Goal: Task Accomplishment & Management: Manage account settings

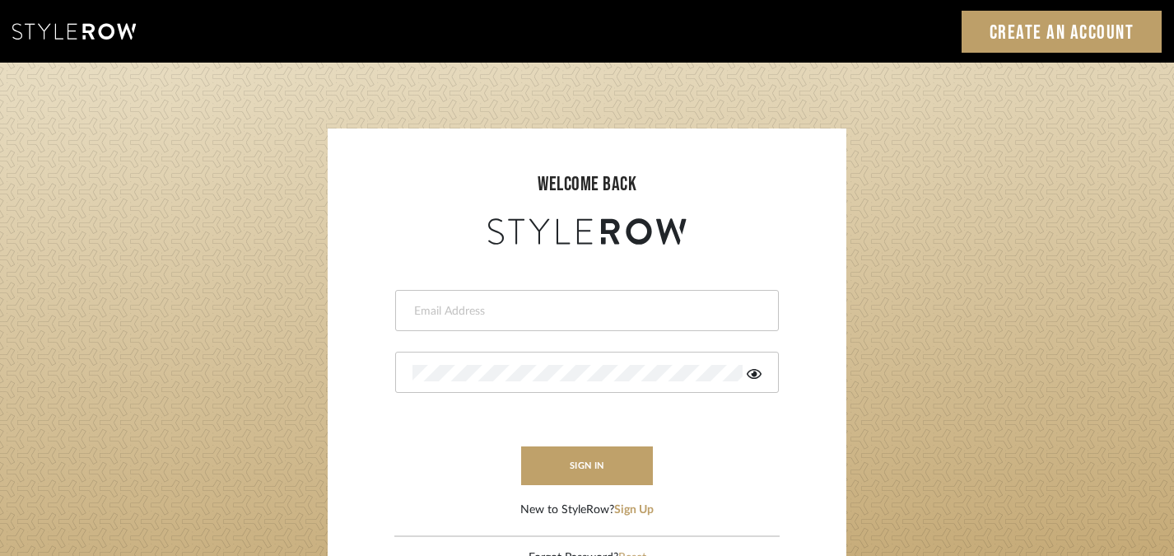
click at [769, 272] on form "This field is required This field is required sign in New to StyleRow? Sign Up" at bounding box center [587, 384] width 486 height 270
click at [644, 312] on input "email" at bounding box center [574, 311] width 322 height 16
type input "harmony@rihinteriors.com"
click at [624, 473] on button "sign in" at bounding box center [587, 465] width 132 height 39
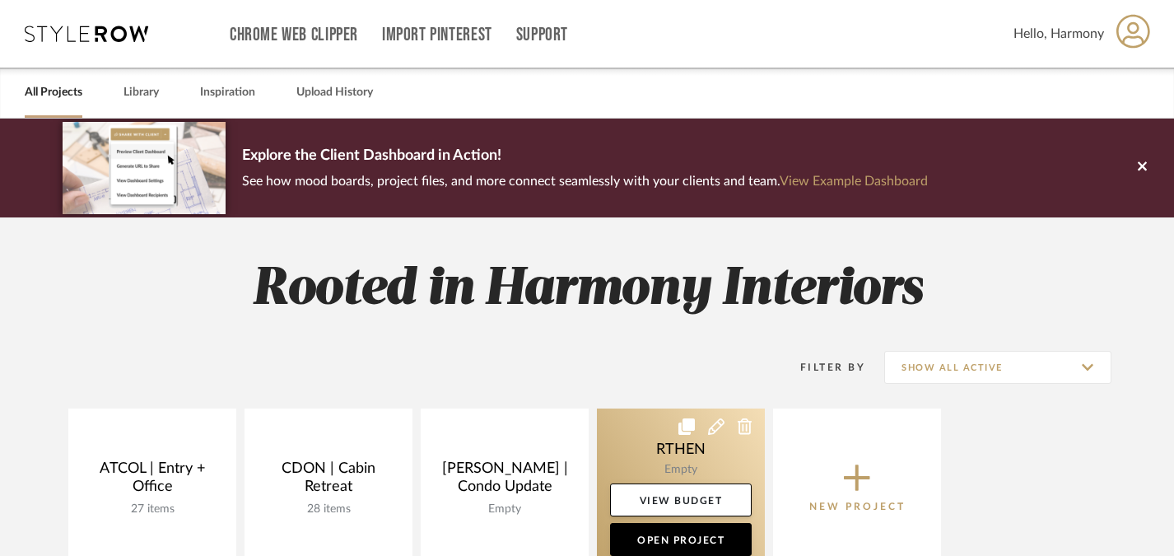
scroll to position [168, 0]
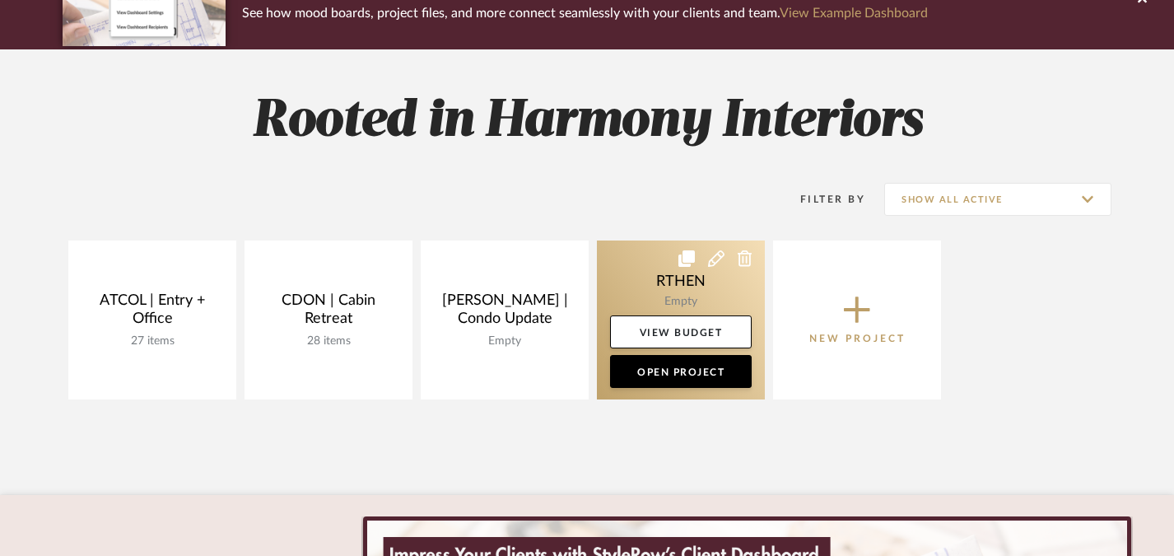
click at [687, 289] on link at bounding box center [681, 319] width 168 height 159
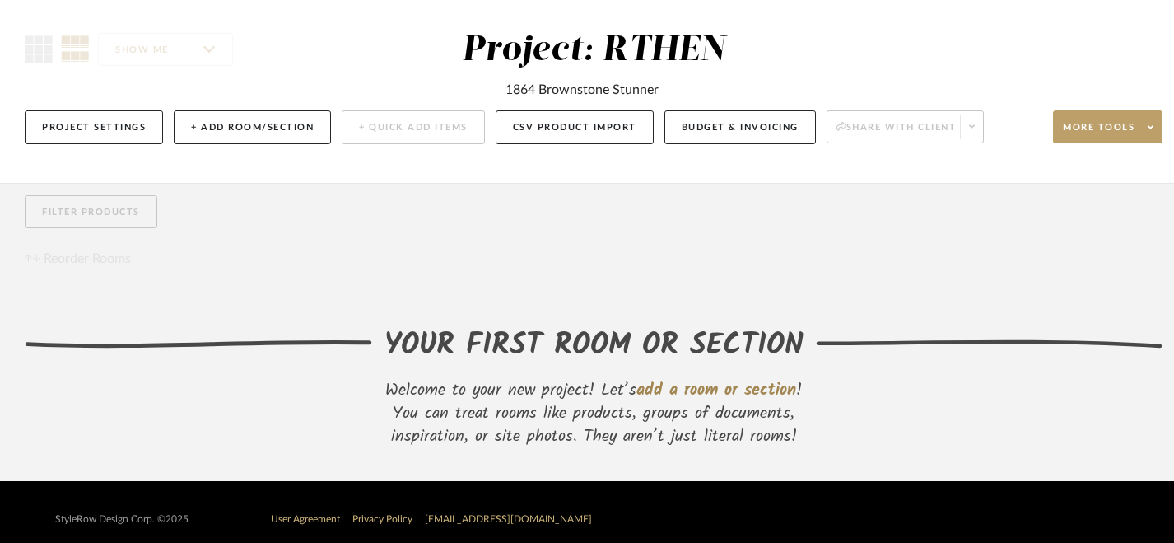
scroll to position [143, 0]
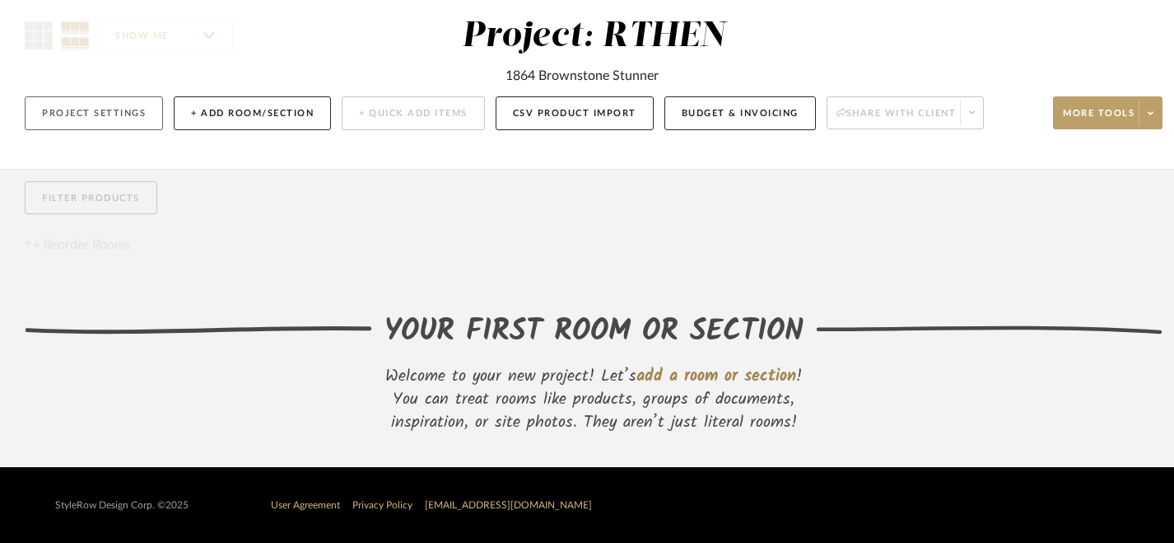
click at [128, 111] on button "Project Settings" at bounding box center [94, 113] width 138 height 34
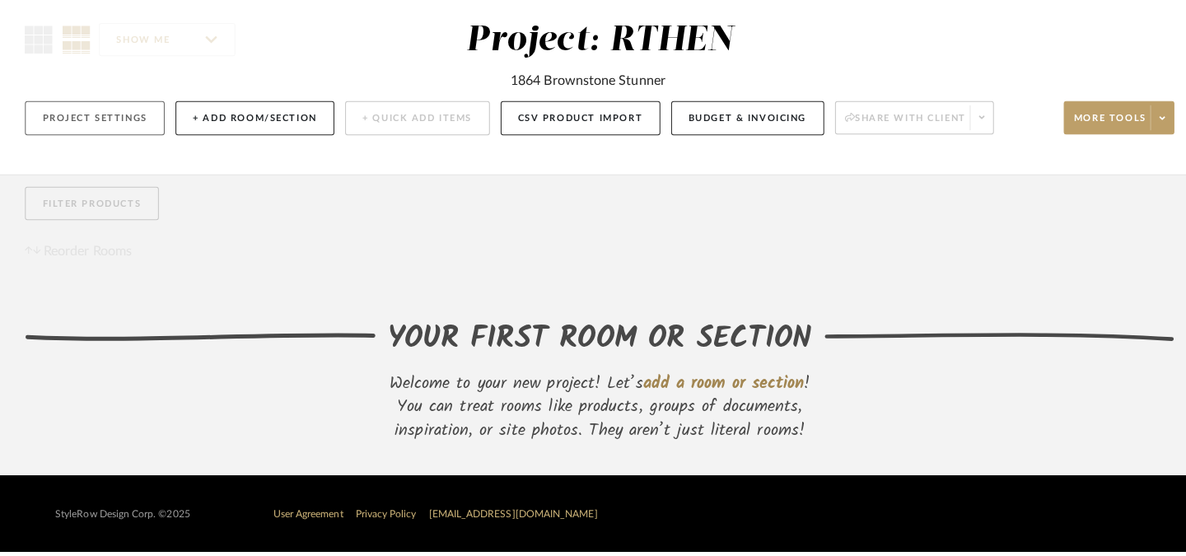
scroll to position [0, 0]
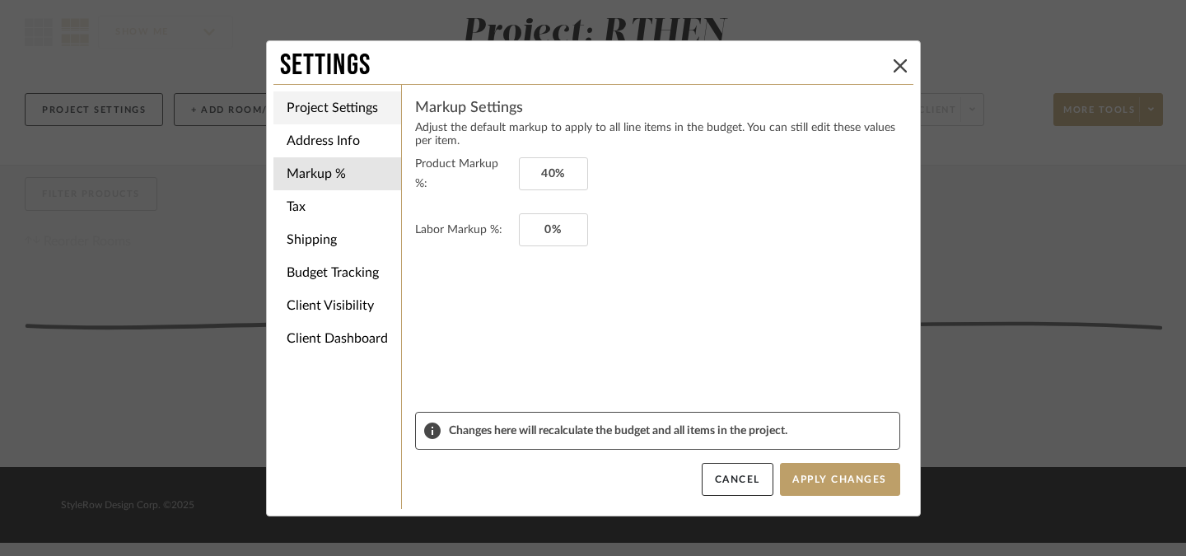
click at [322, 105] on li "Project Settings" at bounding box center [337, 107] width 128 height 33
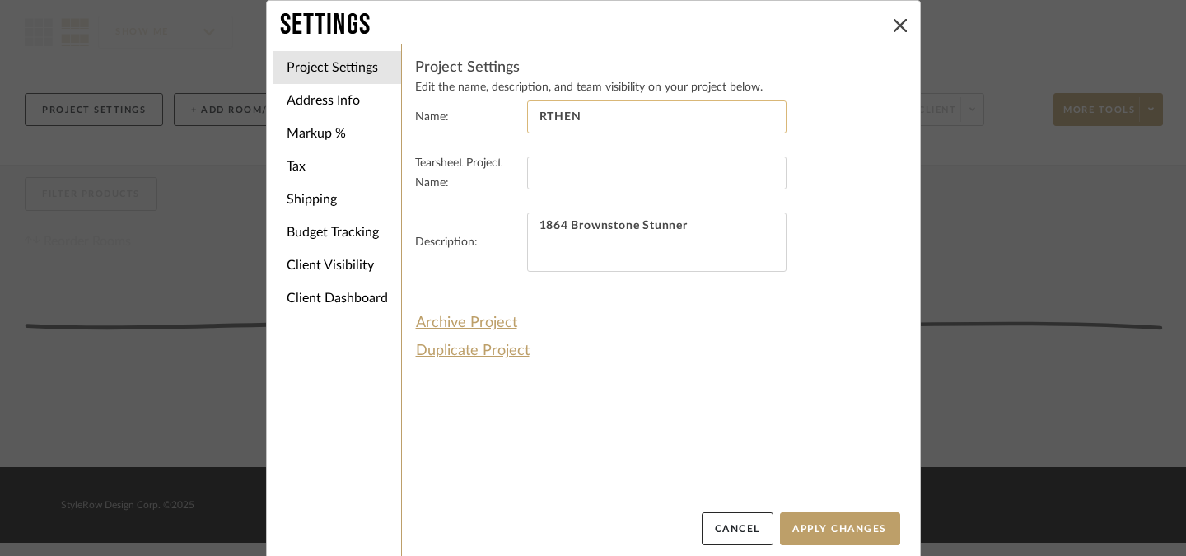
click at [623, 116] on input "RTHEN" at bounding box center [656, 116] width 259 height 33
type input "RTHEN | Brownstone Stunner"
click at [812, 533] on button "Apply Changes" at bounding box center [840, 528] width 120 height 33
click at [893, 25] on icon at bounding box center [899, 25] width 13 height 13
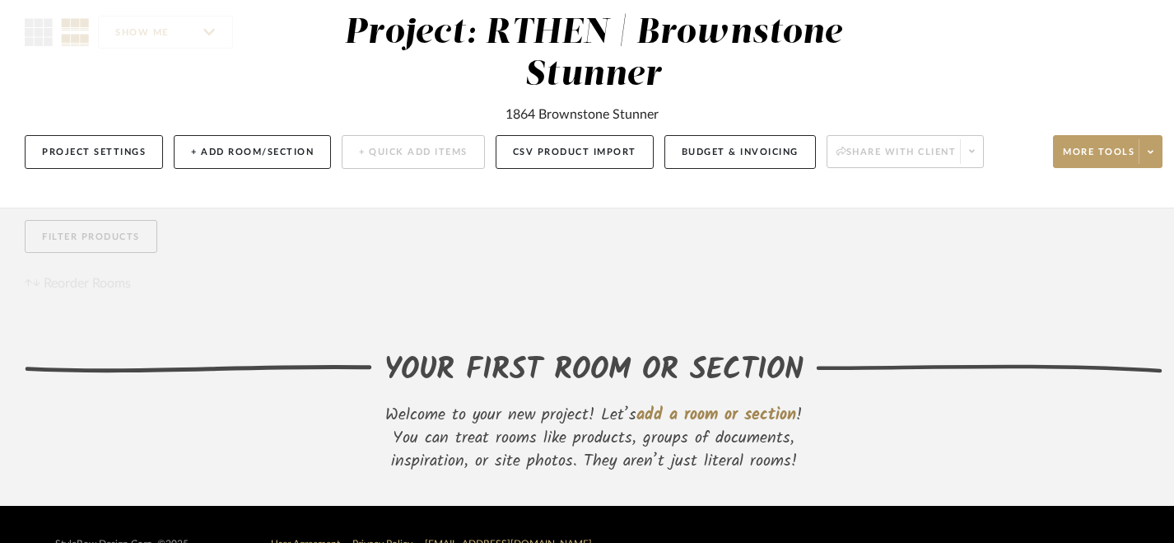
scroll to position [185, 0]
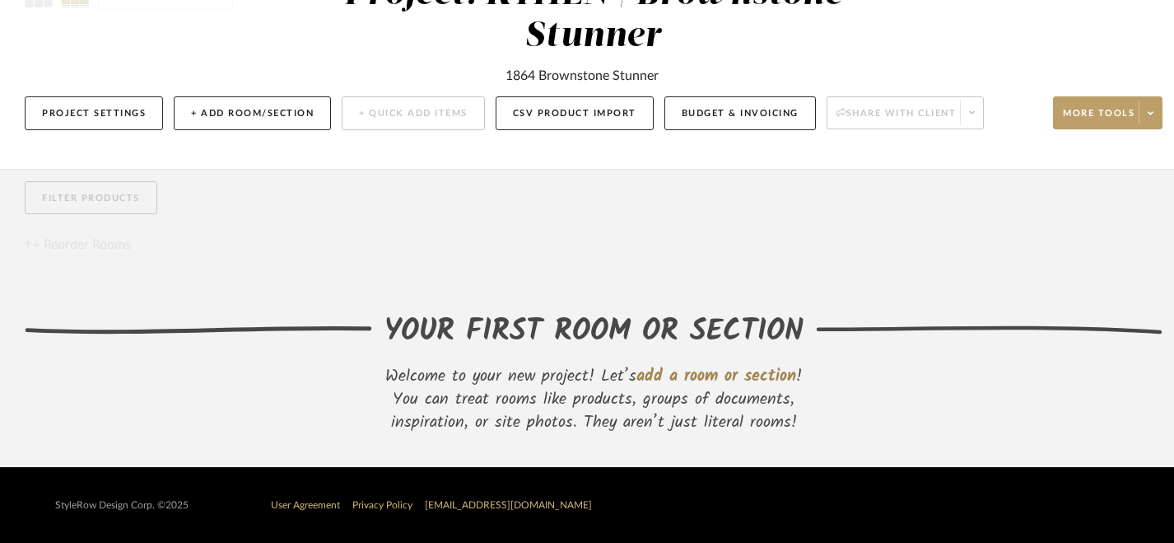
click at [748, 373] on span "add a room or section" at bounding box center [717, 376] width 160 height 26
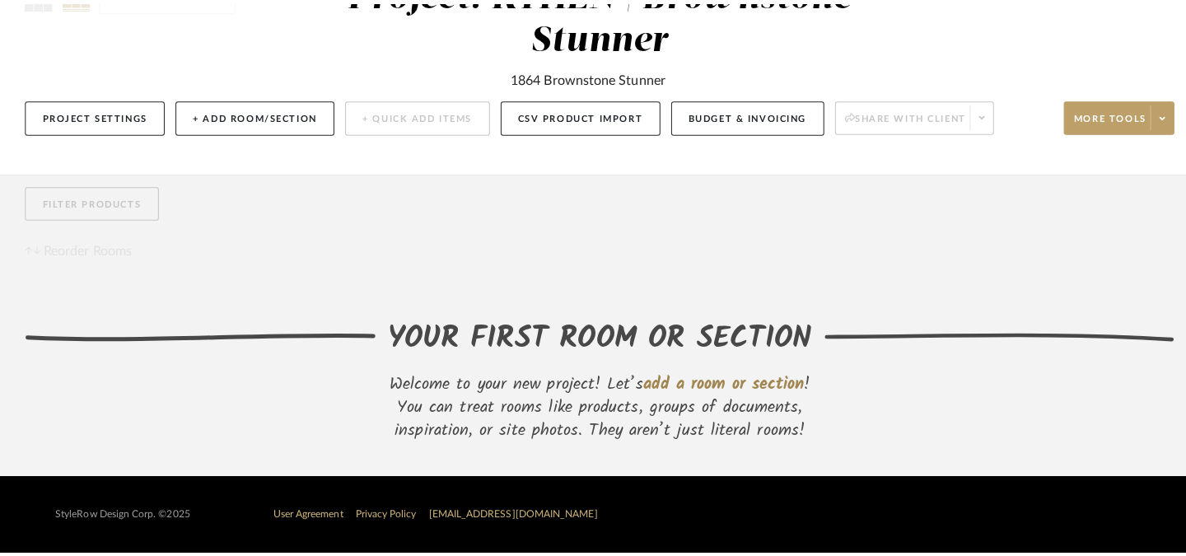
scroll to position [0, 0]
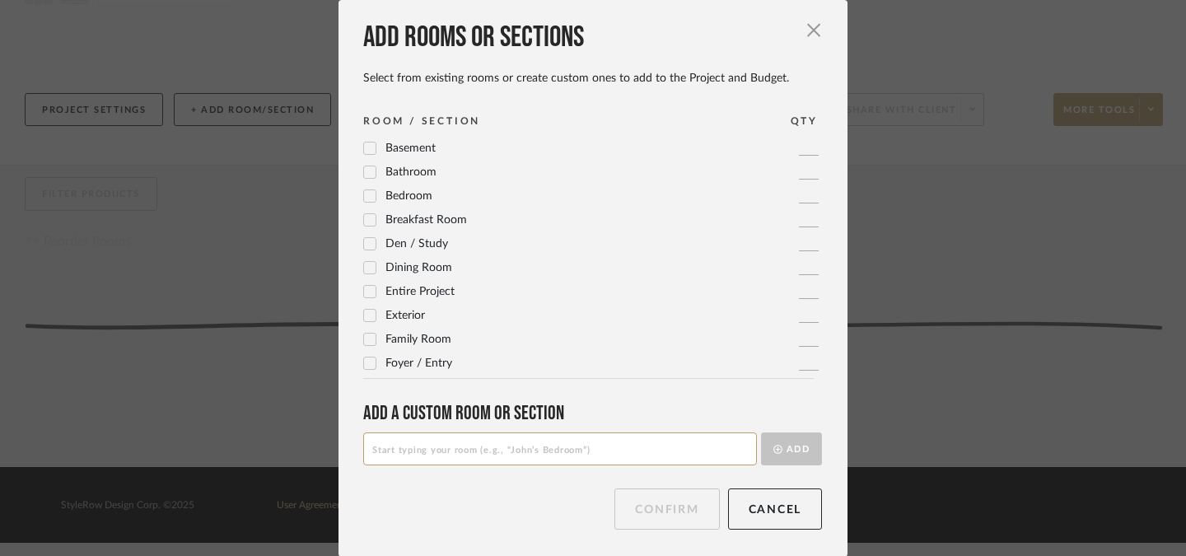
click at [367, 269] on icon at bounding box center [370, 268] width 12 height 12
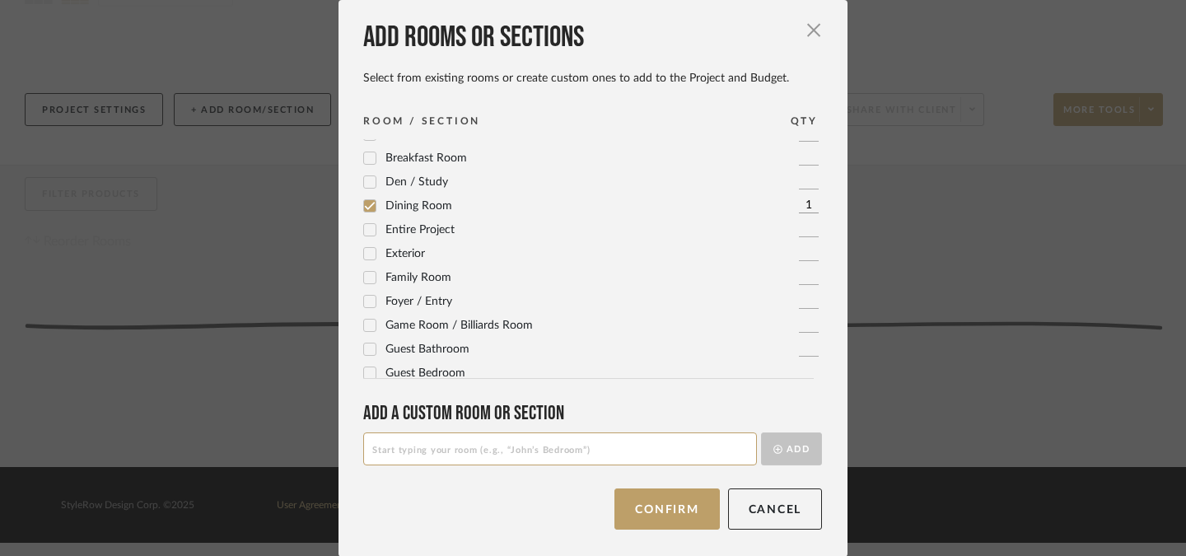
scroll to position [59, 0]
click at [366, 306] on icon at bounding box center [370, 304] width 12 height 12
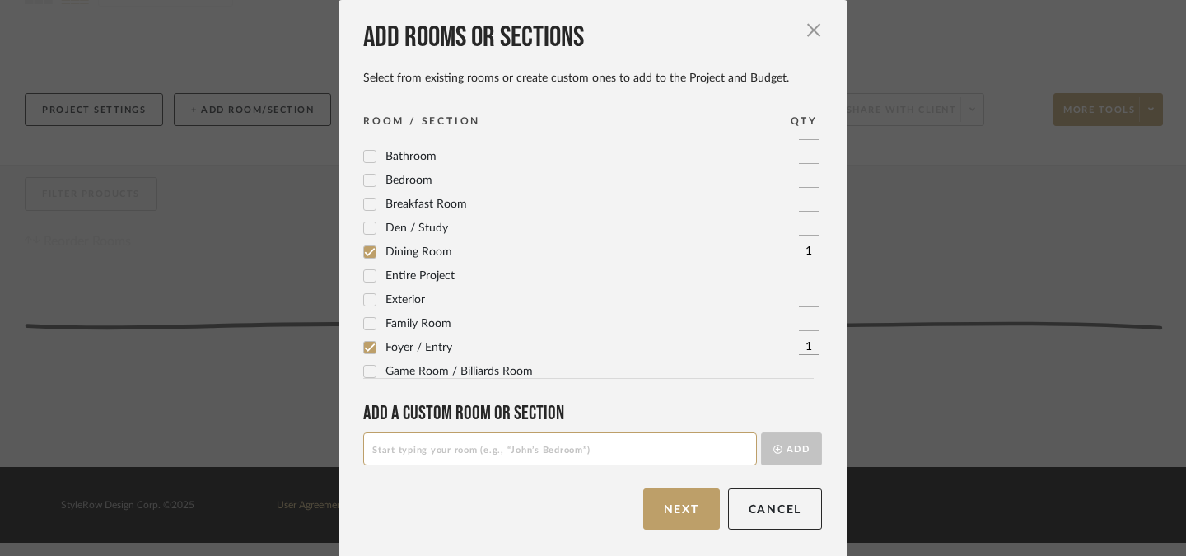
scroll to position [0, 0]
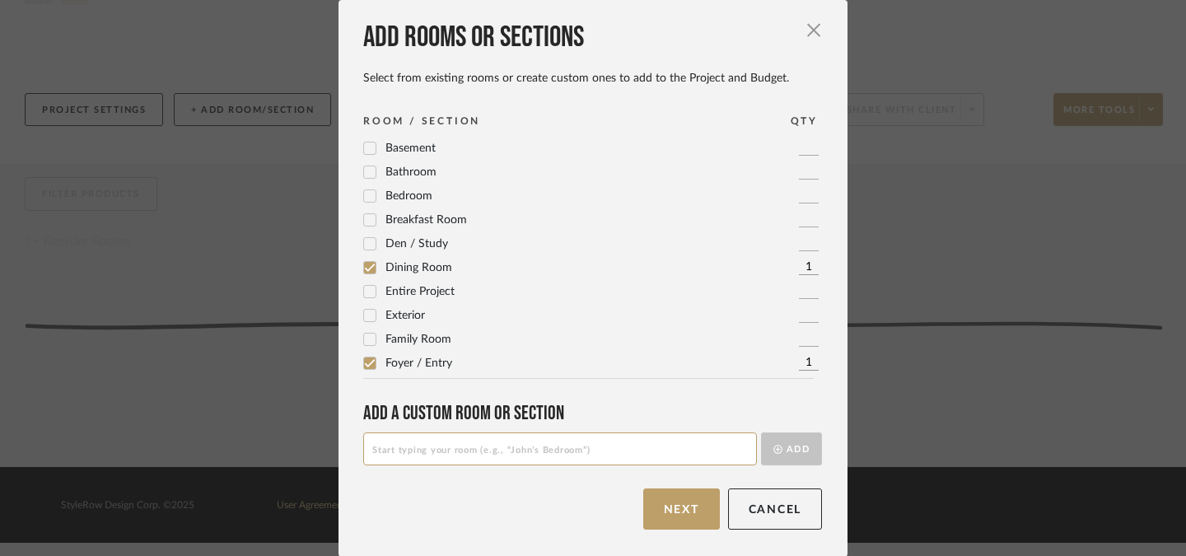
click at [368, 194] on icon at bounding box center [370, 196] width 12 height 12
click at [365, 343] on icon at bounding box center [370, 339] width 12 height 12
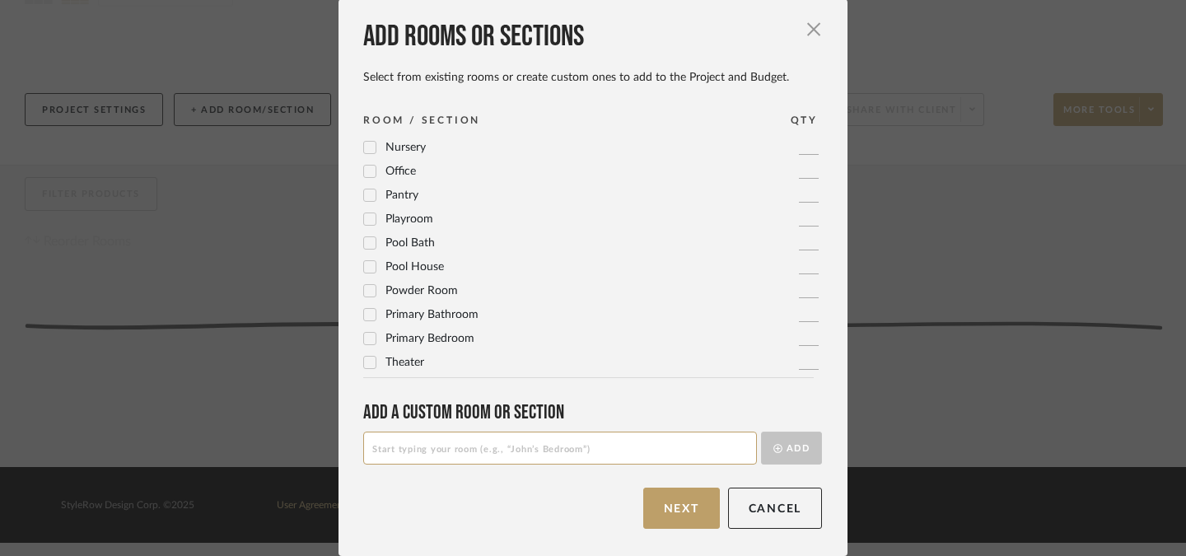
click at [423, 455] on input at bounding box center [560, 447] width 394 height 33
type input "Before Images"
click at [768, 455] on button "Add" at bounding box center [791, 447] width 61 height 33
click at [370, 315] on div at bounding box center [369, 314] width 13 height 13
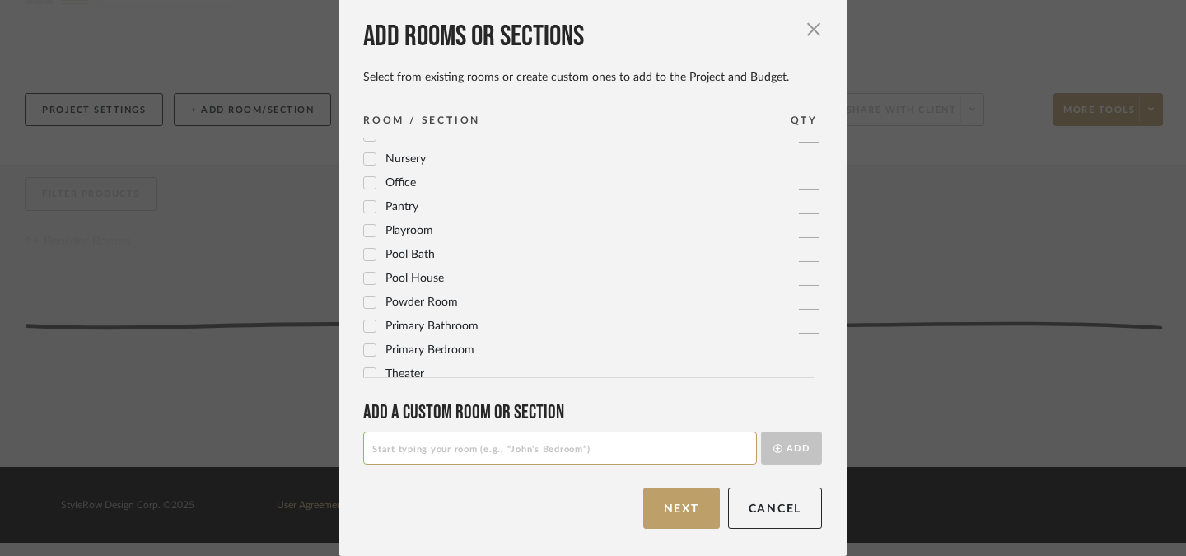
scroll to position [573, 0]
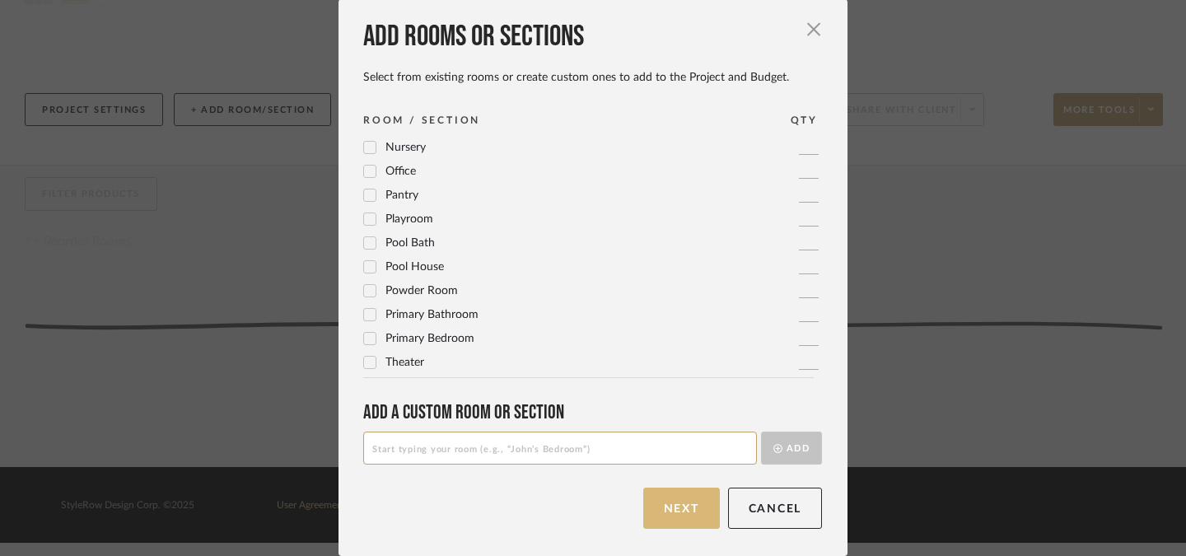
click at [669, 510] on button "Next" at bounding box center [681, 507] width 77 height 41
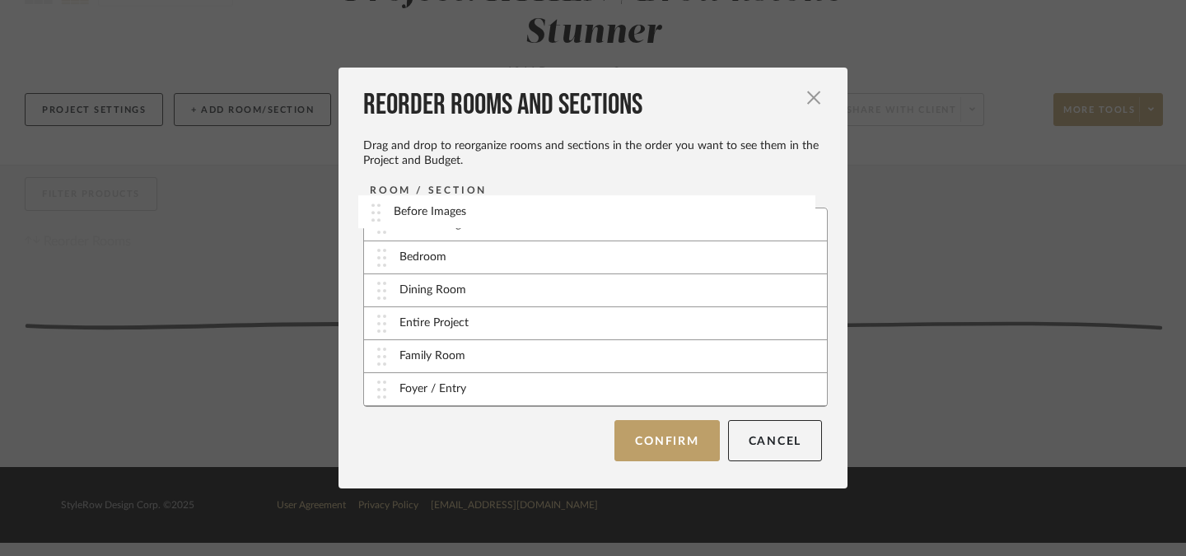
drag, startPoint x: 458, startPoint y: 259, endPoint x: 458, endPoint y: 213, distance: 45.3
drag, startPoint x: 437, startPoint y: 389, endPoint x: 445, endPoint y: 257, distance: 132.8
drag, startPoint x: 430, startPoint y: 396, endPoint x: 431, endPoint y: 286, distance: 110.3
drag, startPoint x: 425, startPoint y: 363, endPoint x: 422, endPoint y: 320, distance: 42.9
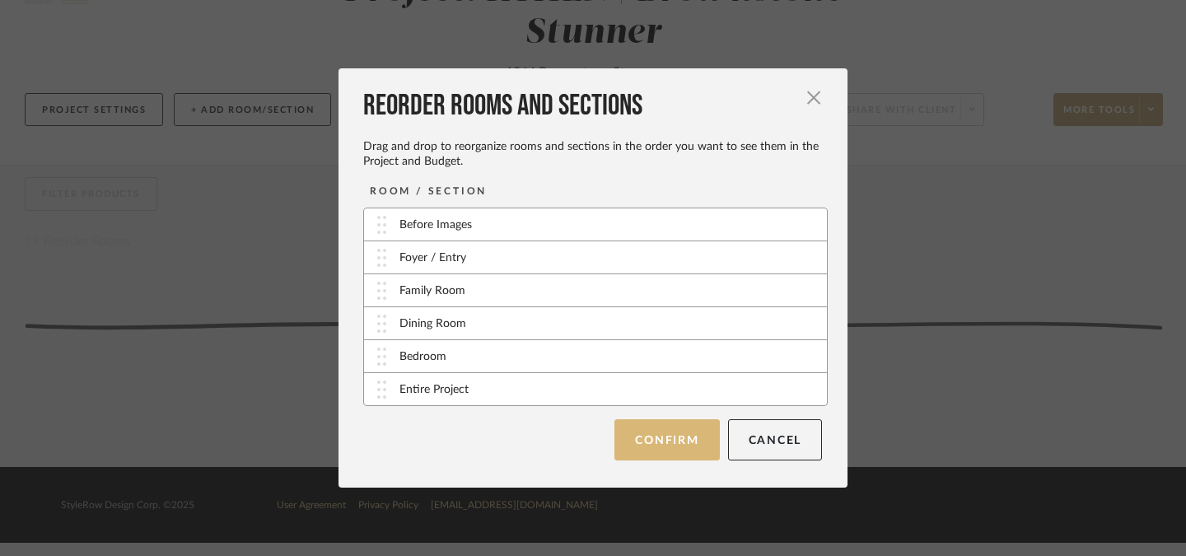
click at [658, 445] on button "Confirm" at bounding box center [666, 439] width 105 height 41
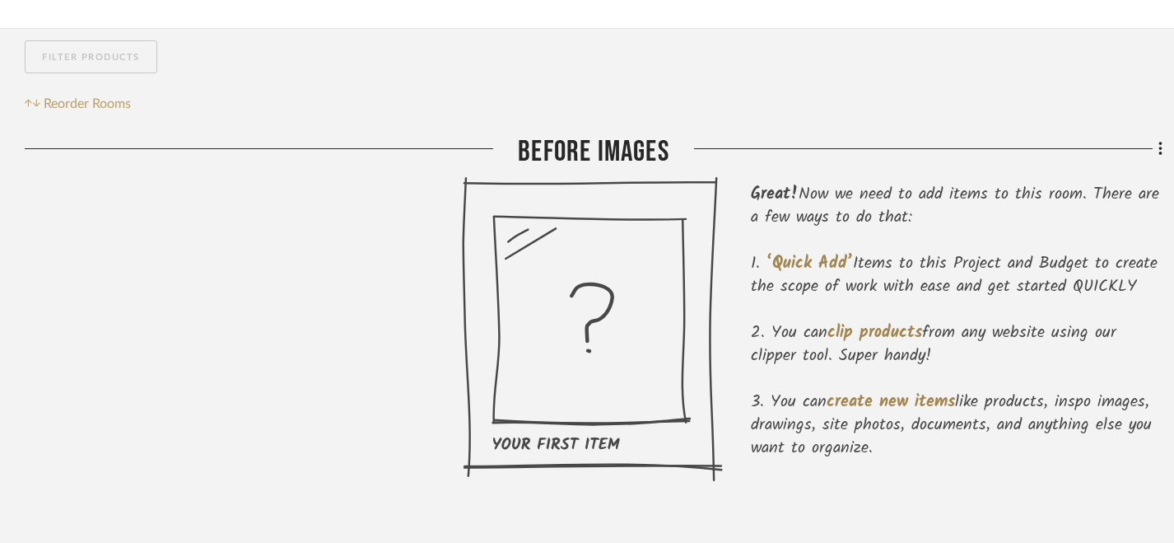
scroll to position [324, 0]
click at [835, 255] on span "‘Quick Add’" at bounding box center [810, 263] width 86 height 26
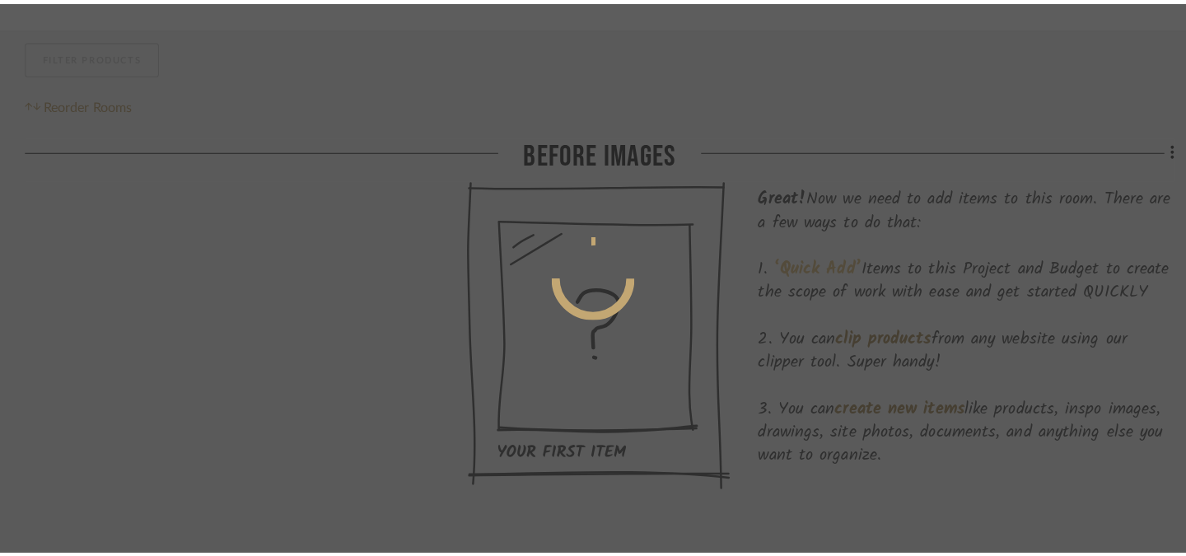
scroll to position [0, 0]
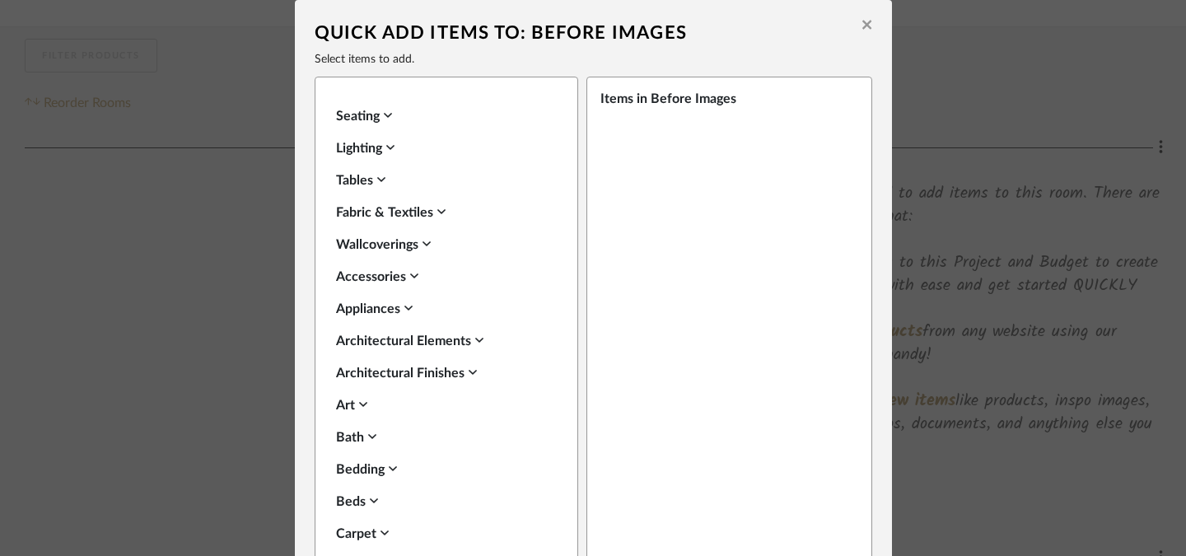
click at [865, 23] on icon at bounding box center [866, 25] width 9 height 9
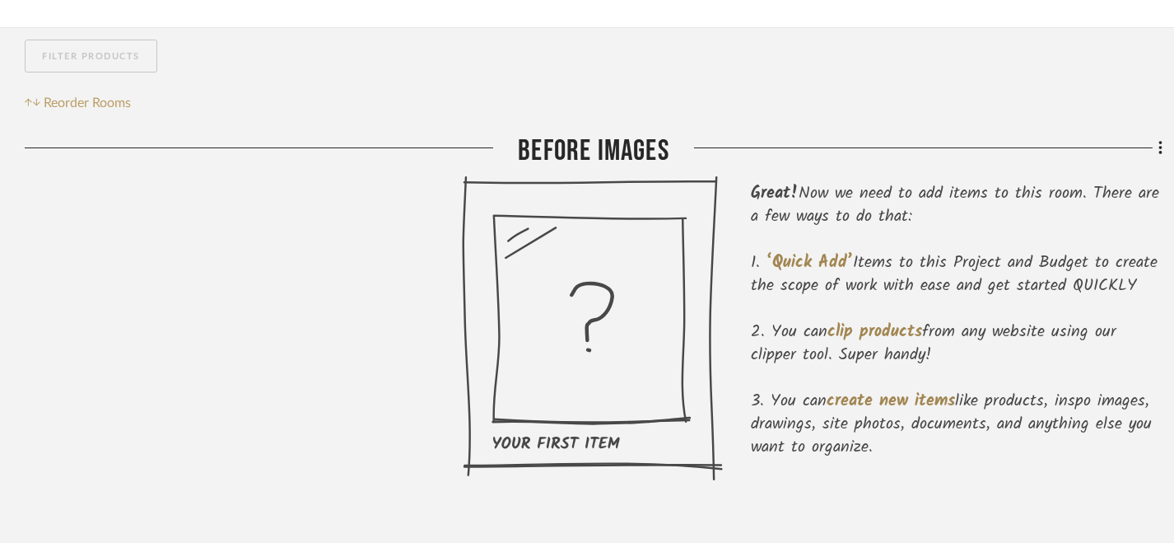
scroll to position [371, 0]
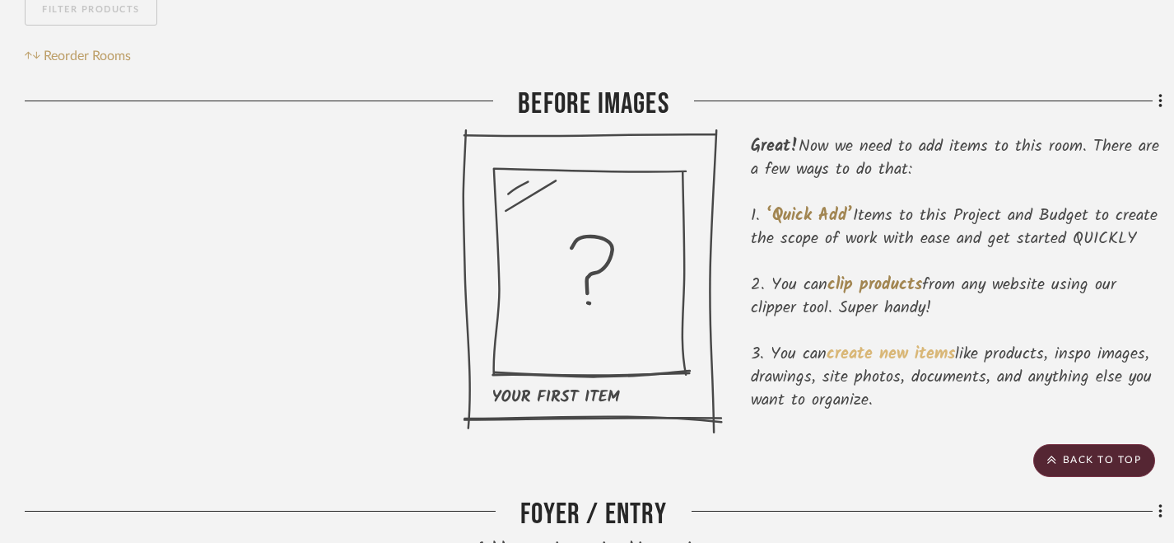
click at [872, 345] on span "create new items" at bounding box center [891, 354] width 128 height 26
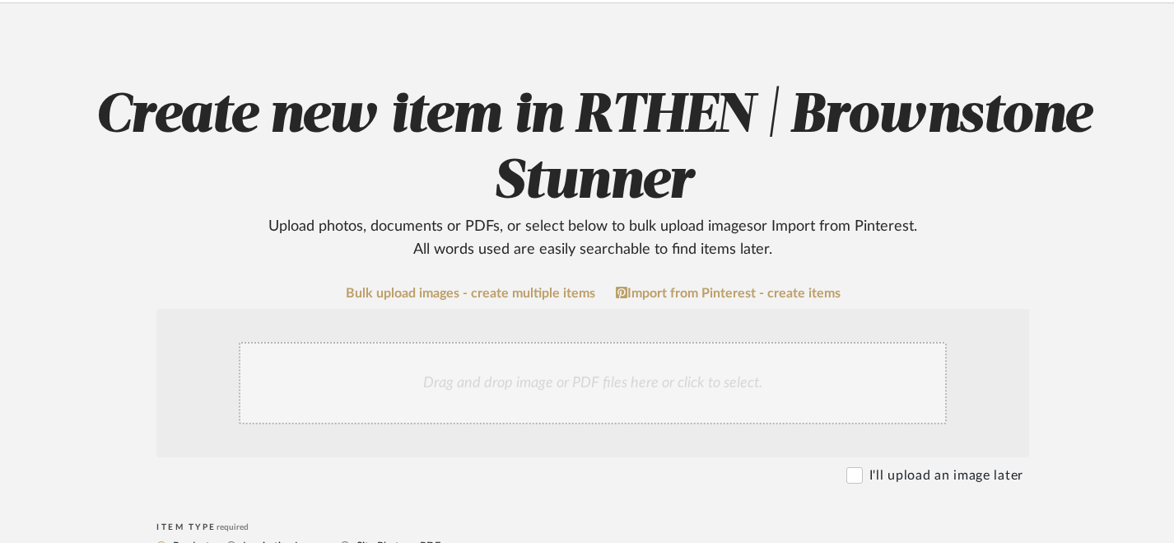
scroll to position [117, 0]
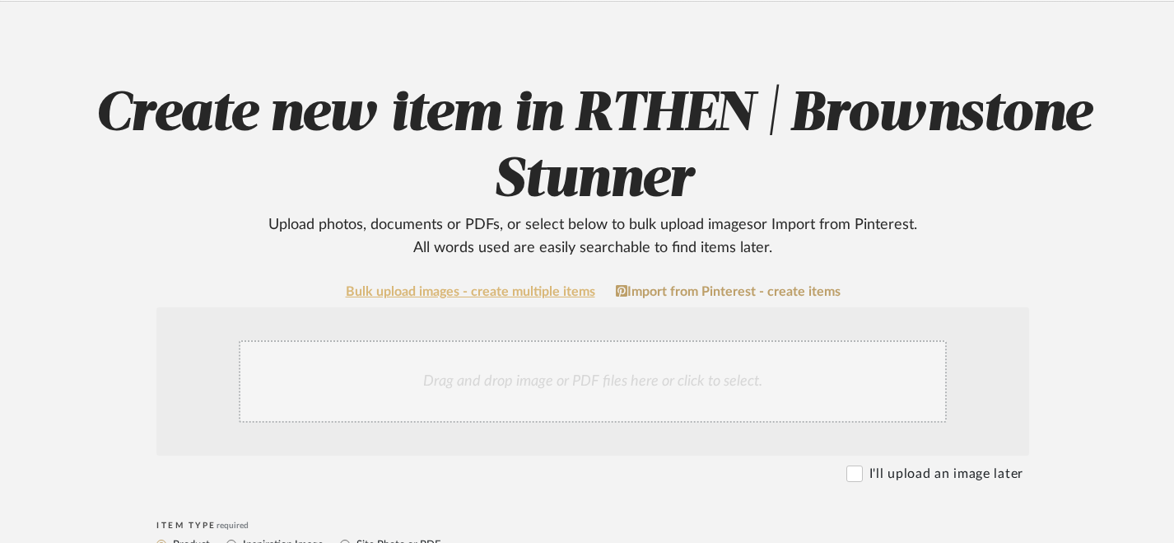
click at [534, 296] on link "Bulk upload images - create multiple items" at bounding box center [471, 292] width 250 height 14
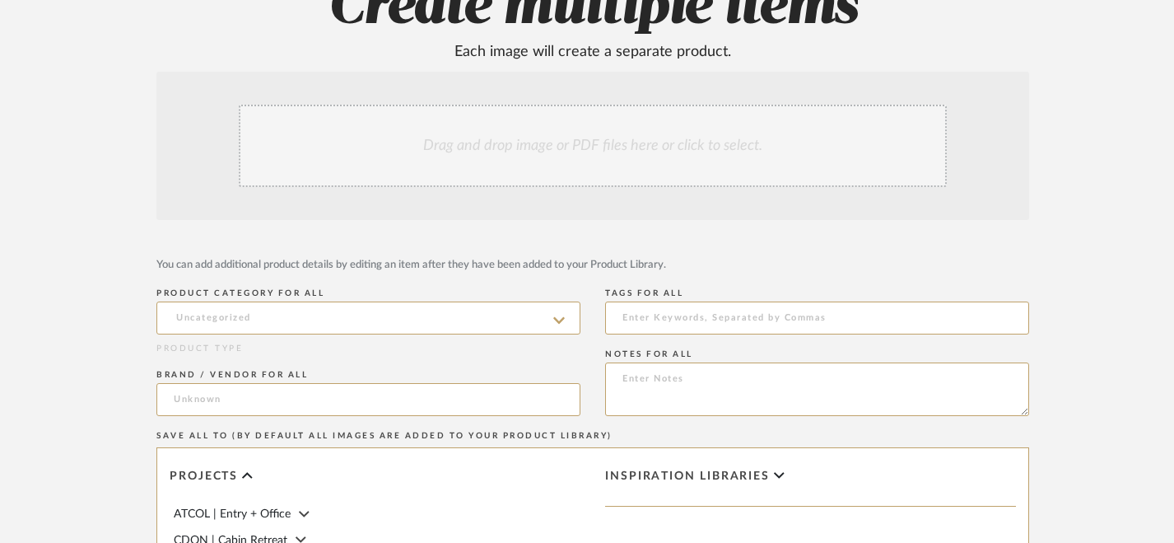
scroll to position [226, 0]
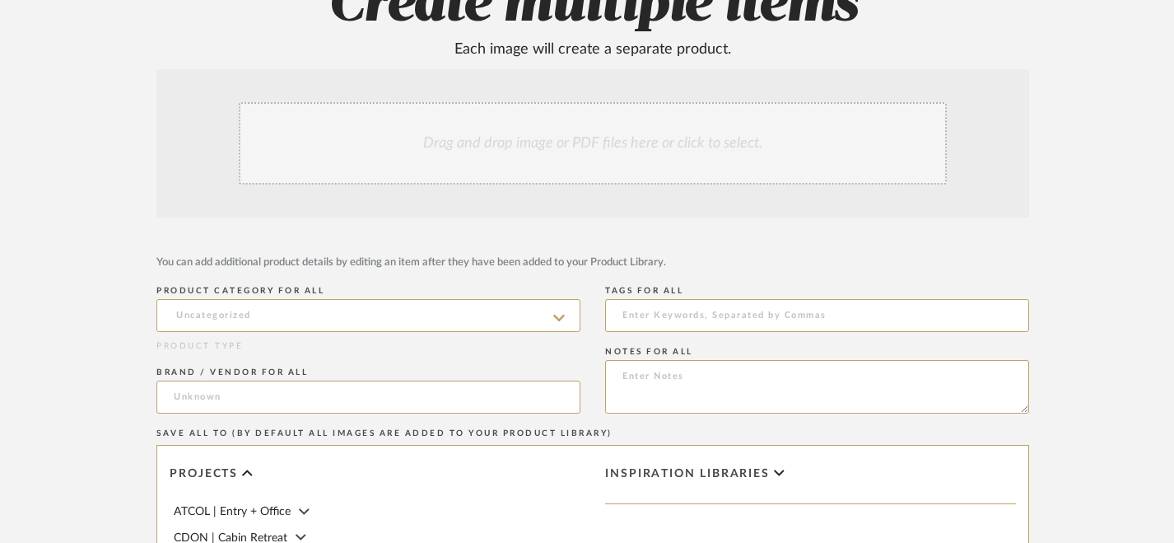
click at [559, 321] on icon at bounding box center [559, 317] width 12 height 13
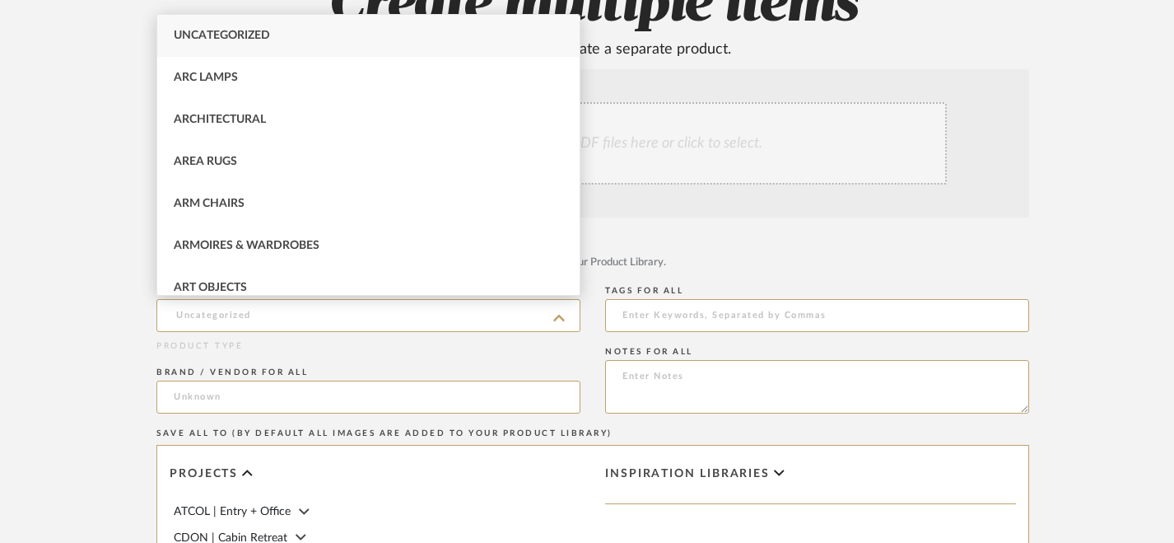
click at [559, 321] on icon at bounding box center [559, 317] width 12 height 13
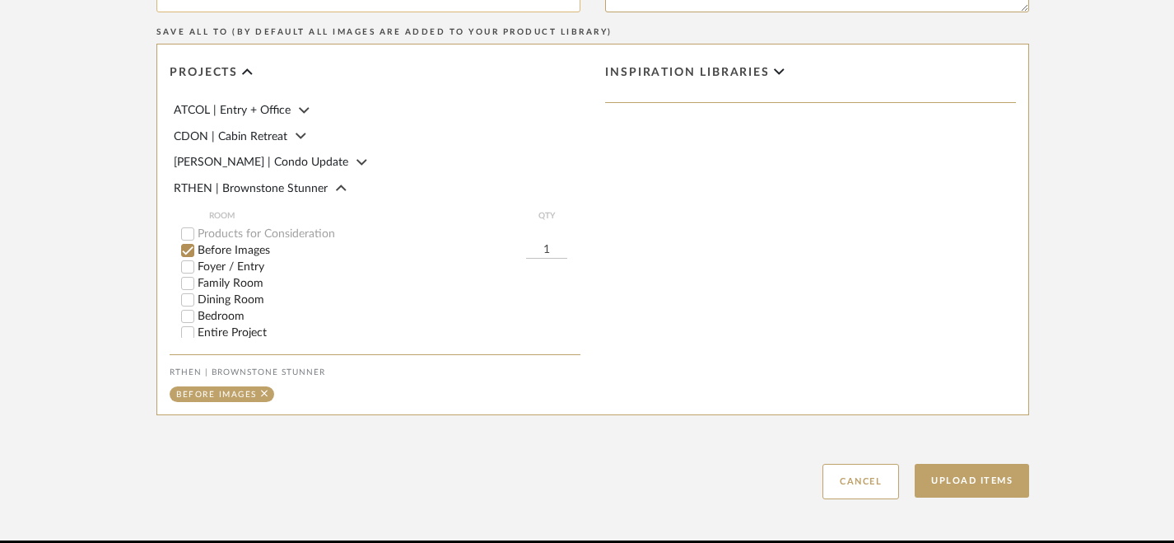
scroll to position [698, 0]
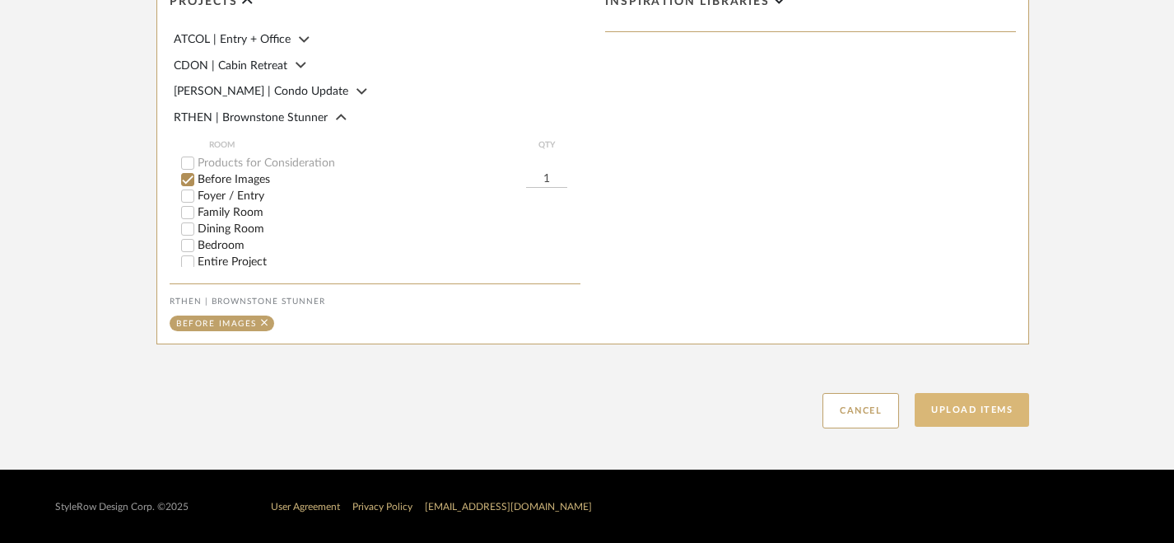
click at [958, 410] on button "Upload Items" at bounding box center [972, 410] width 114 height 34
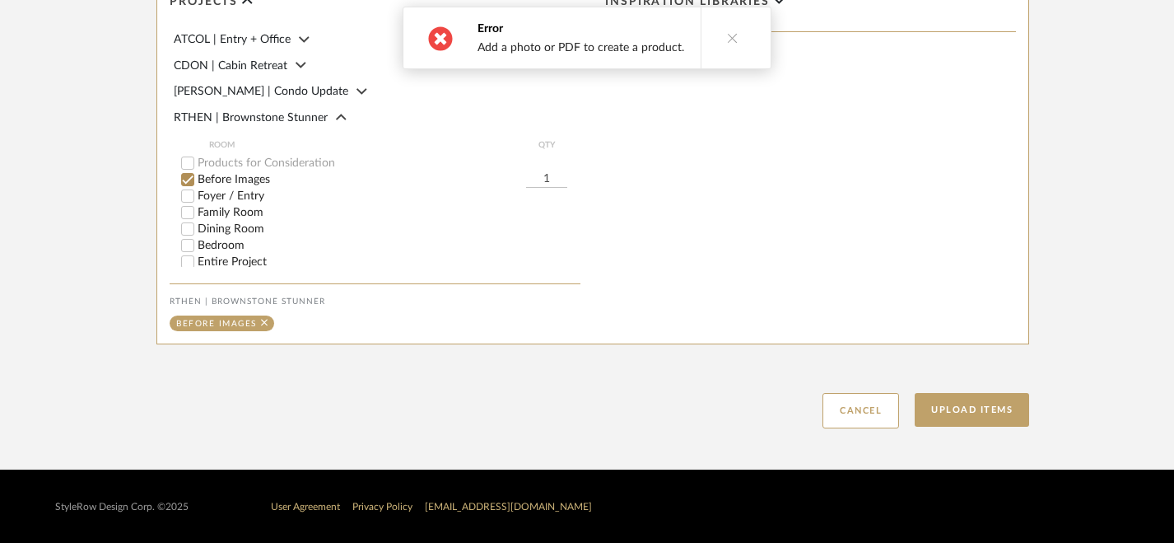
click at [754, 43] on button at bounding box center [732, 37] width 63 height 61
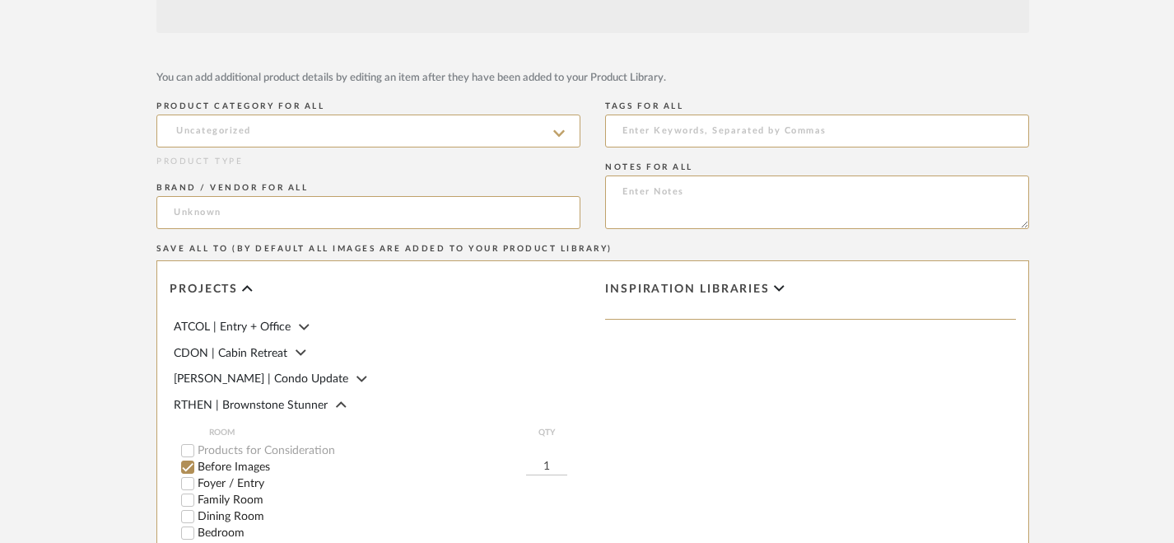
scroll to position [286, 0]
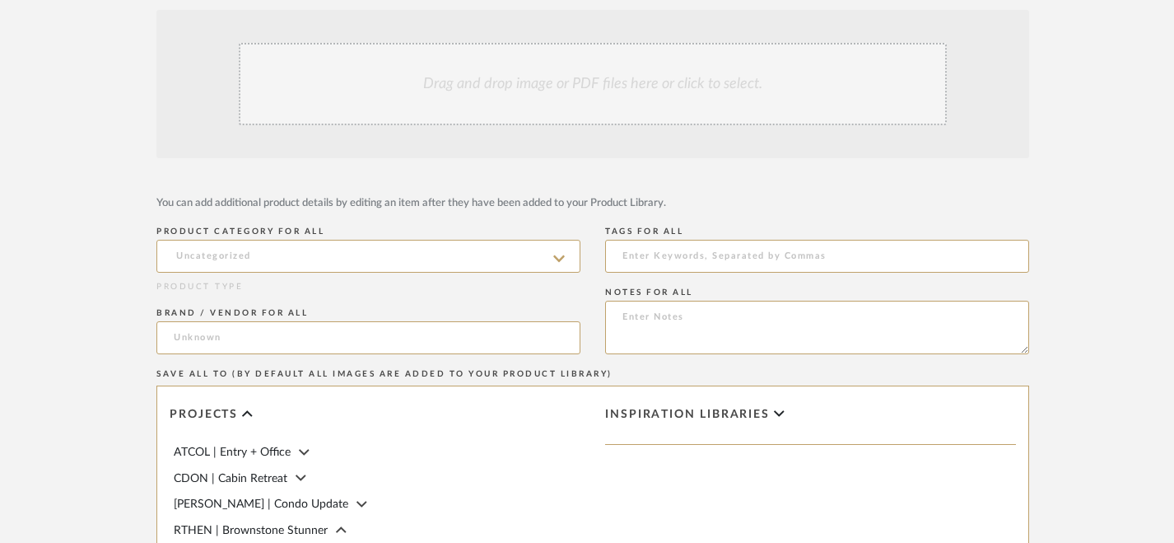
click at [679, 73] on div "Drag and drop image or PDF files here or click to select." at bounding box center [593, 84] width 708 height 82
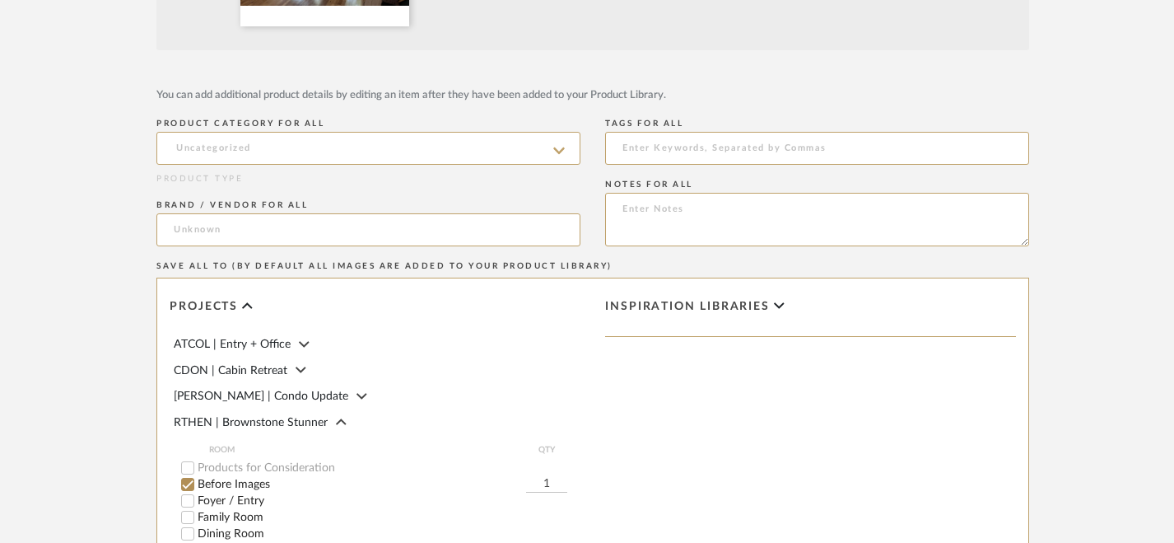
scroll to position [1049, 0]
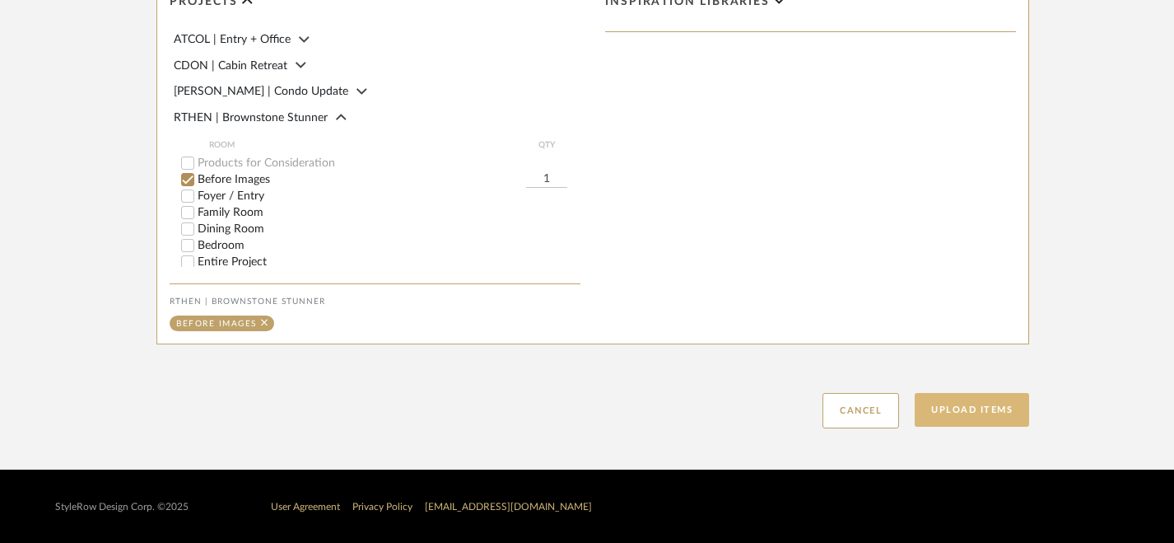
click at [981, 416] on button "Upload Items" at bounding box center [972, 410] width 114 height 34
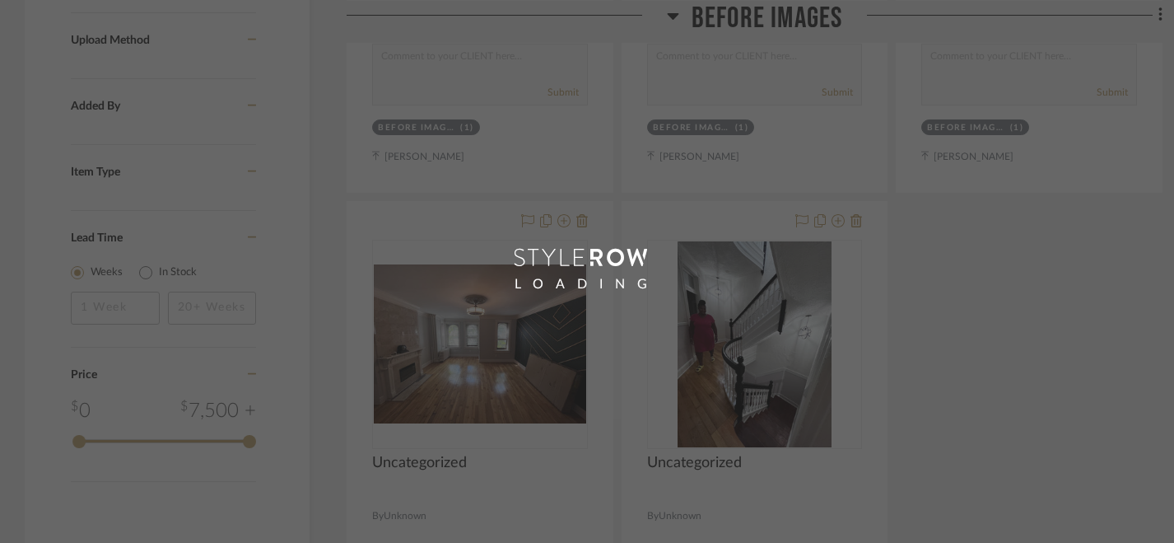
scroll to position [77, 0]
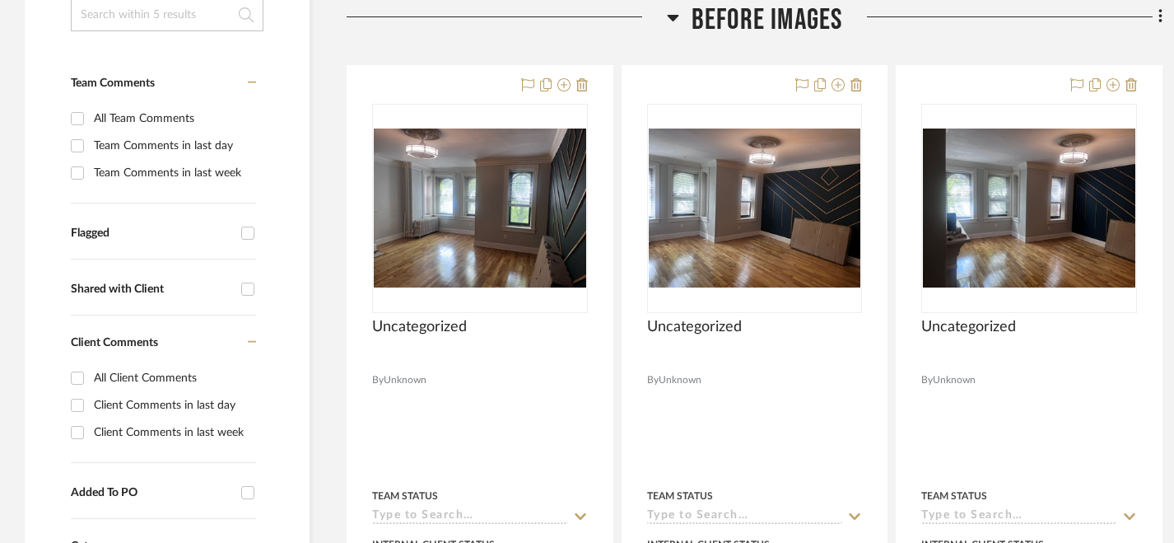
scroll to position [456, 0]
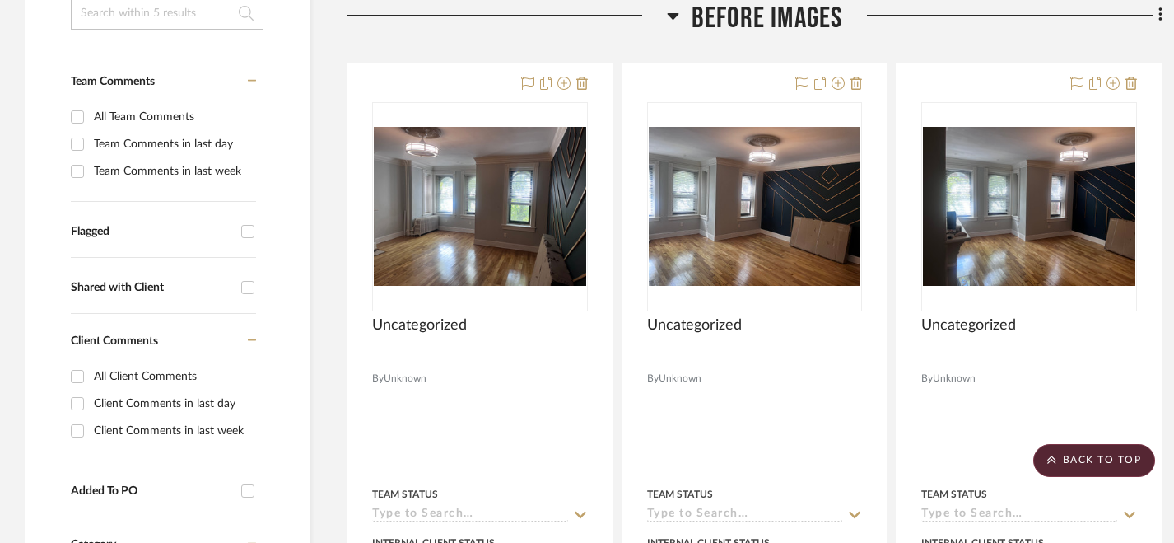
click at [1159, 16] on icon at bounding box center [1161, 15] width 5 height 18
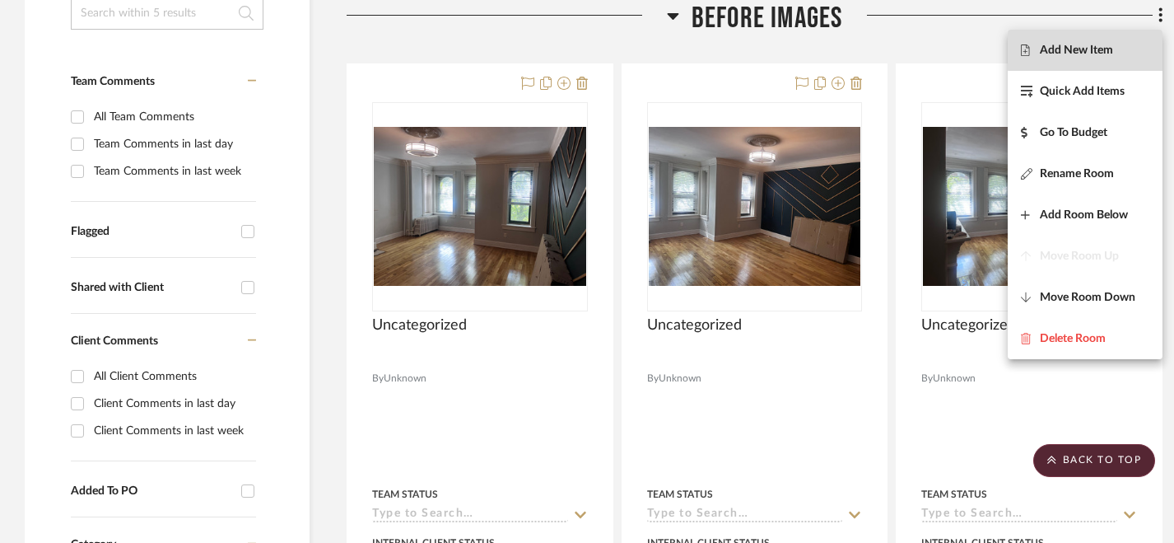
click at [1092, 49] on span "Add New Item" at bounding box center [1076, 51] width 73 height 14
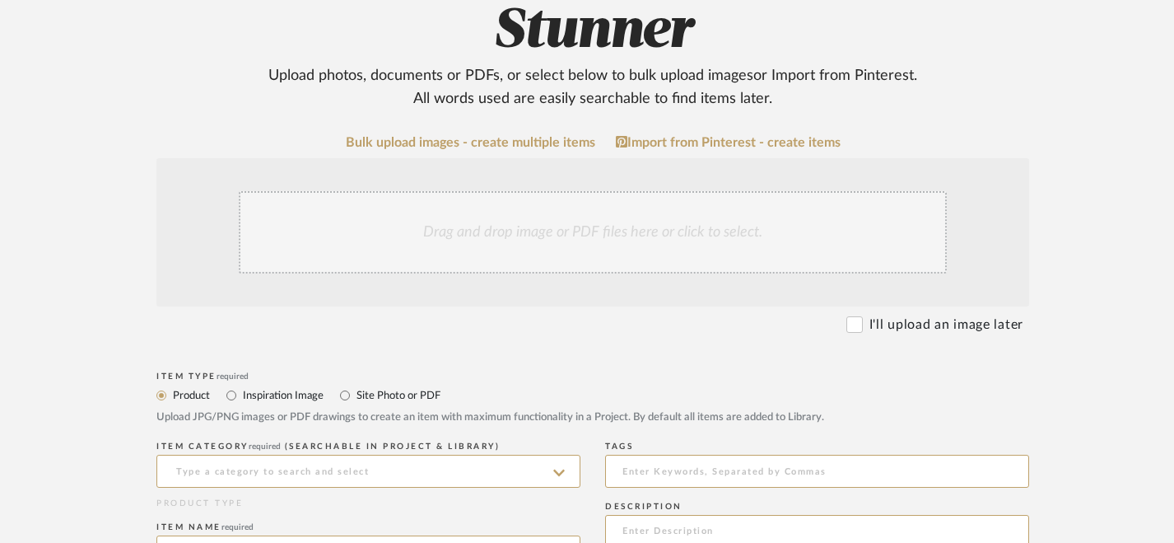
scroll to position [270, 0]
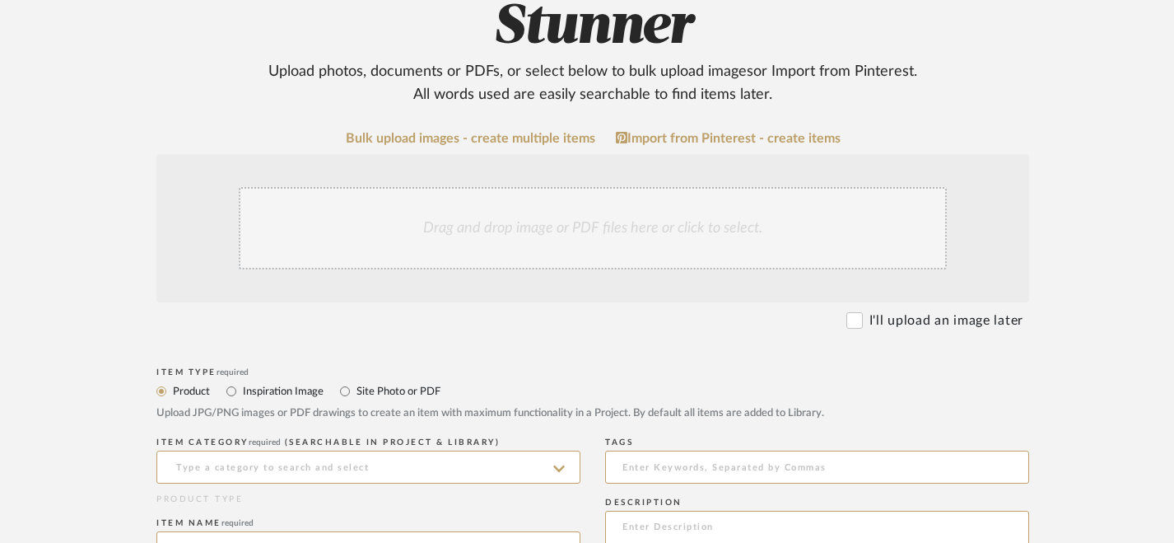
click at [660, 240] on div "Drag and drop image or PDF files here or click to select." at bounding box center [593, 228] width 708 height 82
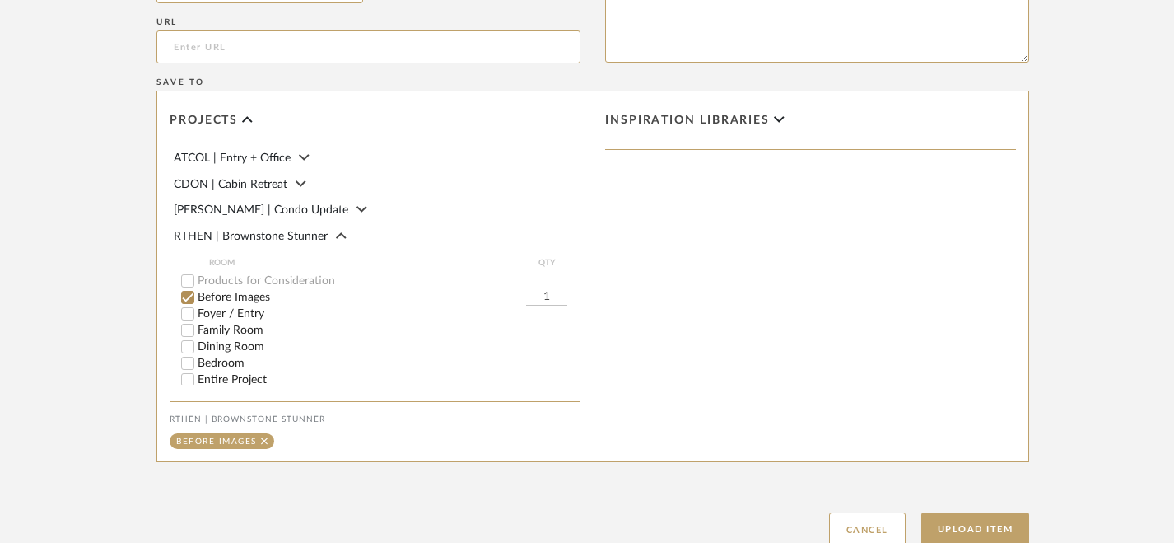
scroll to position [1409, 0]
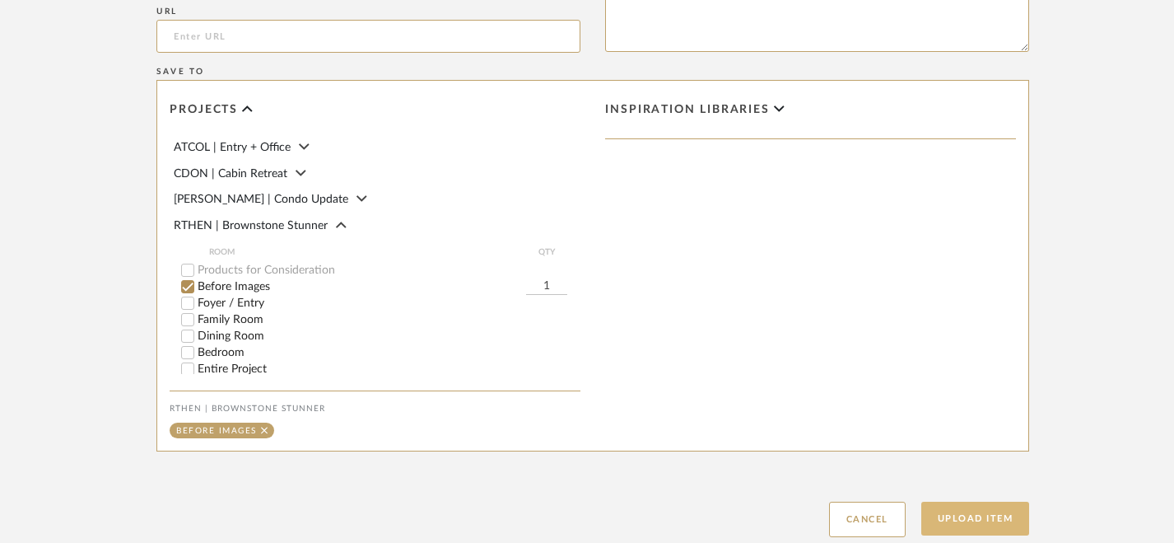
click at [968, 522] on button "Upload Item" at bounding box center [975, 518] width 109 height 34
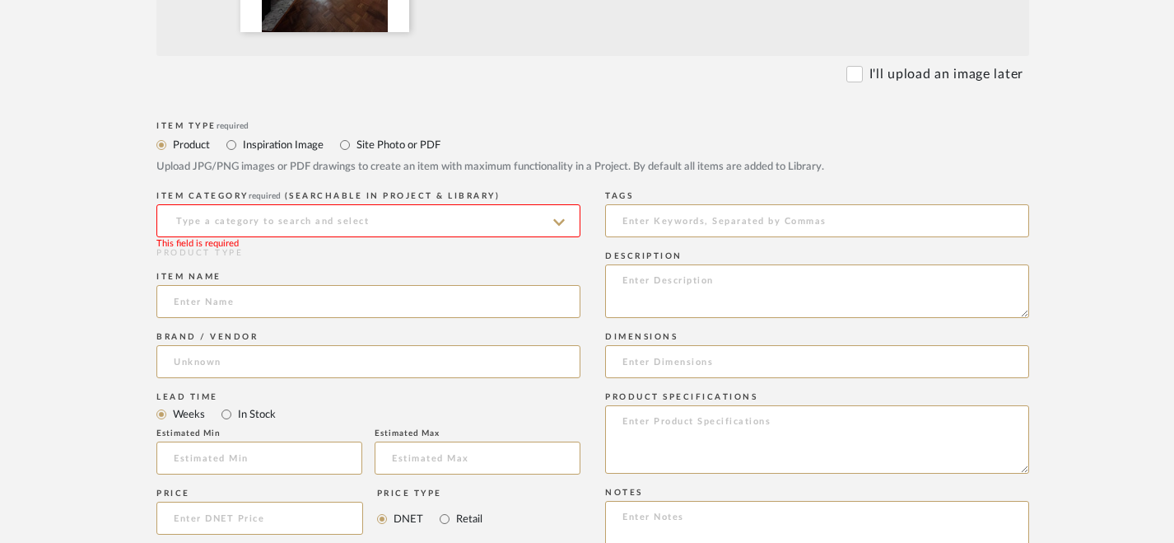
scroll to position [731, 0]
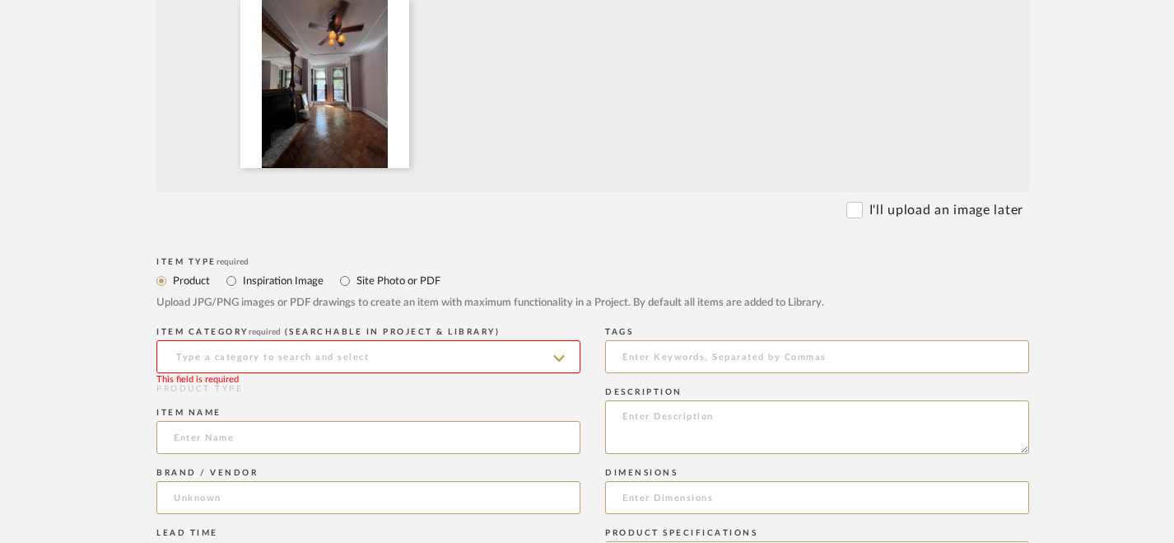
click at [552, 355] on input at bounding box center [368, 356] width 424 height 33
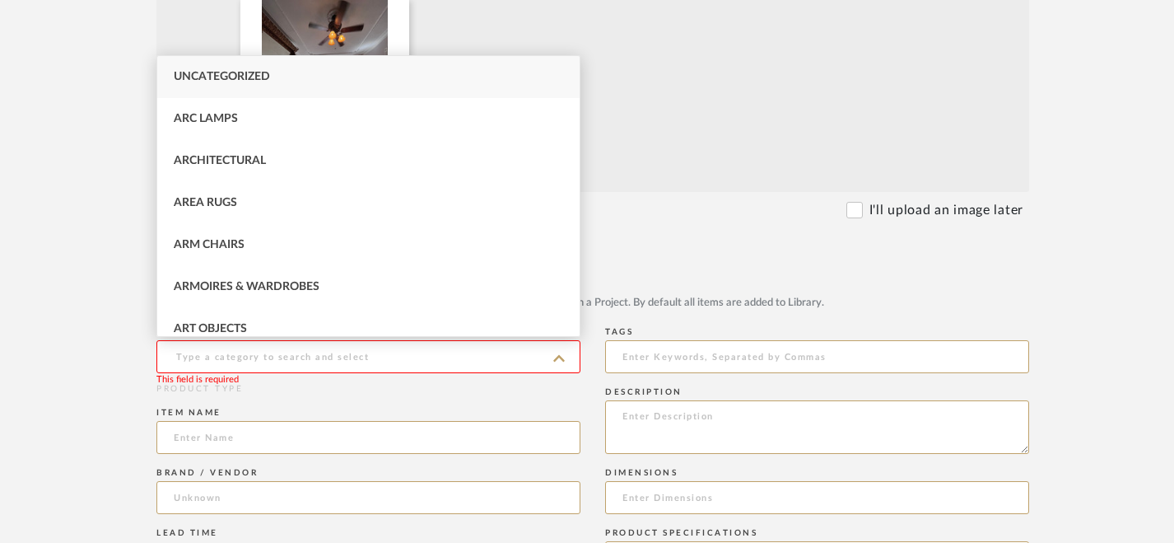
click at [457, 80] on div "Uncategorized" at bounding box center [368, 77] width 422 height 42
type input "Uncategorized"
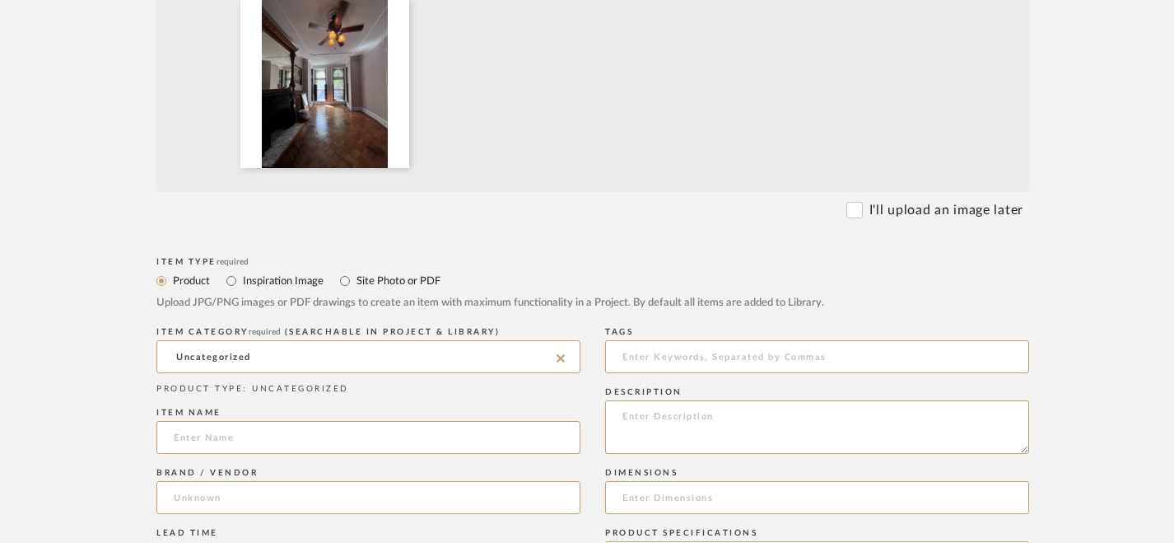
click at [560, 359] on icon at bounding box center [561, 358] width 8 height 8
click at [518, 349] on input at bounding box center [368, 356] width 424 height 33
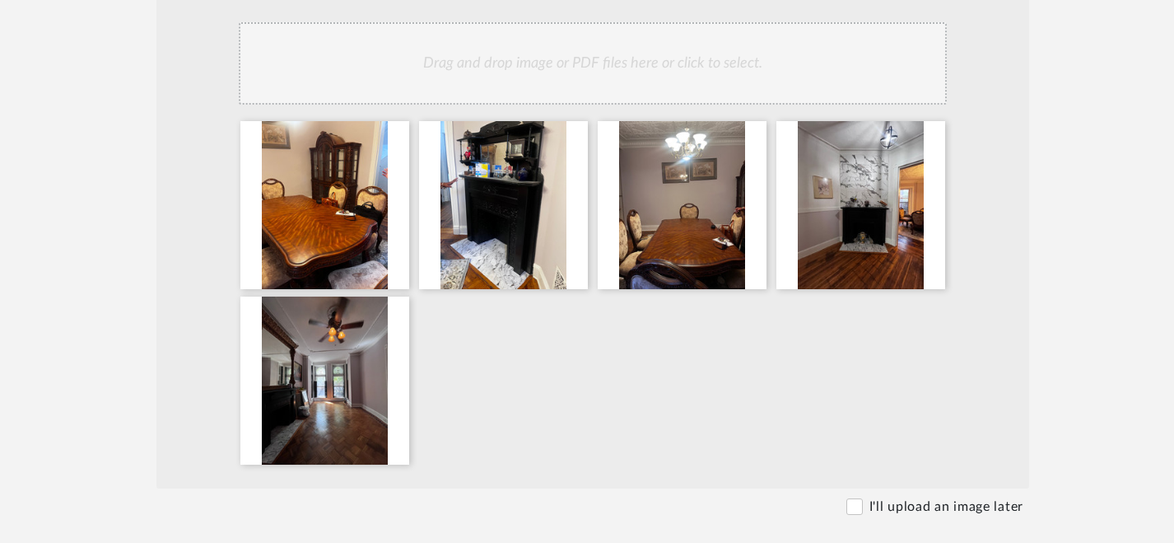
scroll to position [756, 0]
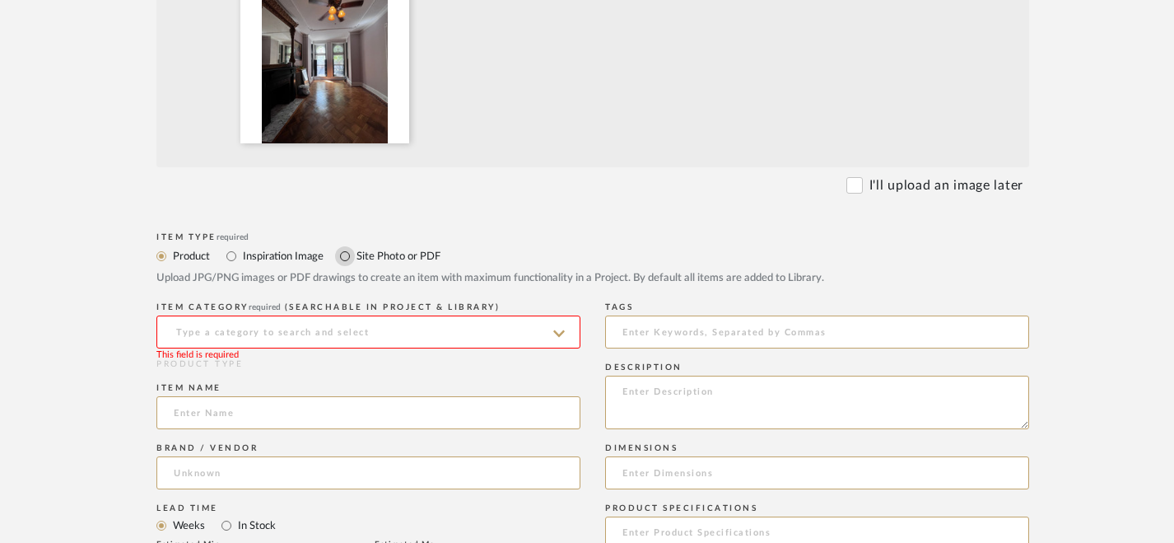
click at [343, 251] on input "Site Photo or PDF" at bounding box center [345, 256] width 20 height 20
radio input "true"
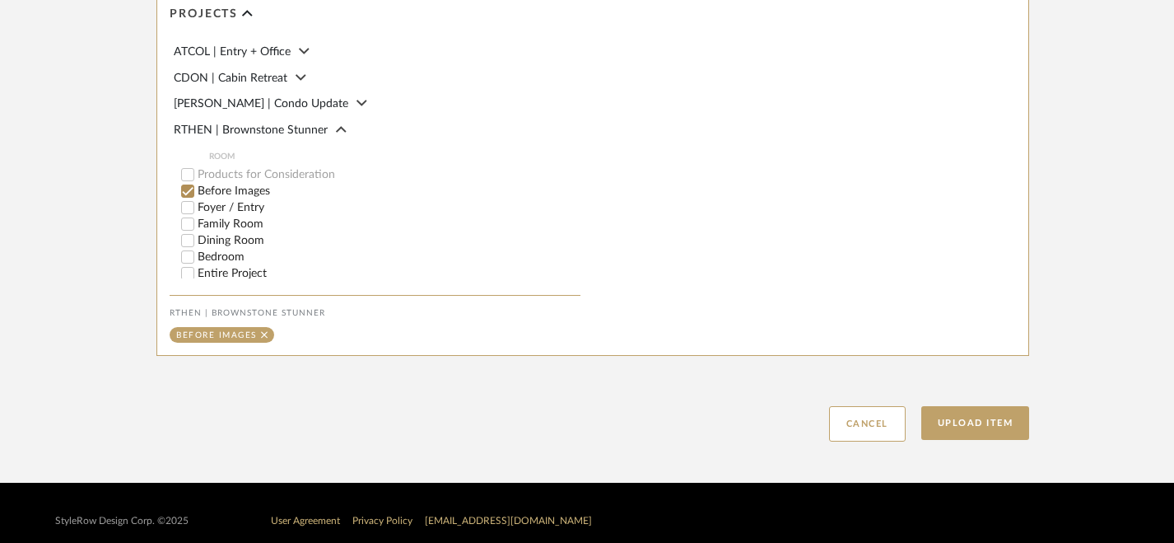
scroll to position [1221, 0]
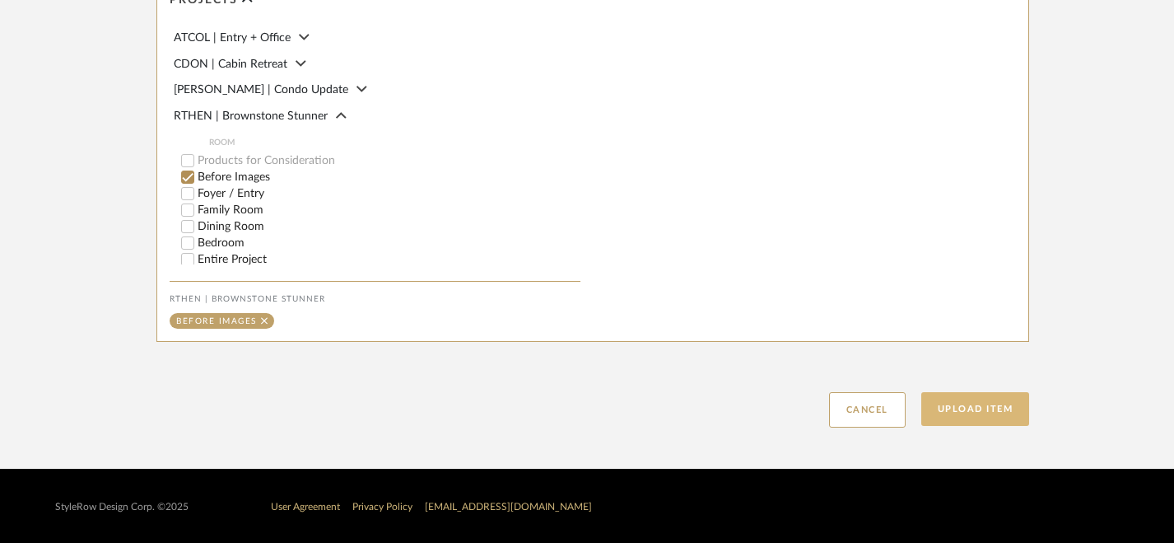
click at [972, 400] on button "Upload Item" at bounding box center [975, 409] width 109 height 34
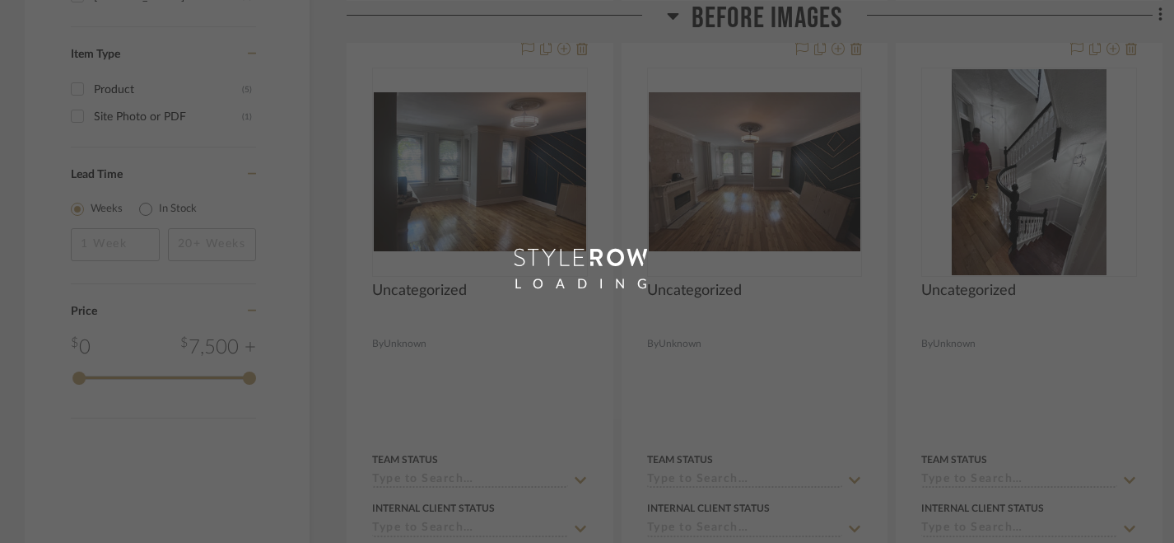
scroll to position [33, 0]
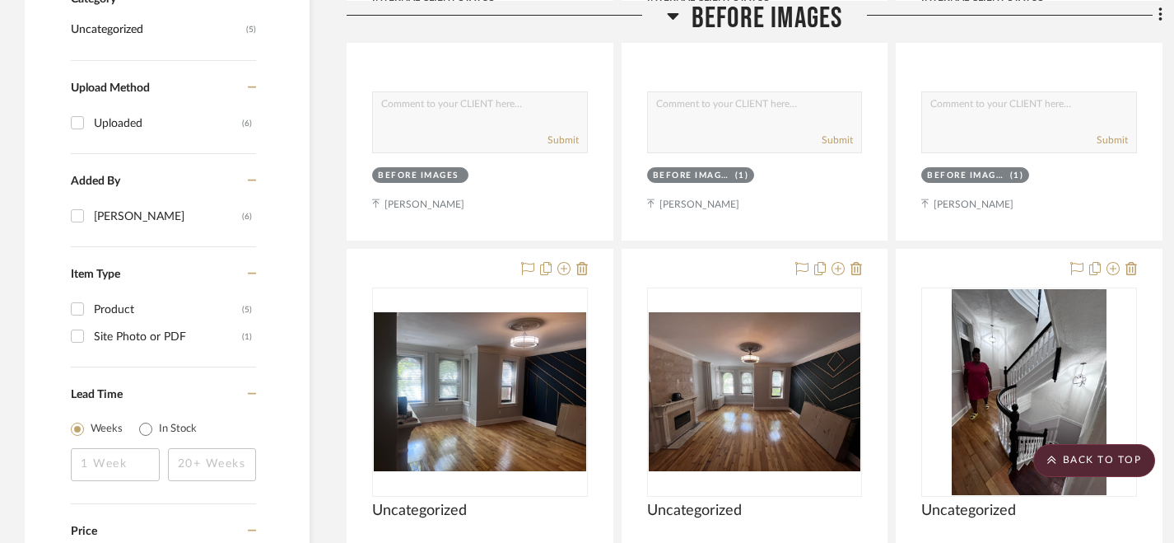
scroll to position [58, 0]
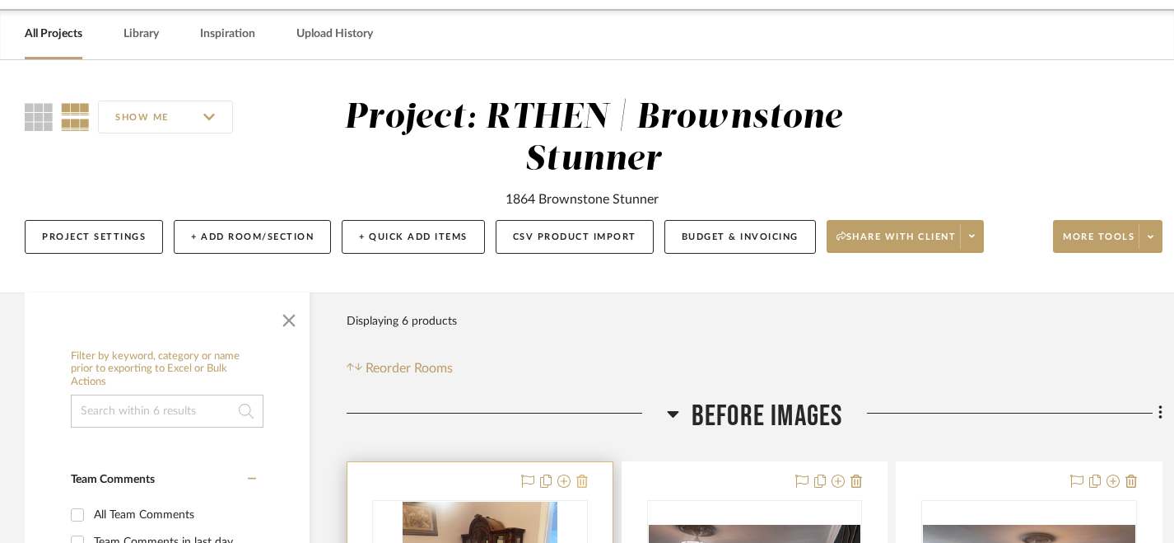
click at [583, 478] on icon at bounding box center [582, 480] width 12 height 13
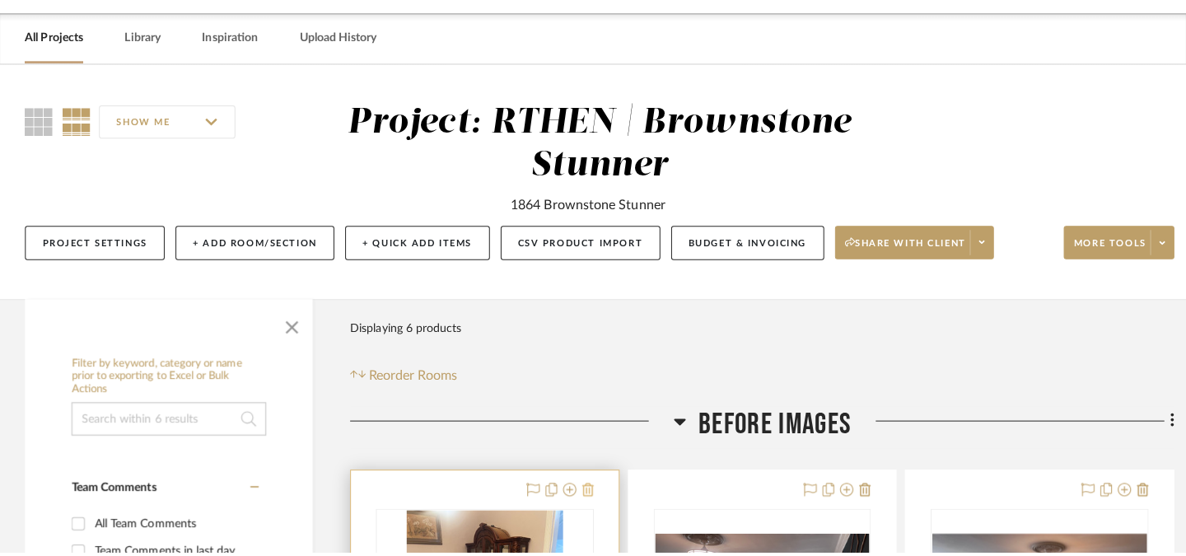
scroll to position [0, 0]
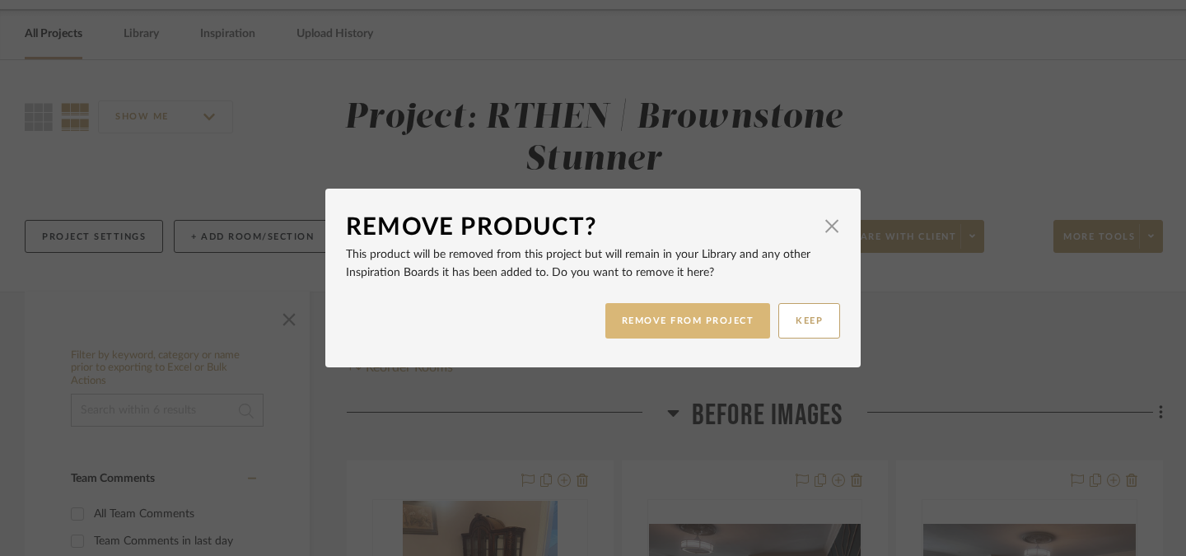
click at [702, 329] on button "REMOVE FROM PROJECT" at bounding box center [688, 320] width 166 height 35
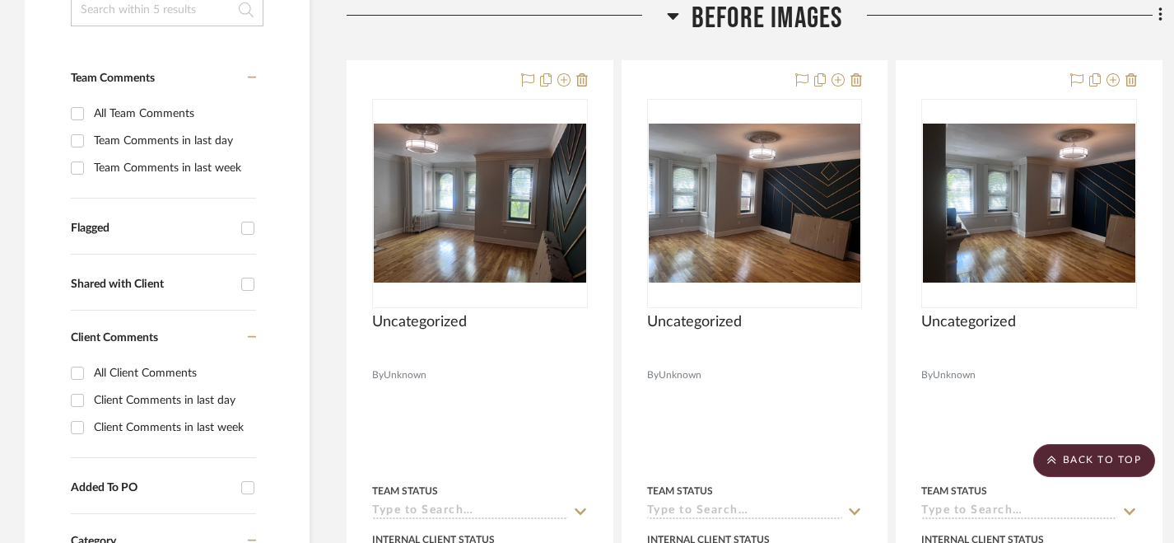
scroll to position [411, 0]
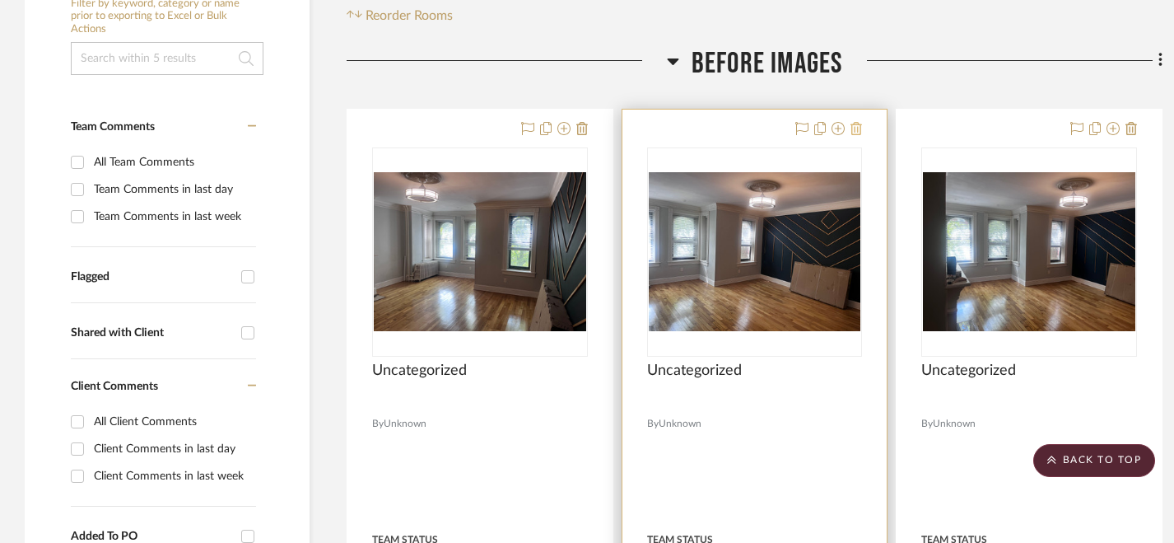
click at [854, 133] on icon at bounding box center [857, 128] width 12 height 13
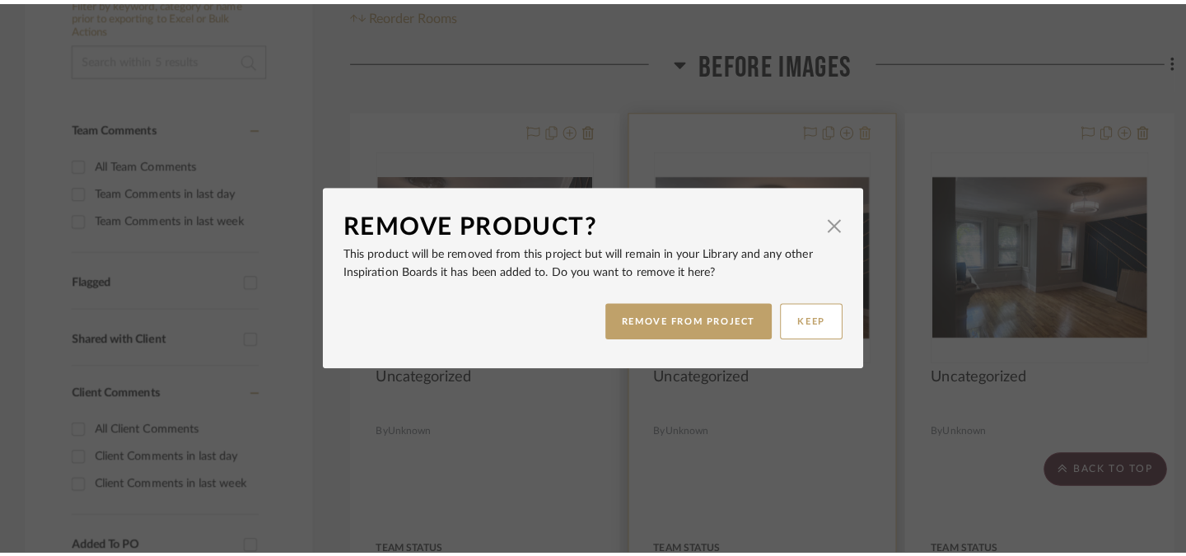
scroll to position [0, 0]
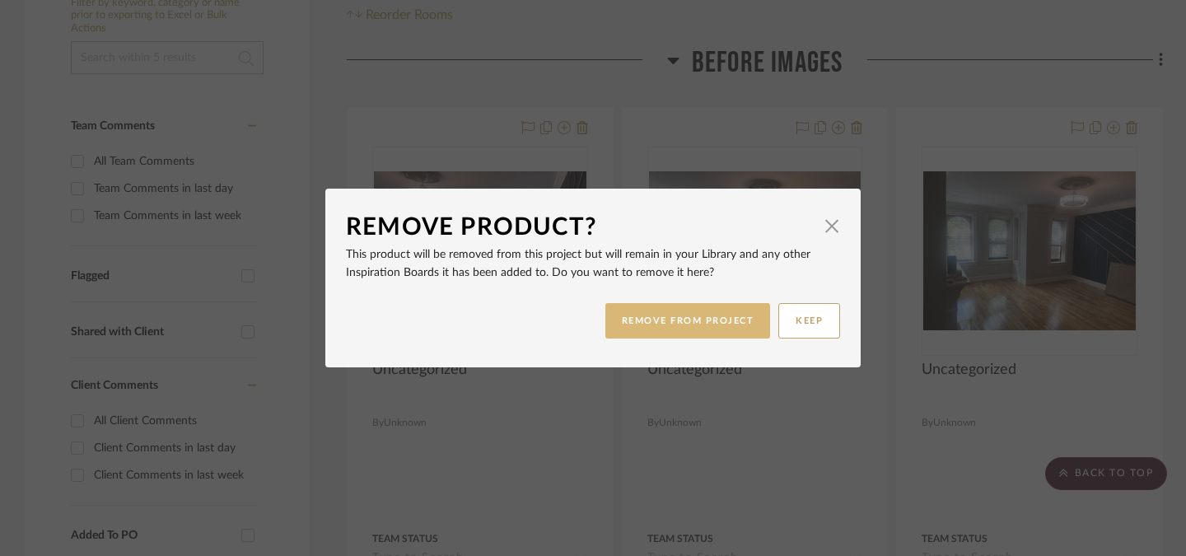
click at [713, 315] on button "REMOVE FROM PROJECT" at bounding box center [688, 320] width 166 height 35
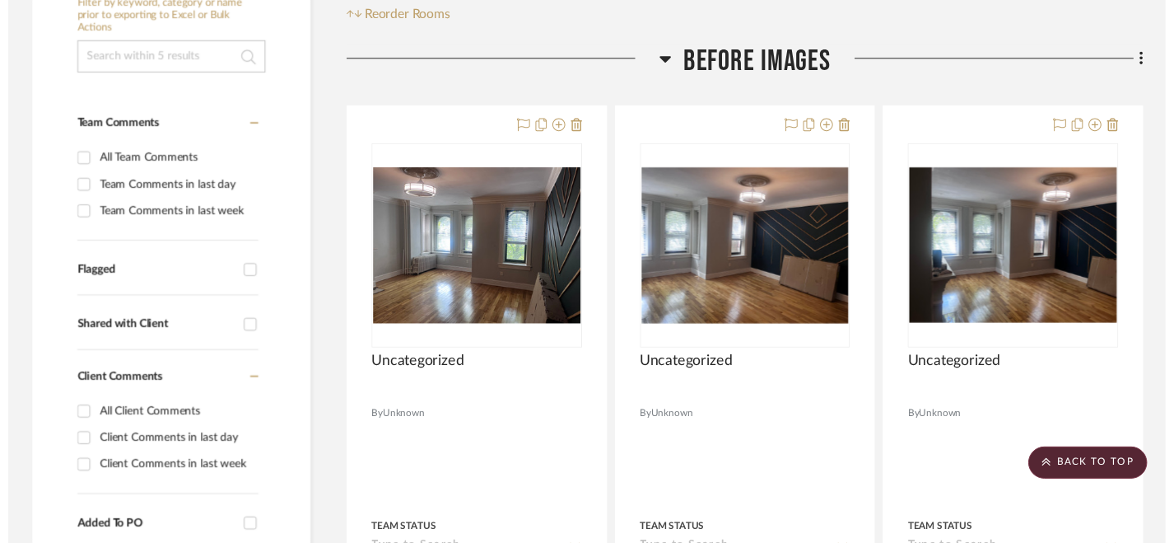
scroll to position [411, 0]
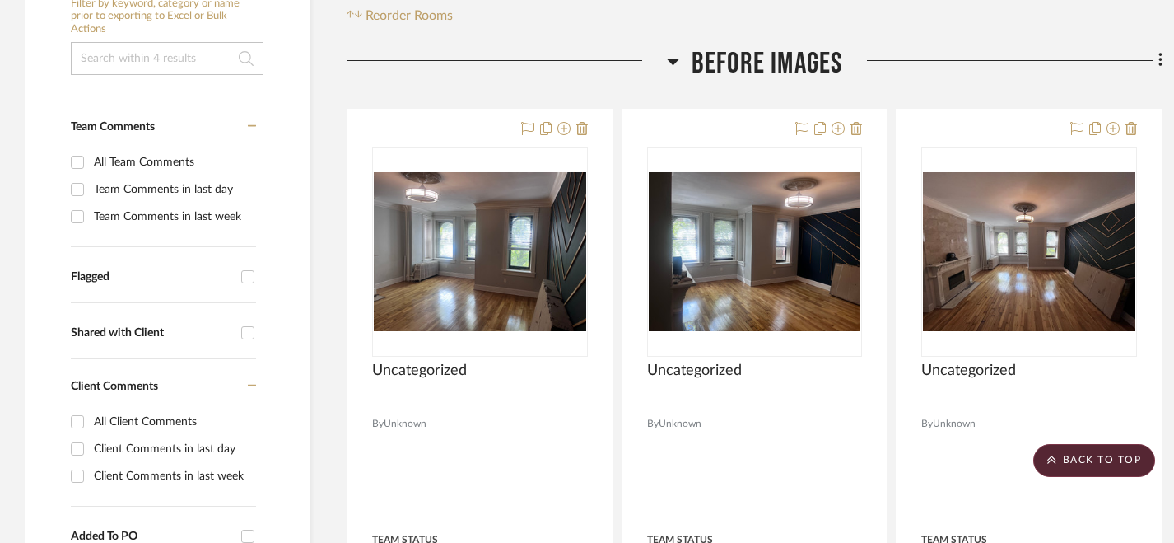
click at [1160, 63] on icon at bounding box center [1161, 60] width 5 height 18
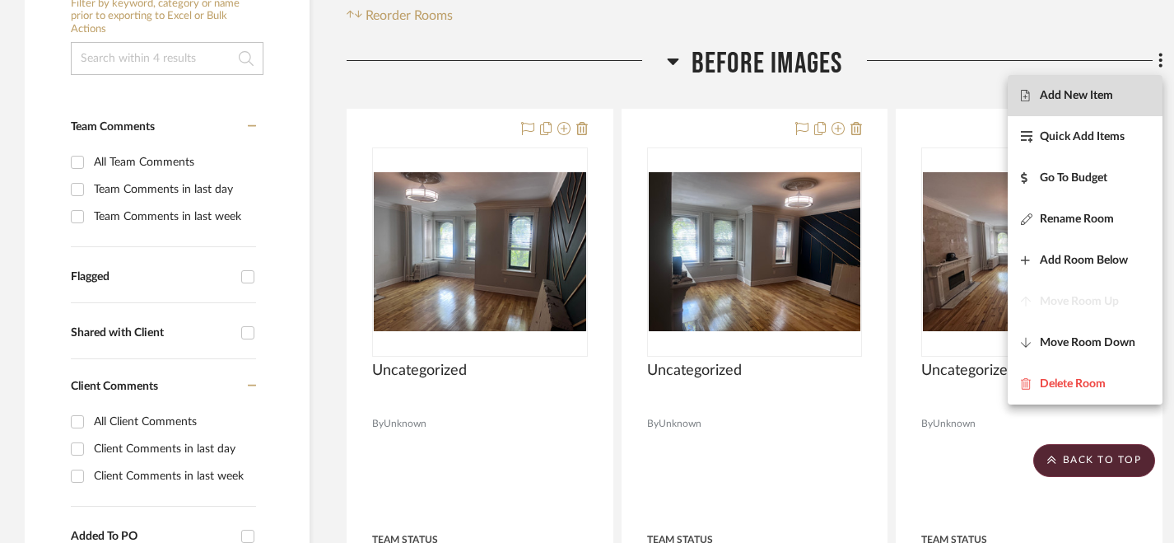
click at [1071, 96] on span "Add New Item" at bounding box center [1076, 96] width 73 height 14
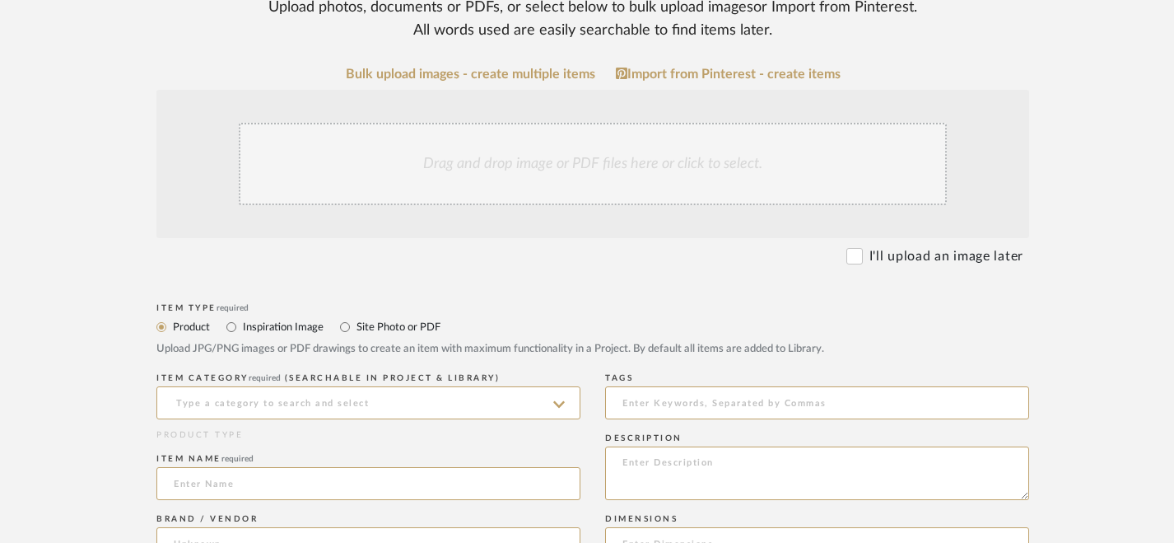
scroll to position [337, 0]
click at [346, 327] on input "Site Photo or PDF" at bounding box center [345, 325] width 20 height 20
radio input "true"
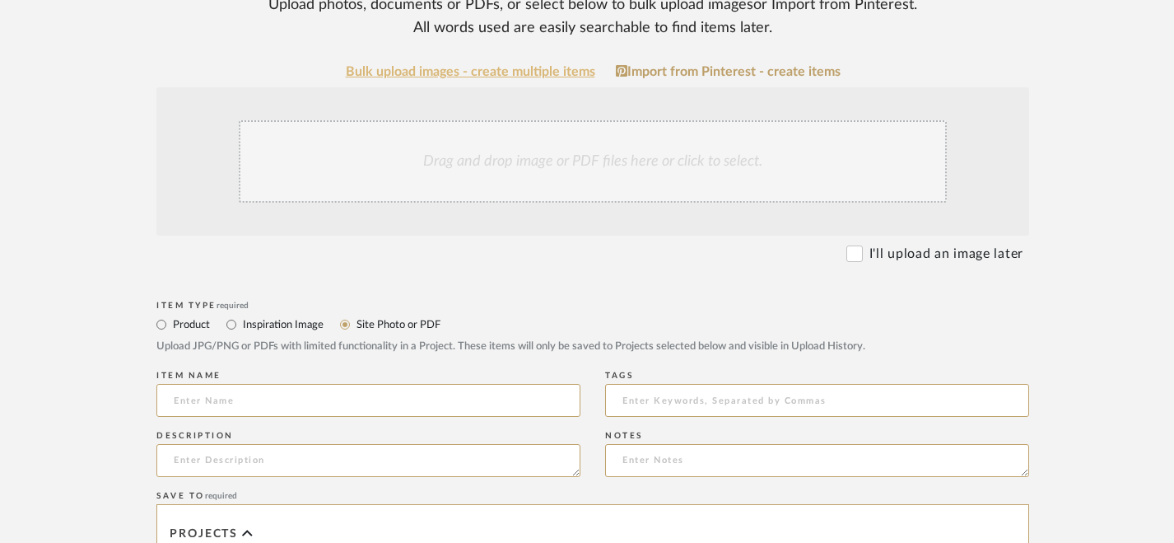
click at [527, 68] on link "Bulk upload images - create multiple items" at bounding box center [471, 72] width 250 height 14
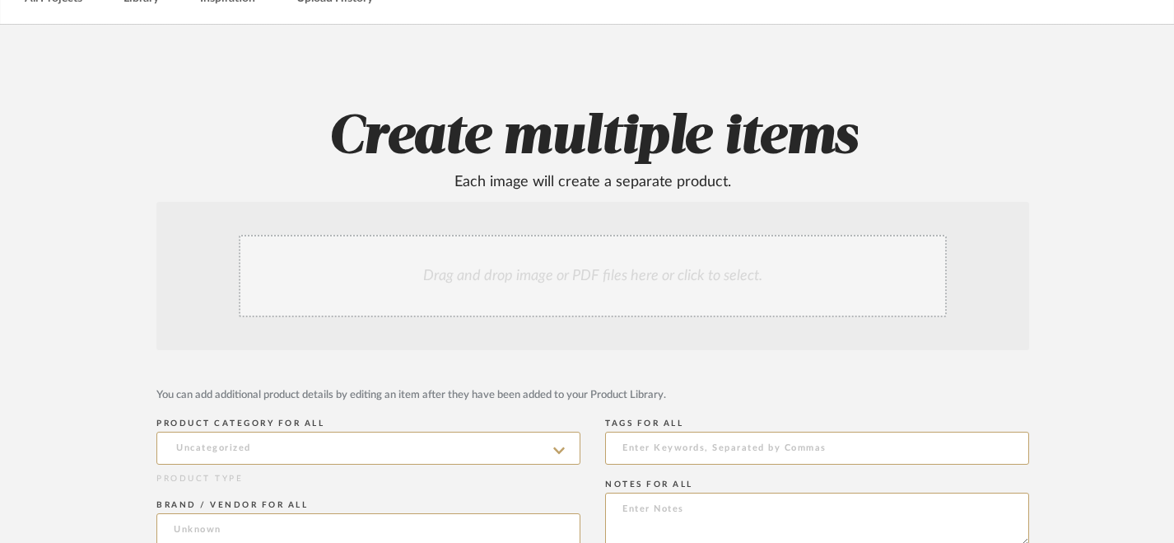
scroll to position [147, 0]
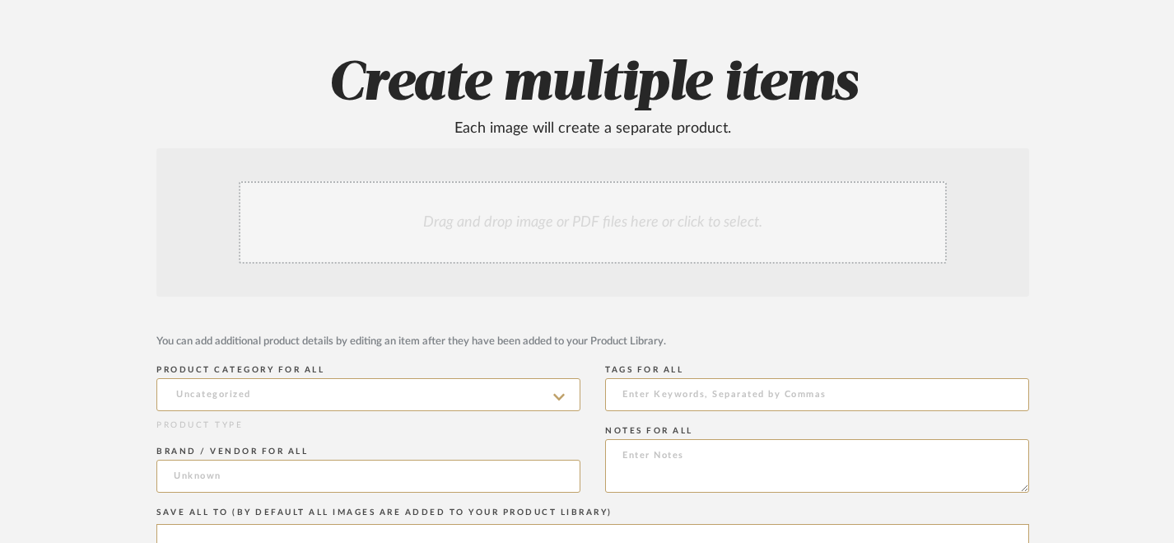
click at [507, 214] on div "Drag and drop image or PDF files here or click to select." at bounding box center [593, 222] width 708 height 82
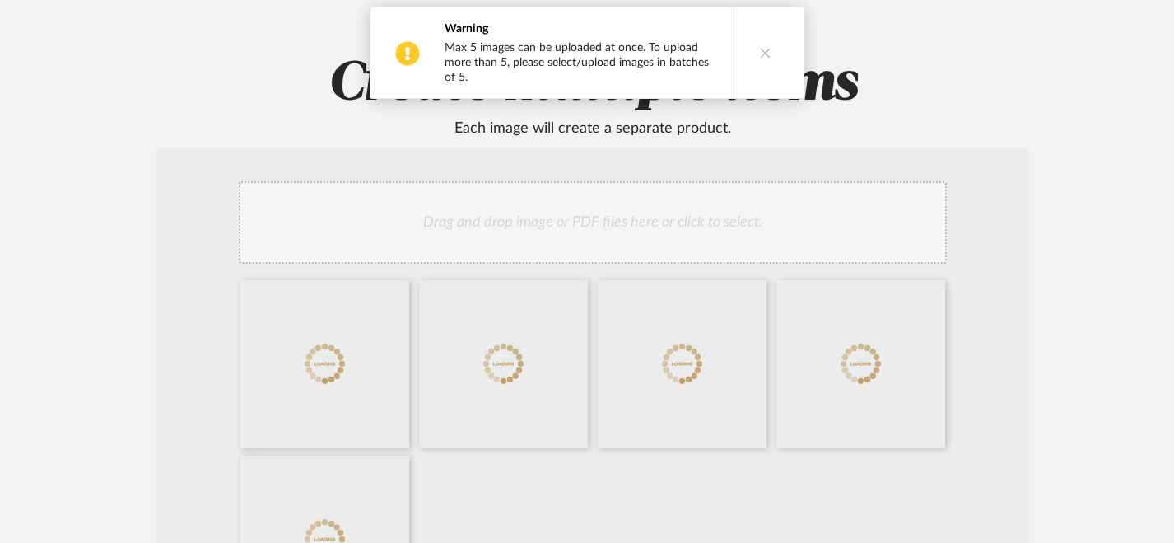
click at [765, 58] on icon at bounding box center [766, 53] width 12 height 12
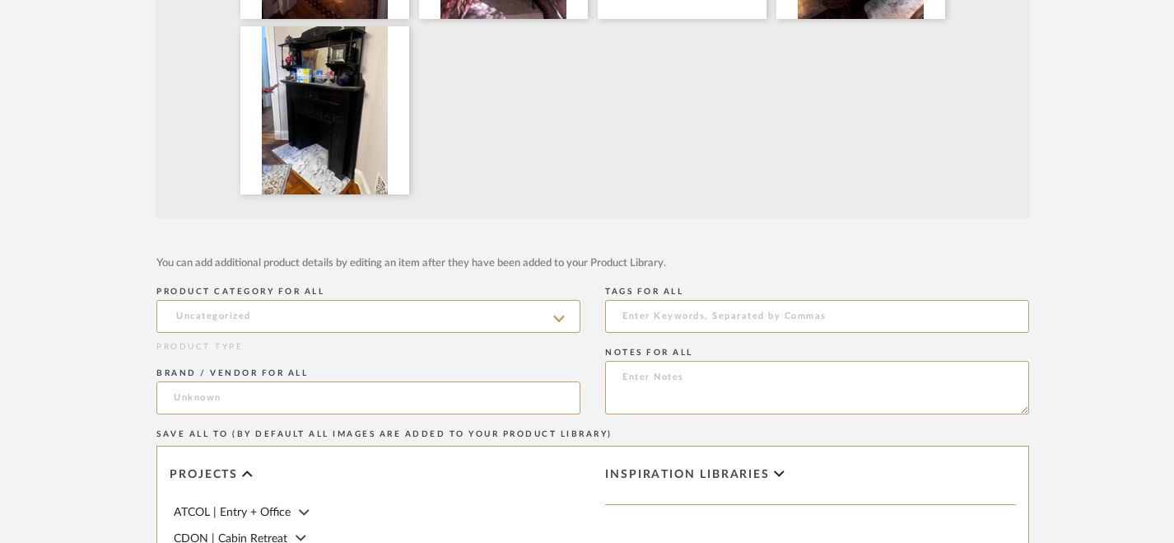
scroll to position [1049, 0]
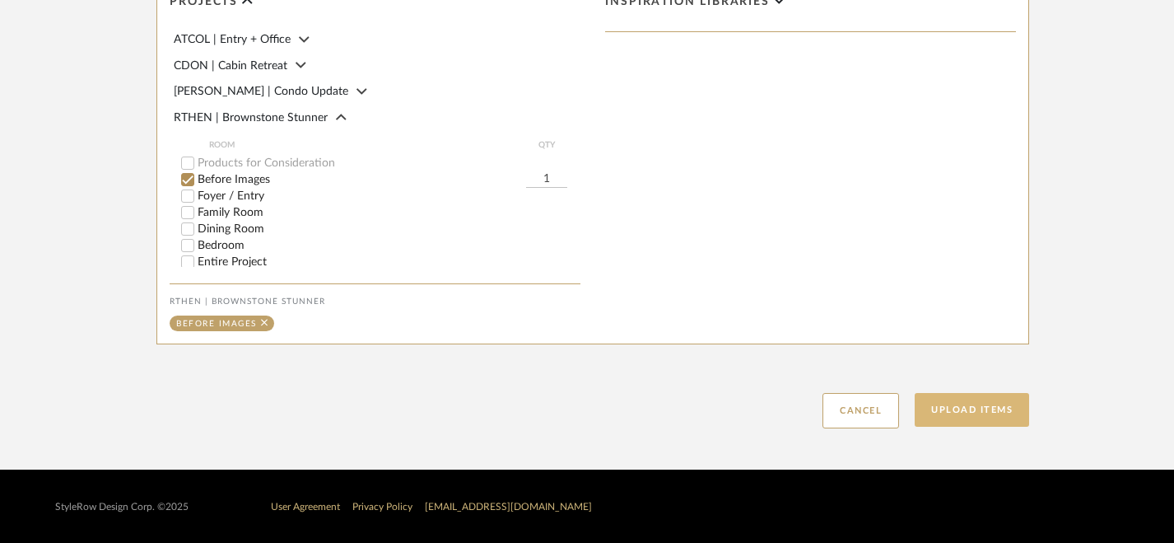
click at [959, 420] on button "Upload Items" at bounding box center [972, 410] width 114 height 34
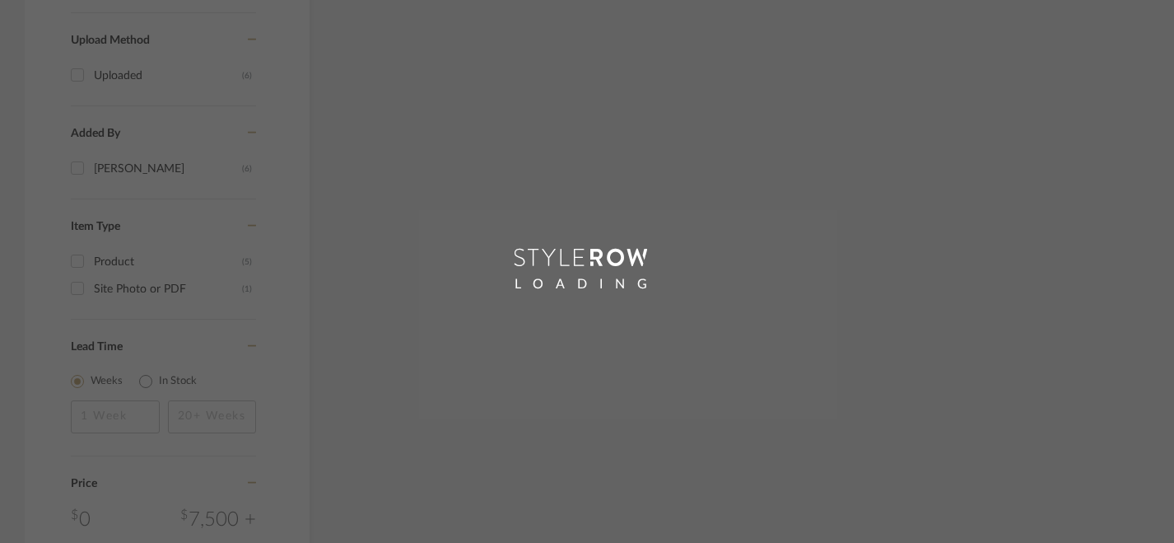
scroll to position [509, 0]
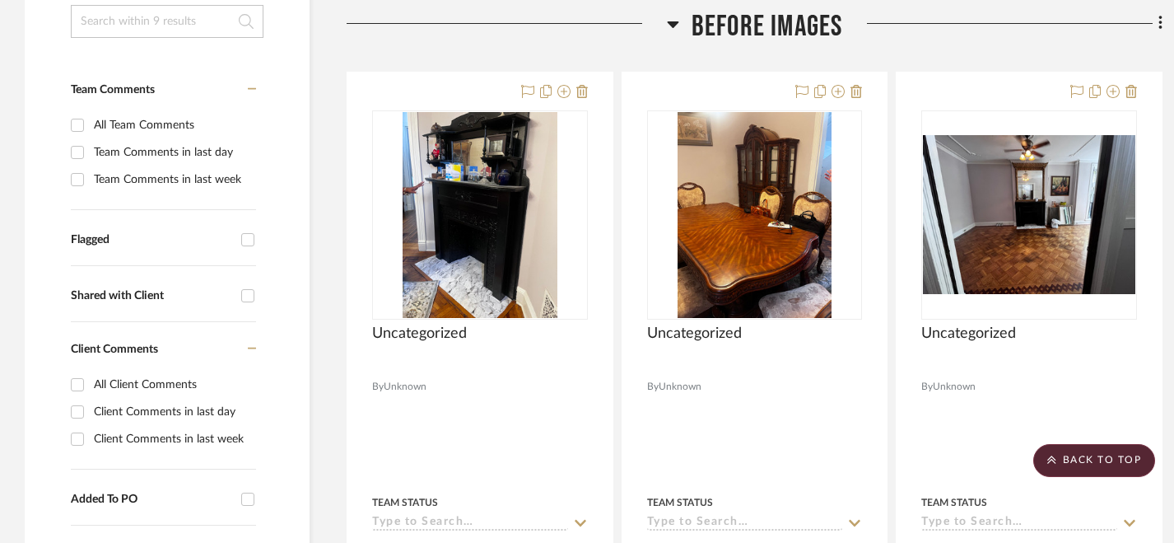
scroll to position [456, 0]
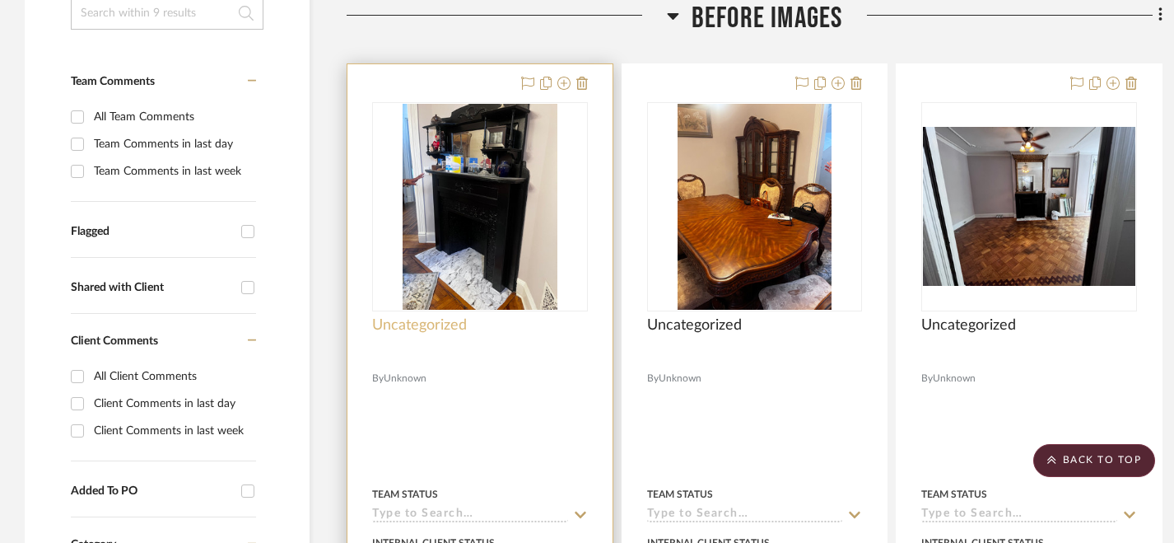
click at [429, 324] on span "Uncategorized" at bounding box center [419, 325] width 95 height 18
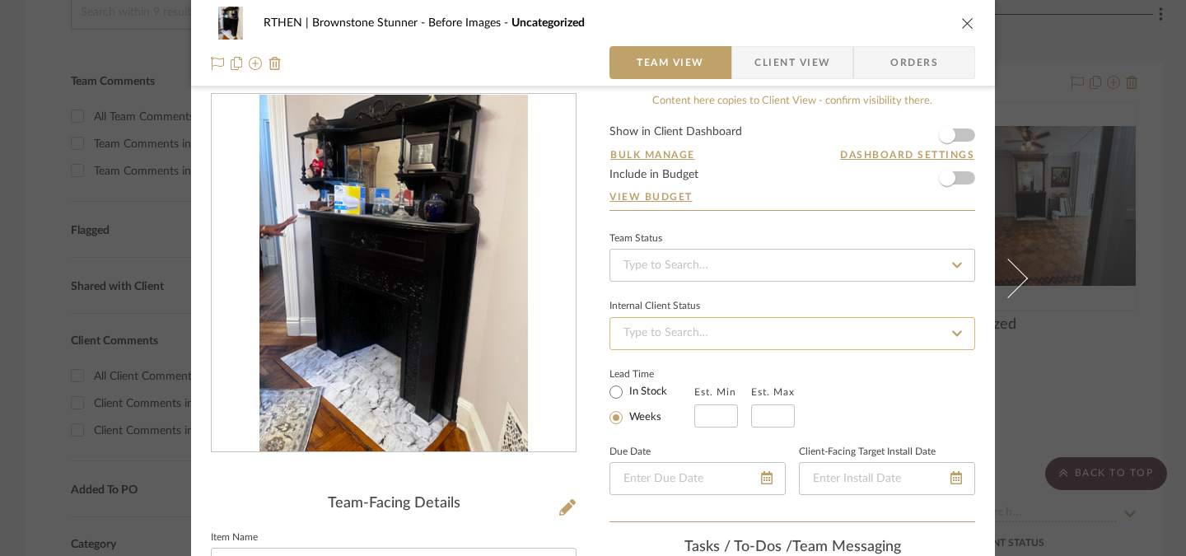
scroll to position [156, 0]
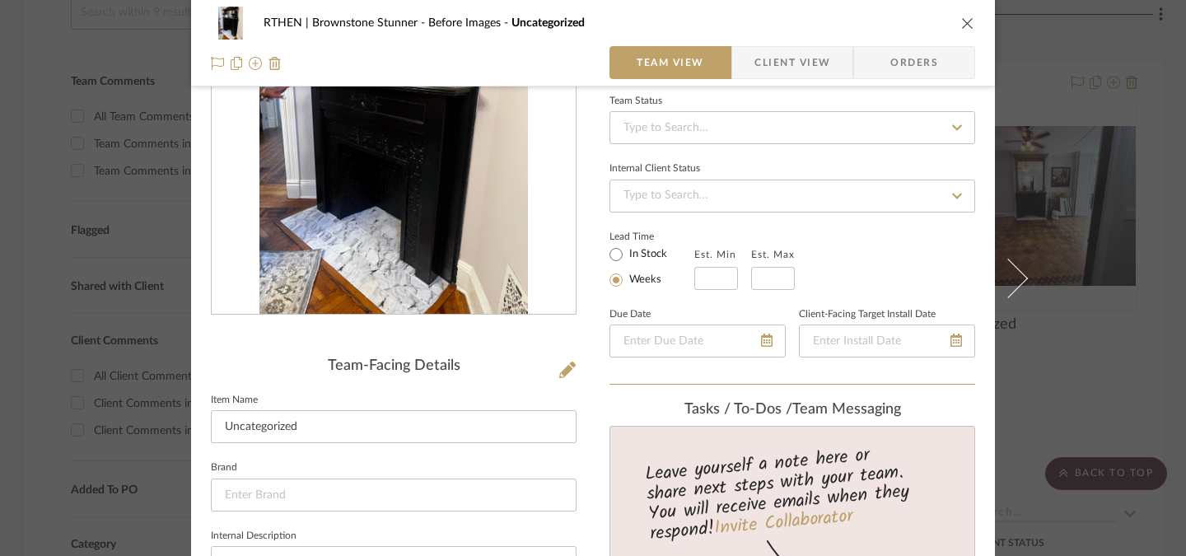
click at [962, 22] on icon "close" at bounding box center [967, 22] width 13 height 13
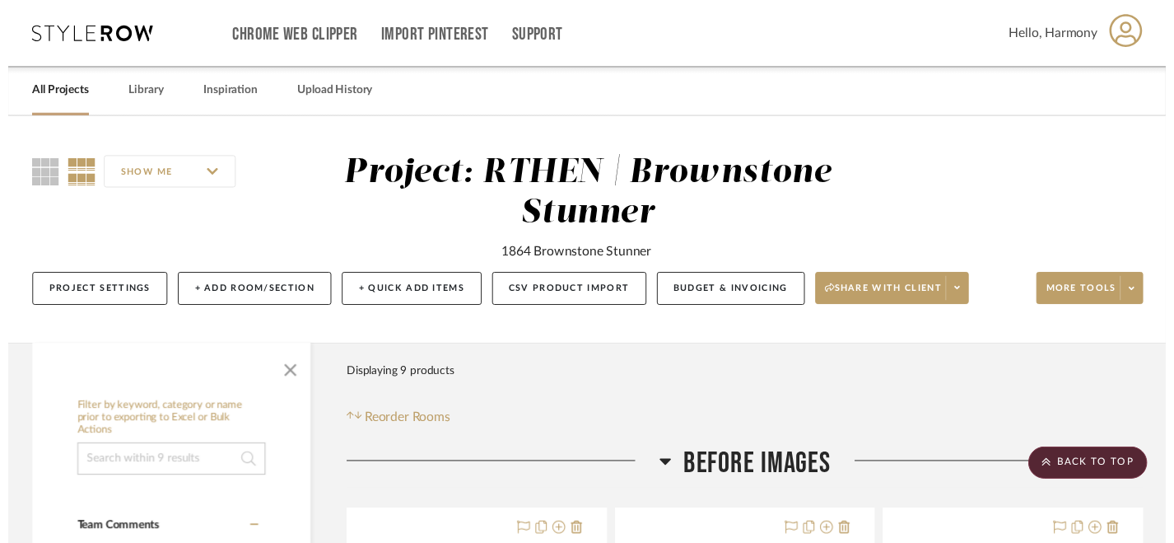
scroll to position [456, 0]
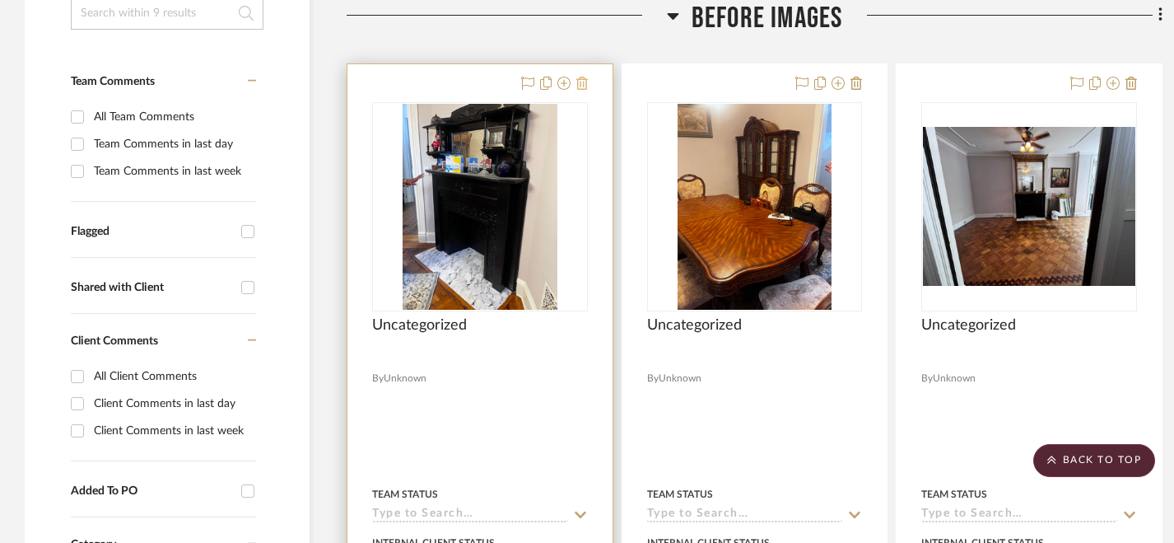
click at [585, 78] on icon at bounding box center [582, 83] width 12 height 13
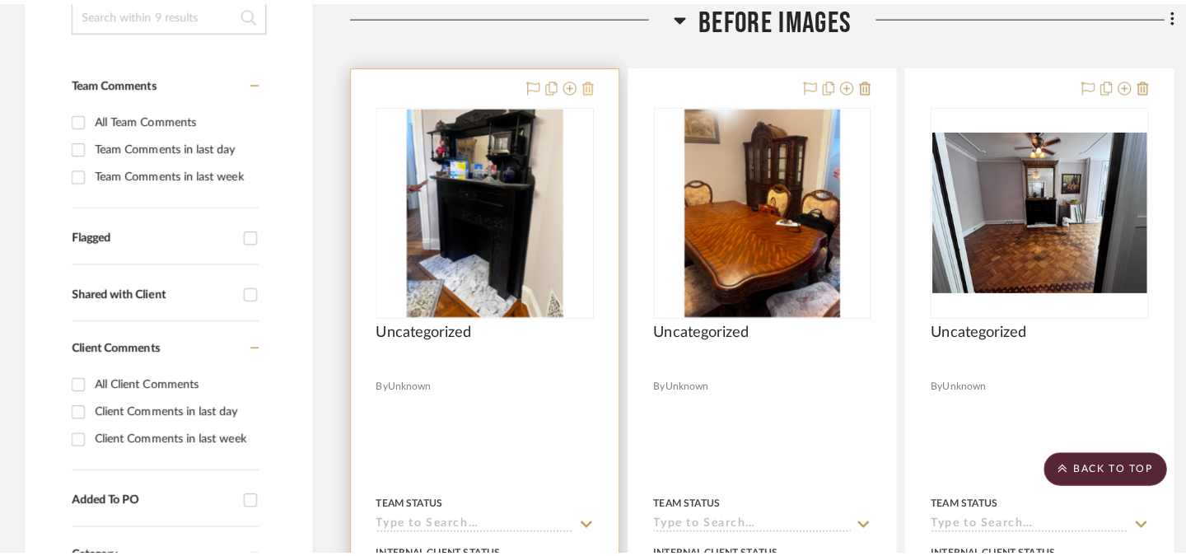
scroll to position [0, 0]
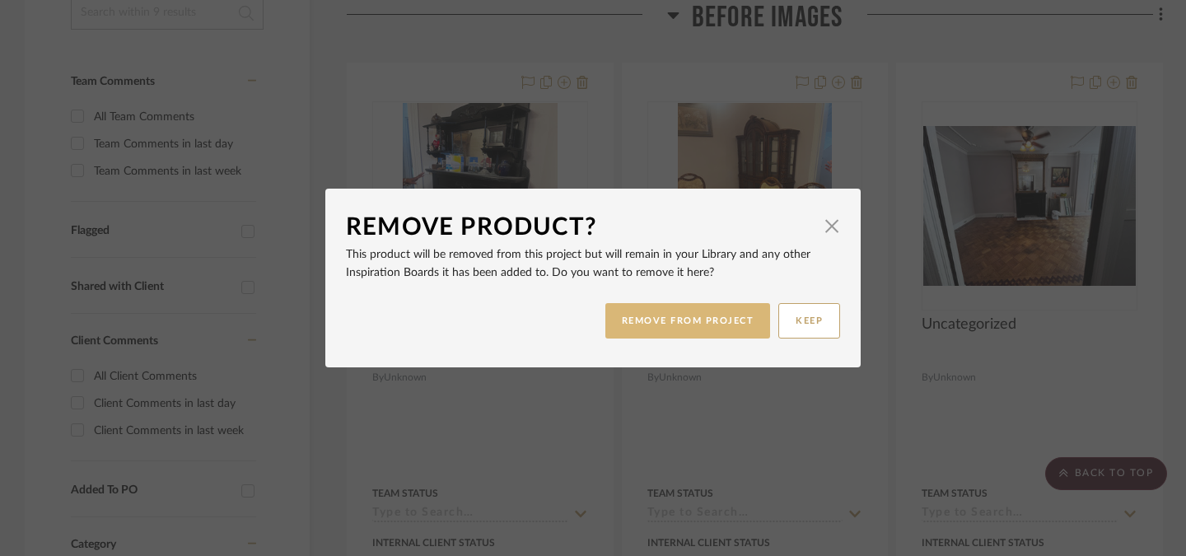
click at [686, 329] on button "REMOVE FROM PROJECT" at bounding box center [688, 320] width 166 height 35
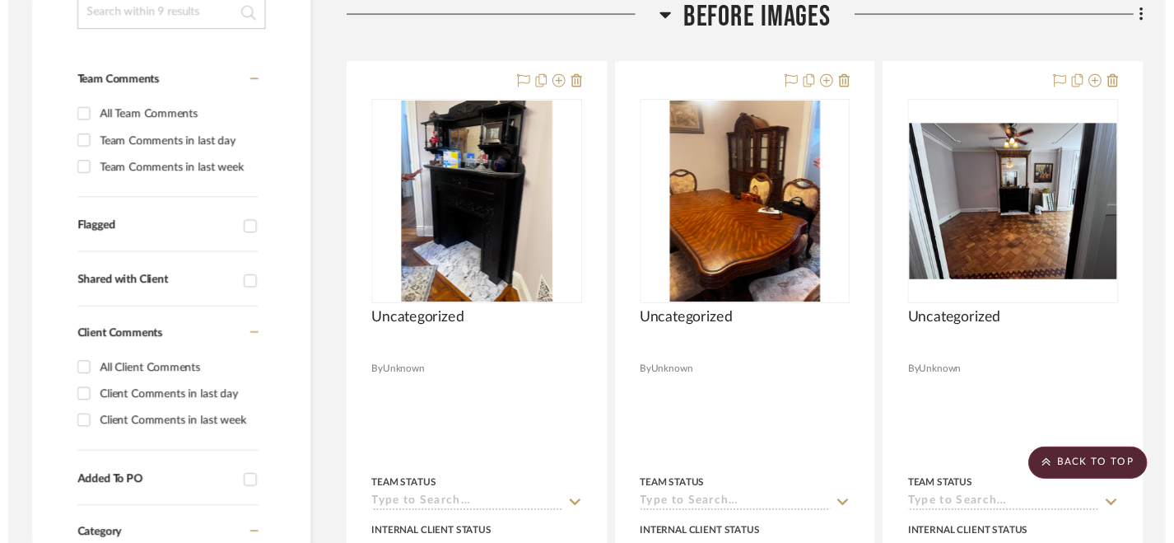
scroll to position [456, 0]
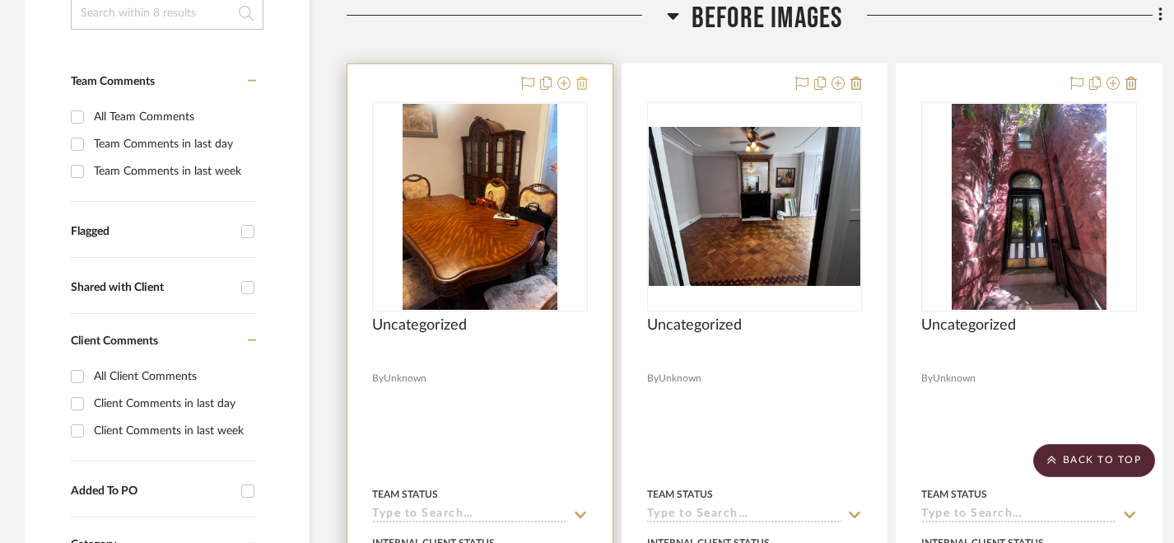
click at [584, 86] on icon at bounding box center [582, 83] width 12 height 13
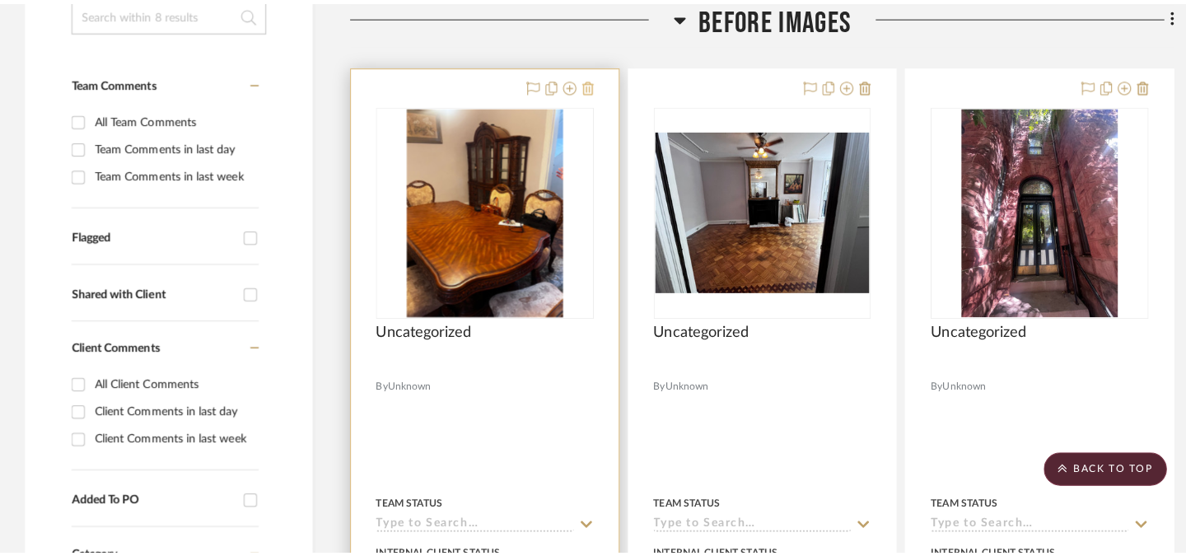
scroll to position [0, 0]
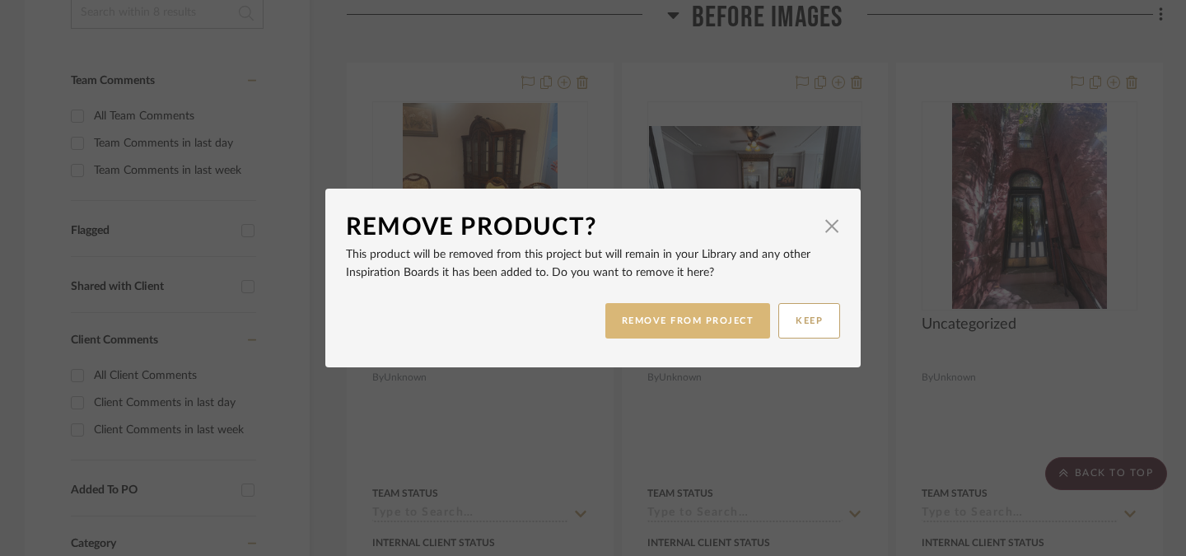
click at [636, 329] on button "REMOVE FROM PROJECT" at bounding box center [688, 320] width 166 height 35
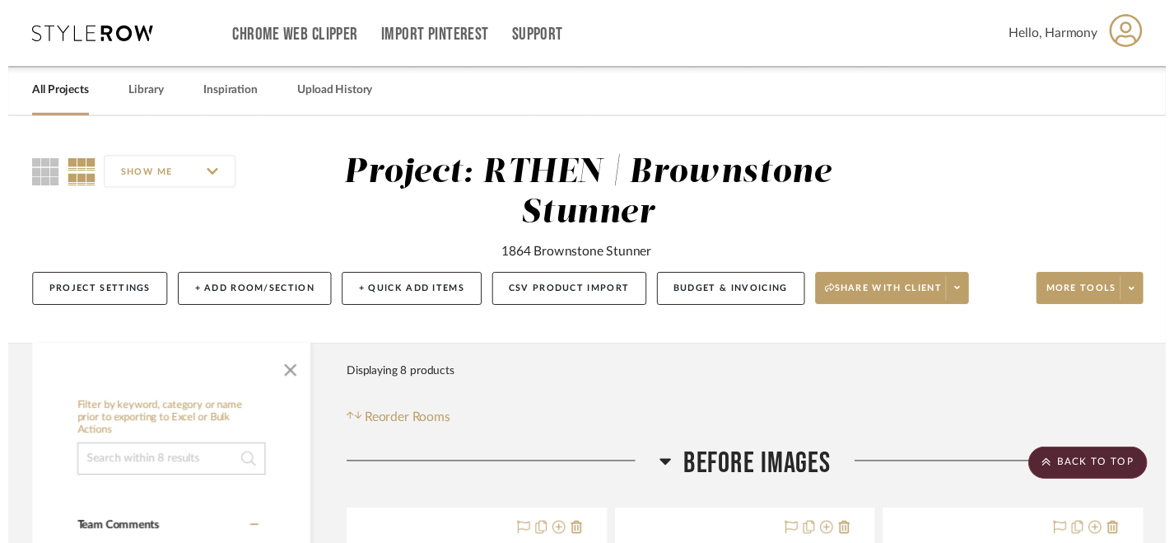
scroll to position [456, 0]
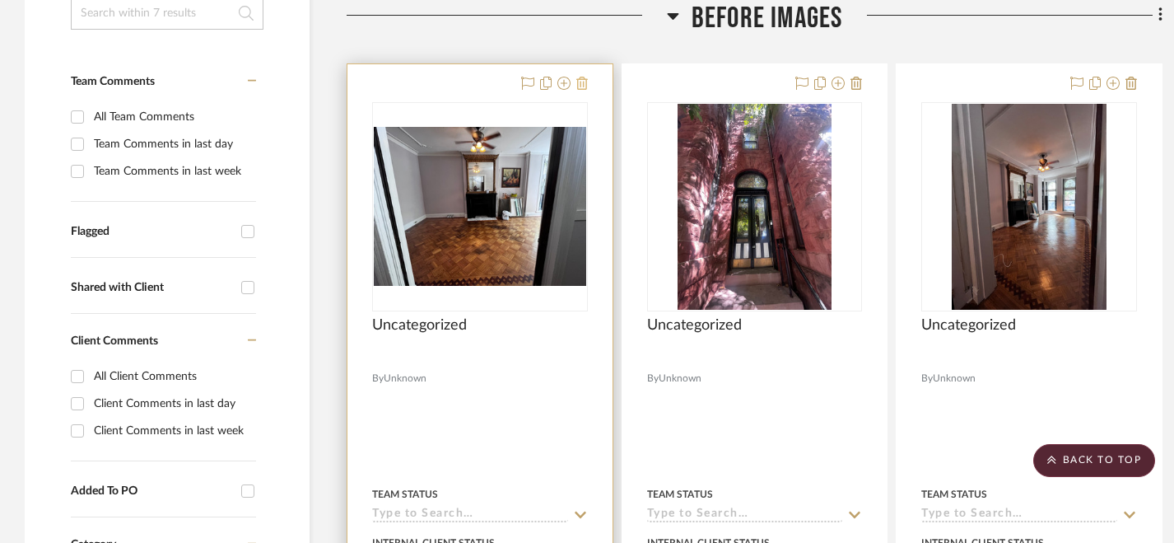
click at [584, 86] on icon at bounding box center [582, 83] width 12 height 13
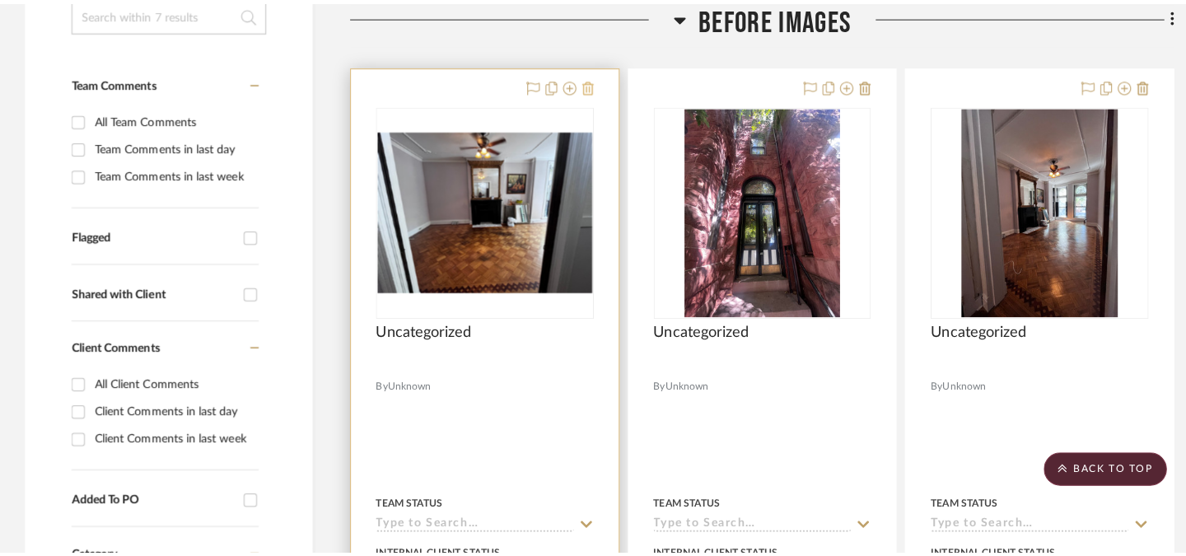
scroll to position [0, 0]
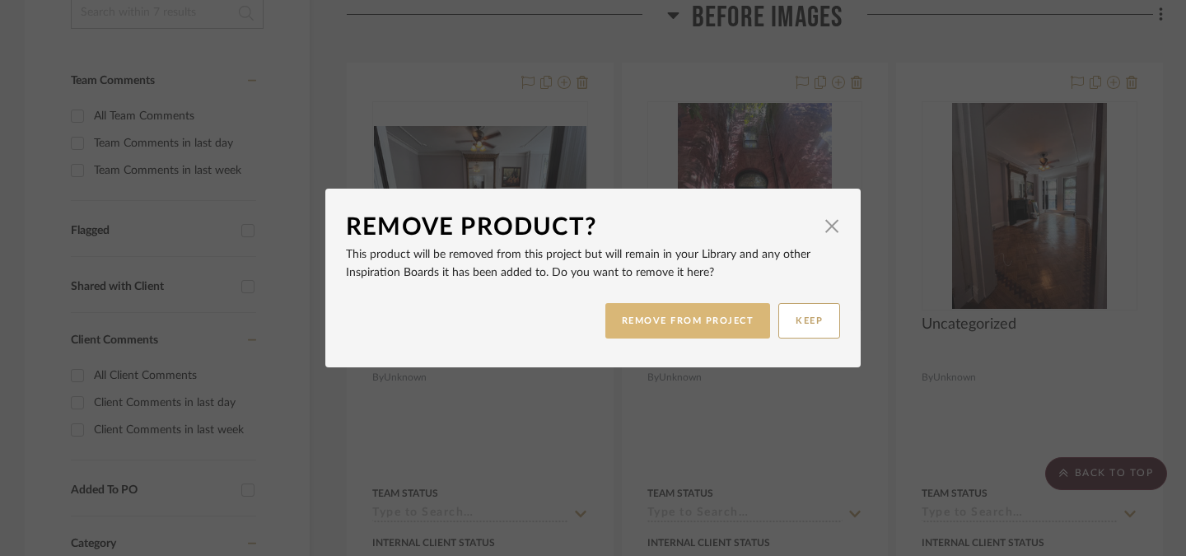
click at [637, 327] on button "REMOVE FROM PROJECT" at bounding box center [688, 320] width 166 height 35
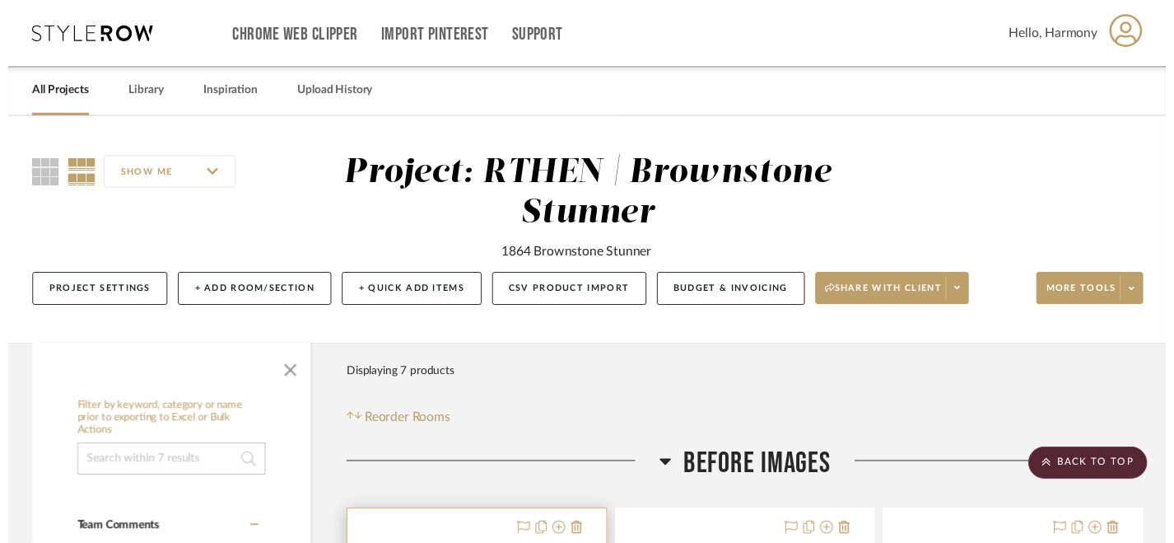
scroll to position [456, 0]
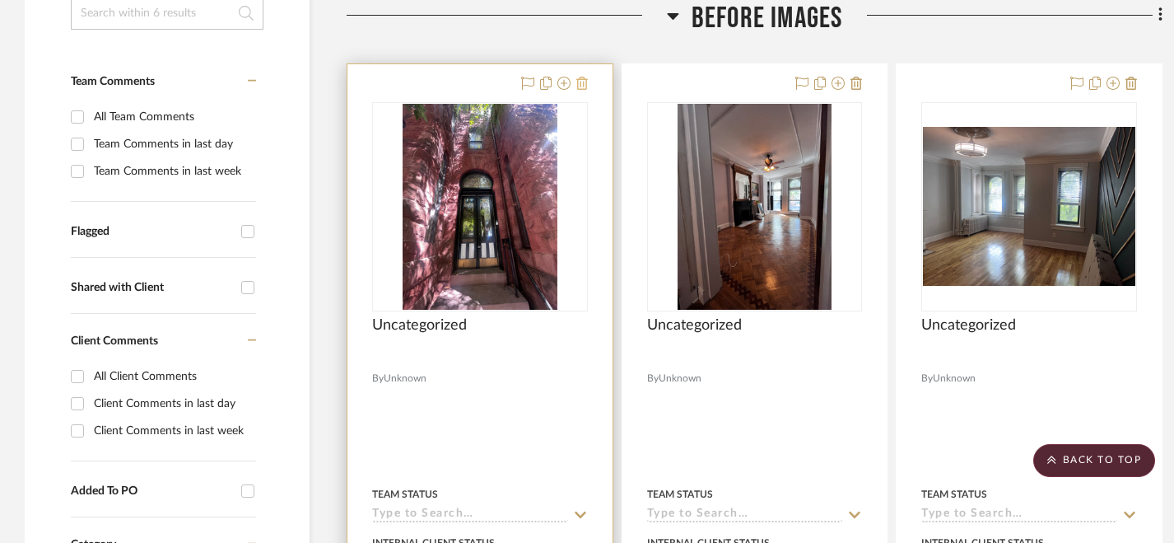
click at [583, 88] on icon at bounding box center [582, 83] width 12 height 13
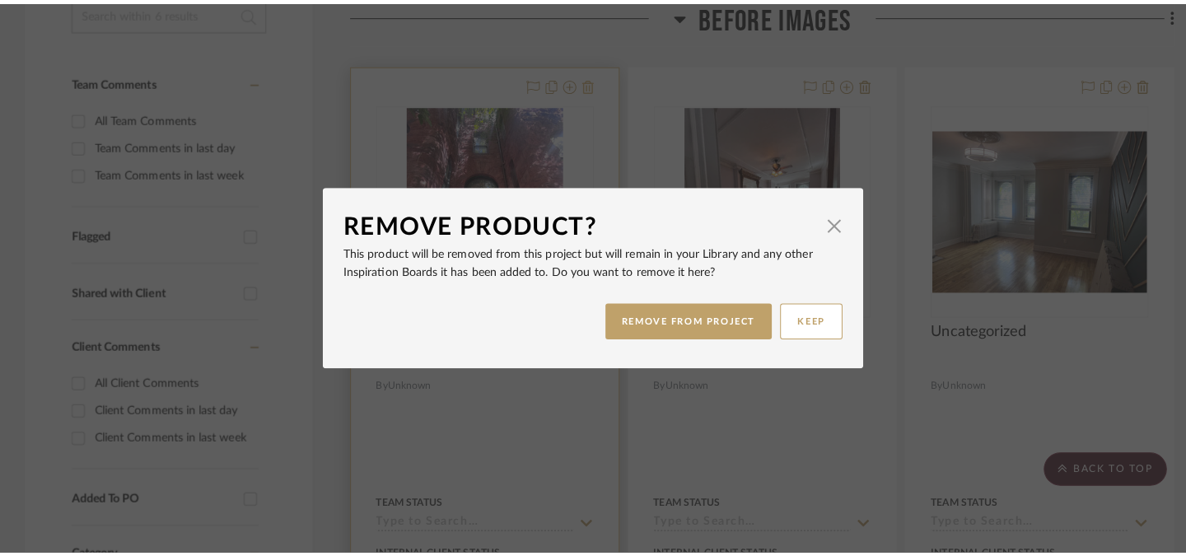
scroll to position [0, 0]
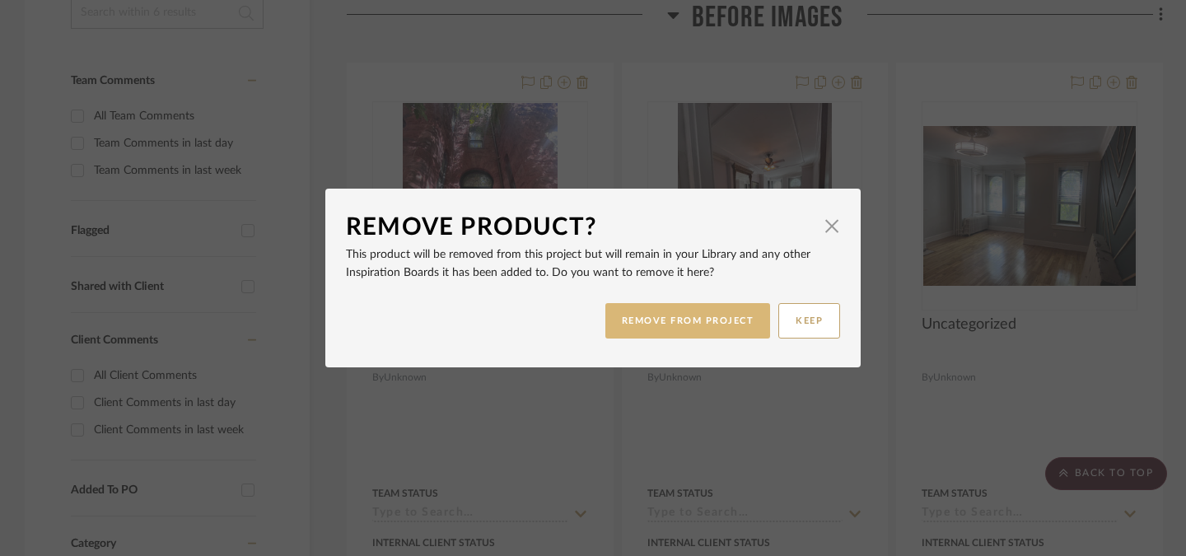
click at [651, 319] on button "REMOVE FROM PROJECT" at bounding box center [688, 320] width 166 height 35
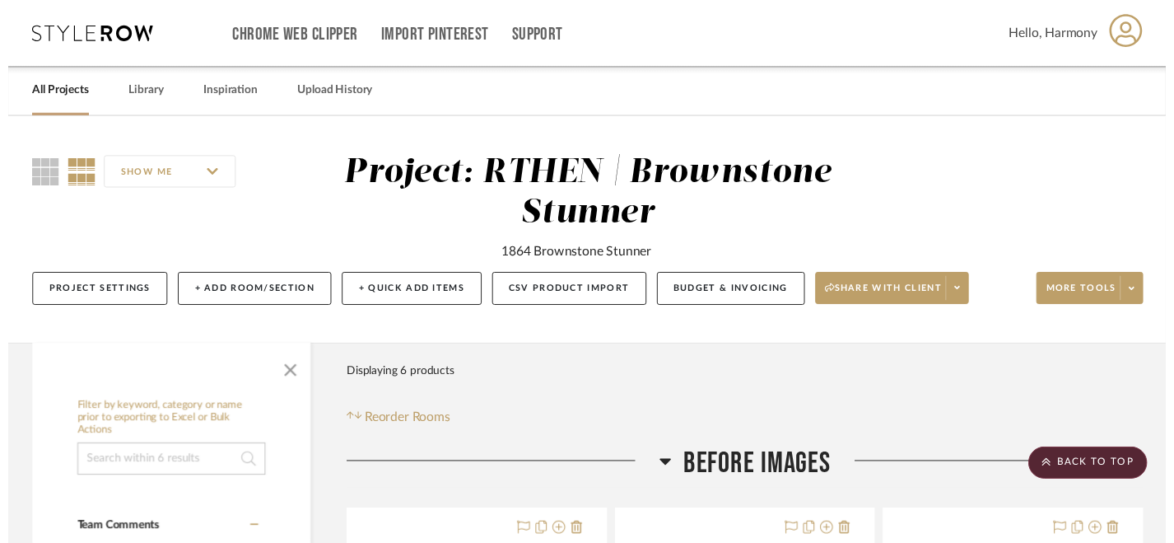
scroll to position [456, 0]
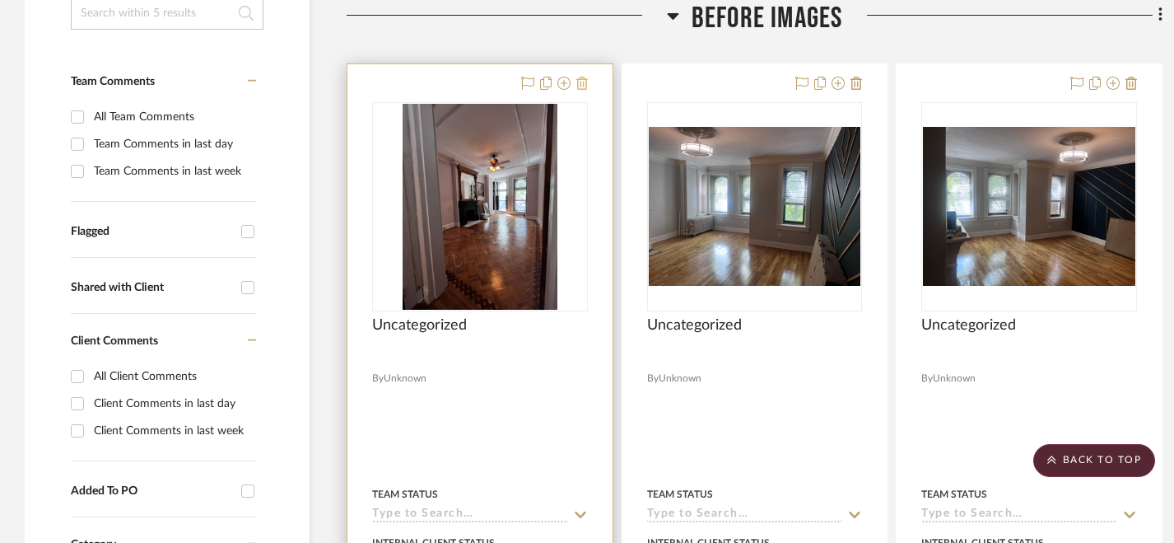
click at [581, 83] on icon at bounding box center [582, 83] width 12 height 13
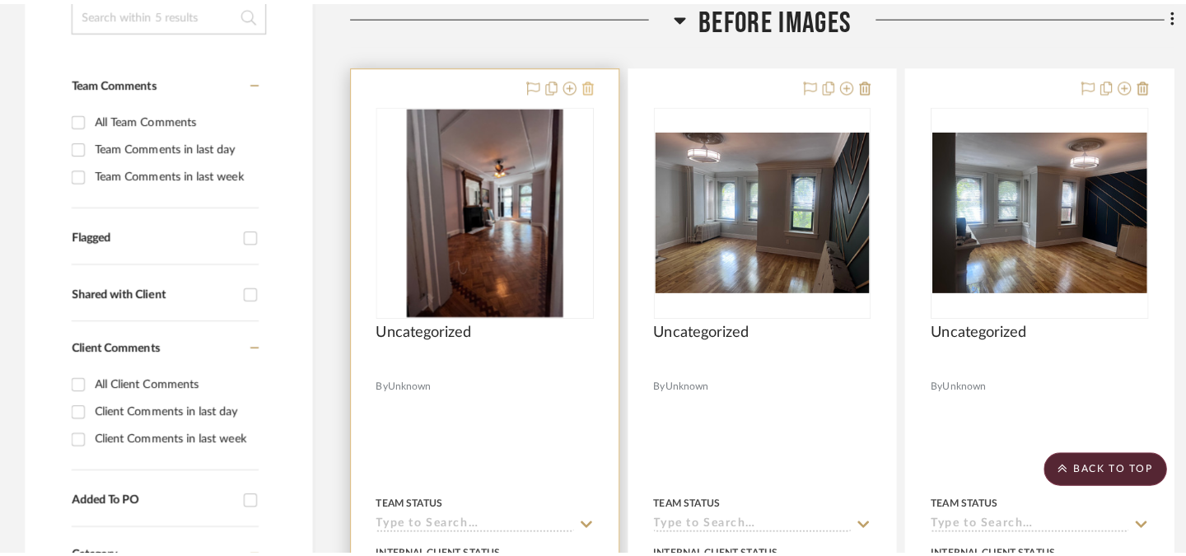
scroll to position [0, 0]
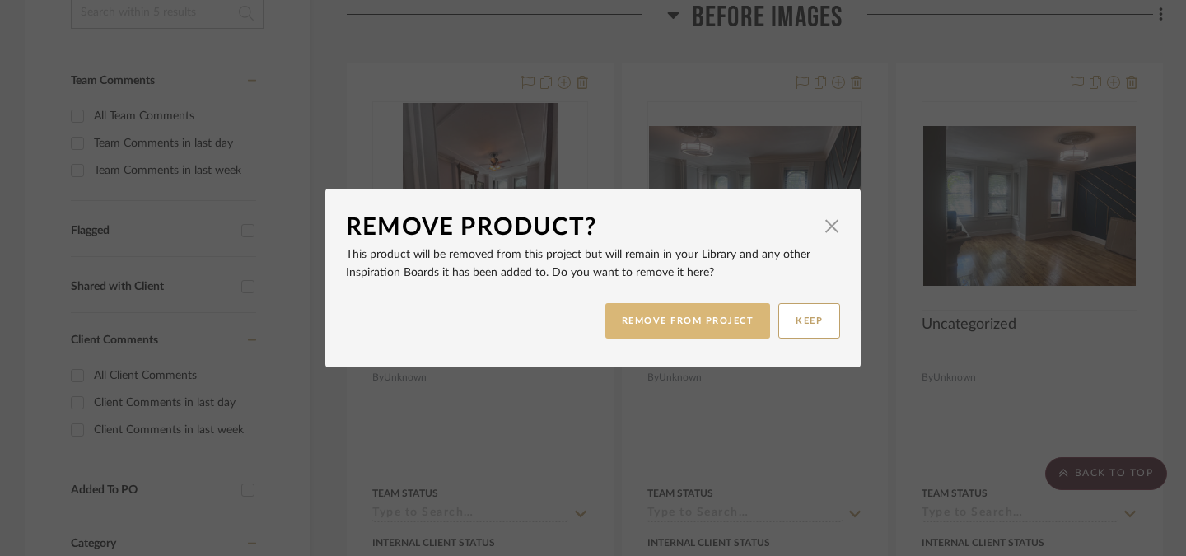
click at [646, 326] on button "REMOVE FROM PROJECT" at bounding box center [688, 320] width 166 height 35
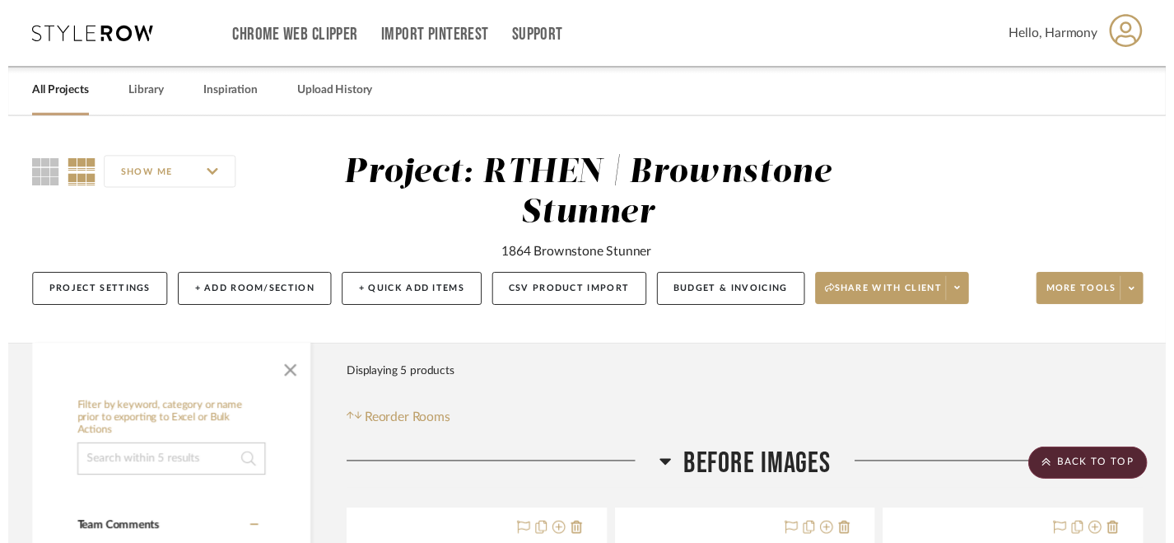
scroll to position [456, 0]
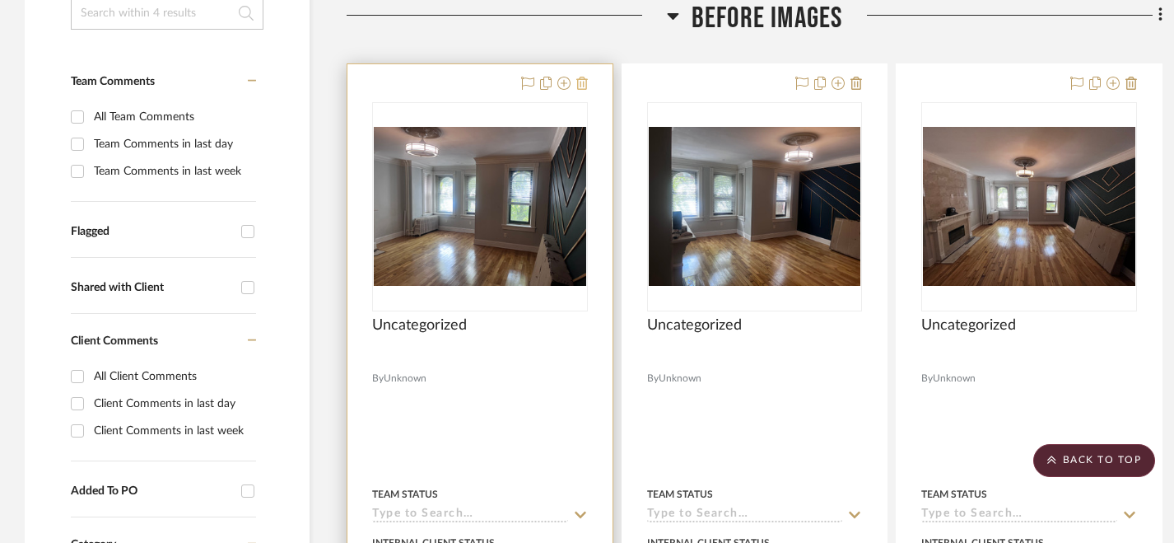
click at [583, 91] on button at bounding box center [582, 84] width 12 height 20
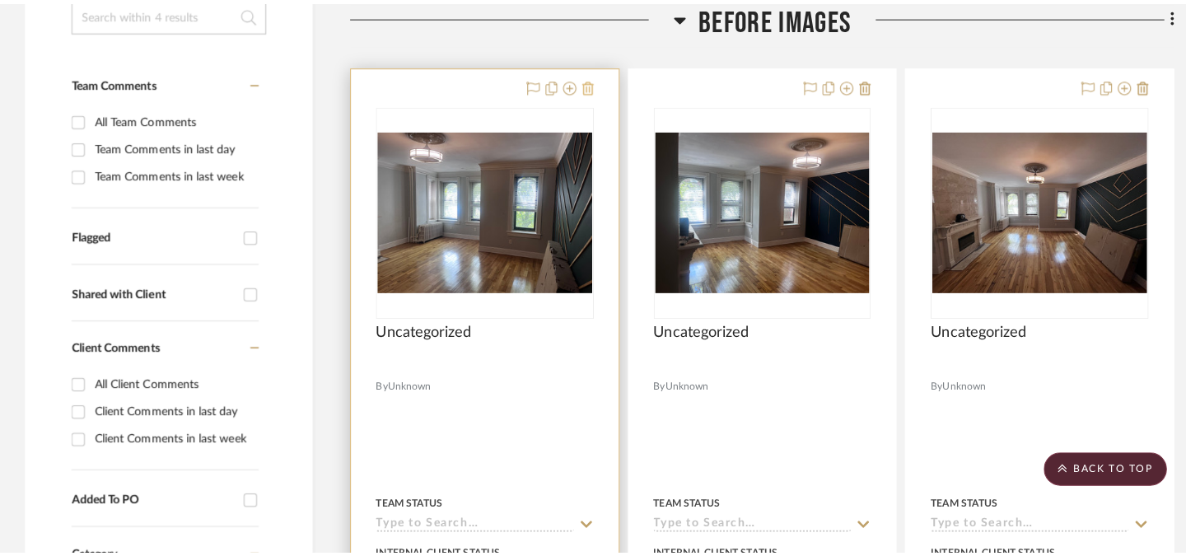
scroll to position [0, 0]
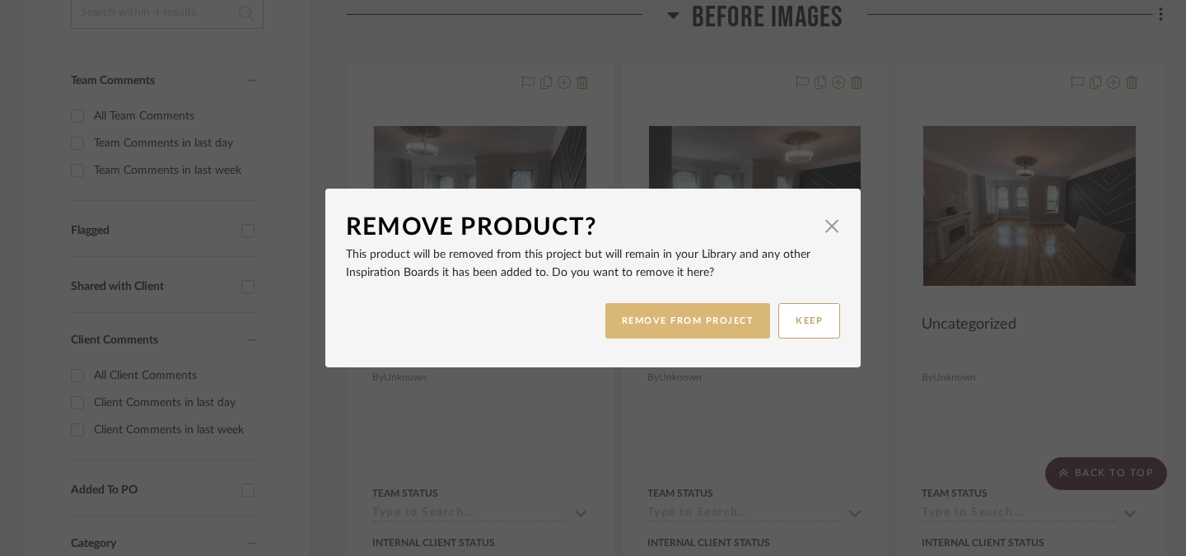
click at [679, 333] on button "REMOVE FROM PROJECT" at bounding box center [688, 320] width 166 height 35
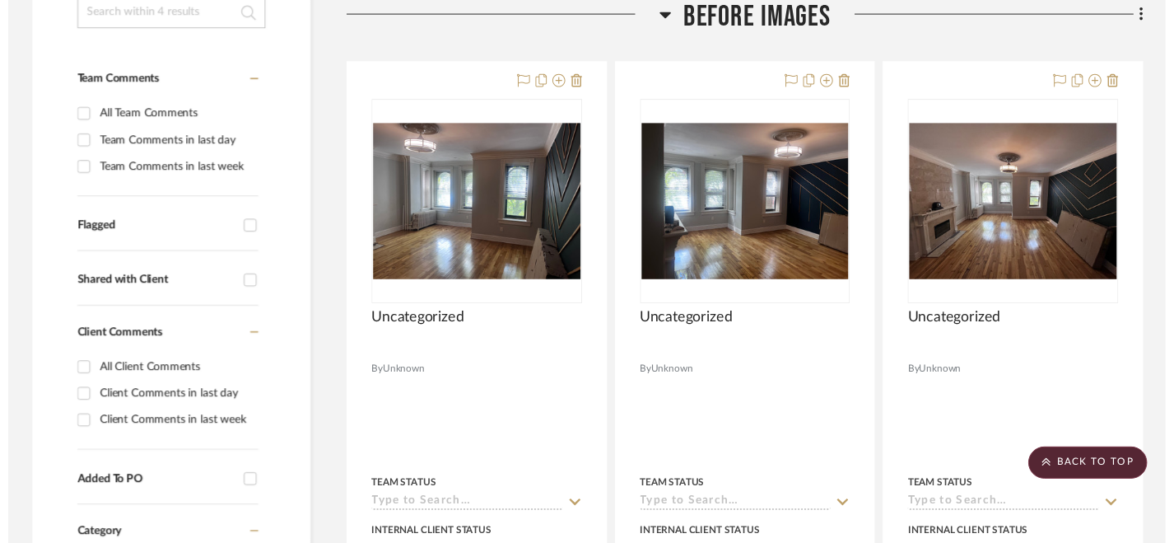
scroll to position [456, 0]
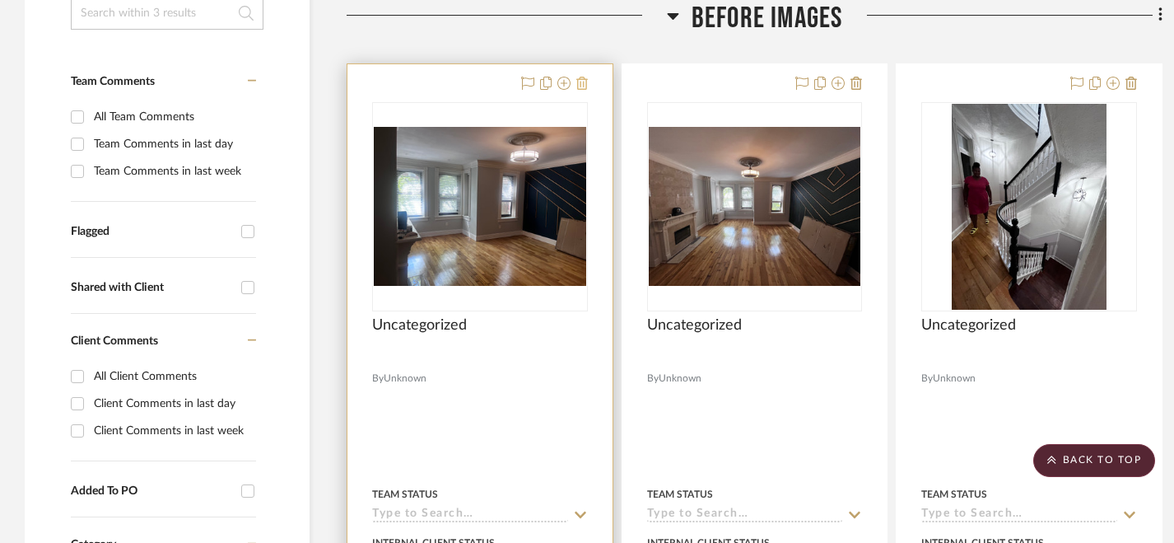
click at [582, 77] on fa-icon at bounding box center [582, 83] width 12 height 13
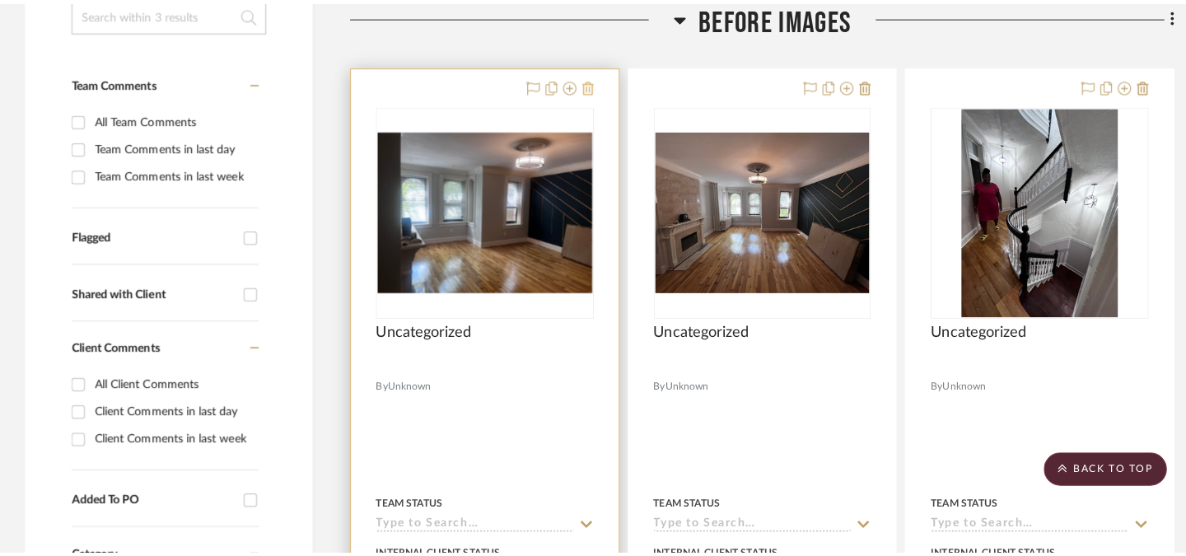
scroll to position [0, 0]
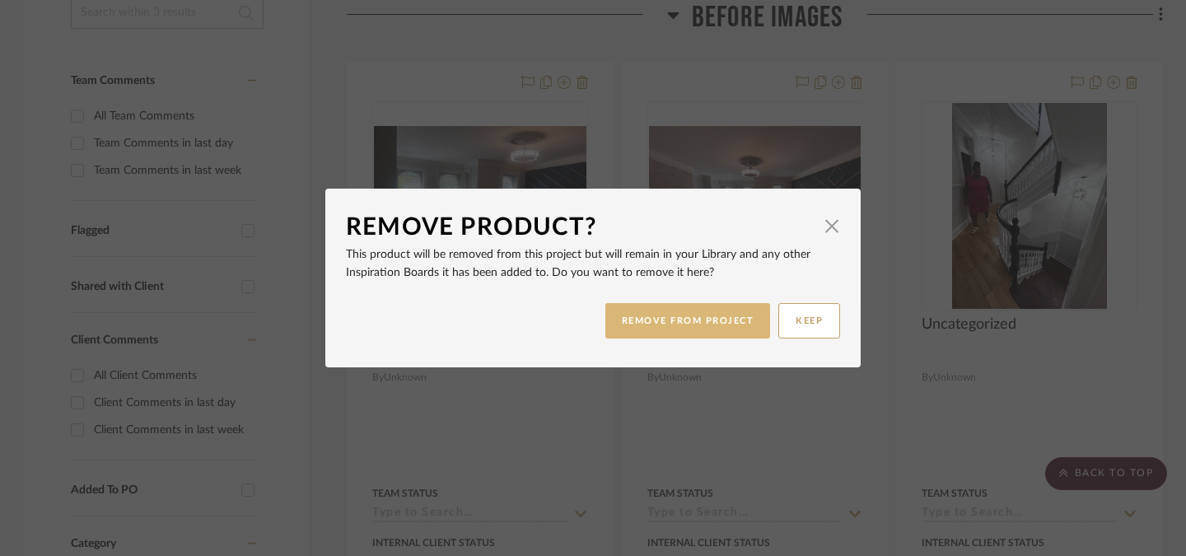
click at [655, 330] on button "REMOVE FROM PROJECT" at bounding box center [688, 320] width 166 height 35
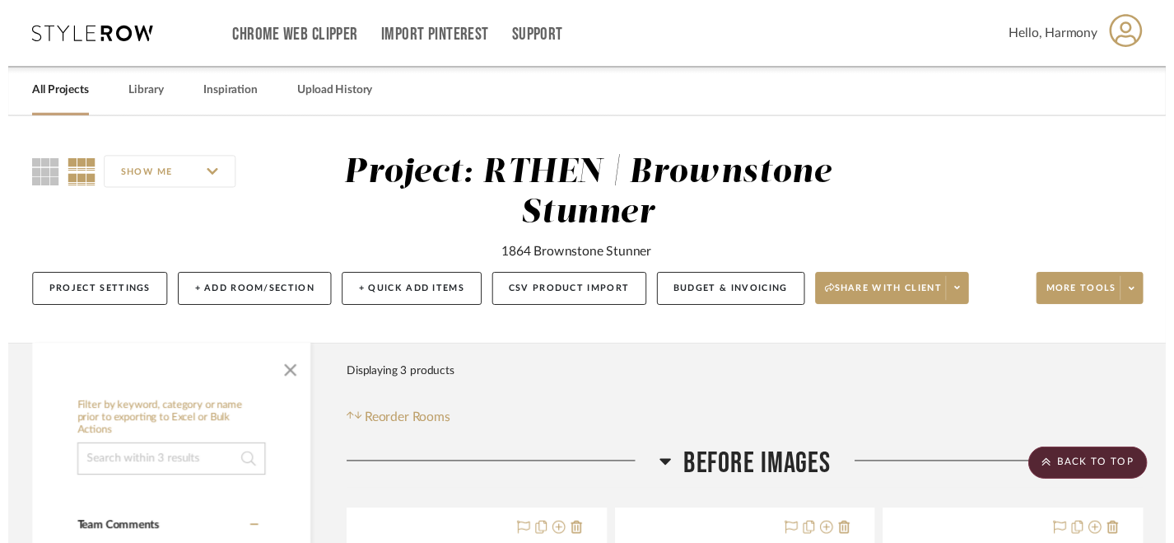
scroll to position [456, 0]
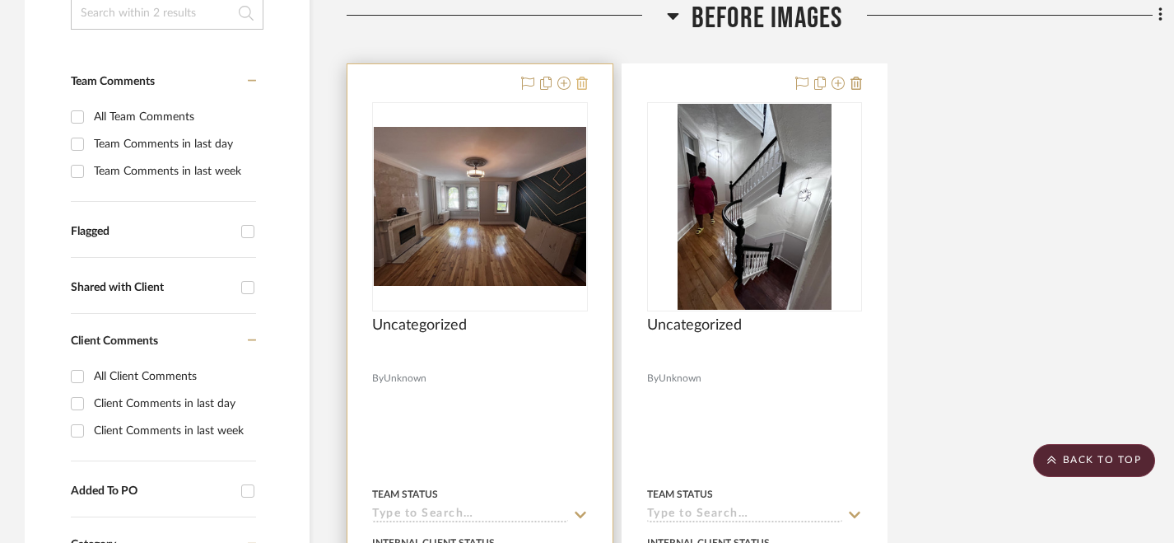
click at [584, 88] on icon at bounding box center [582, 83] width 12 height 13
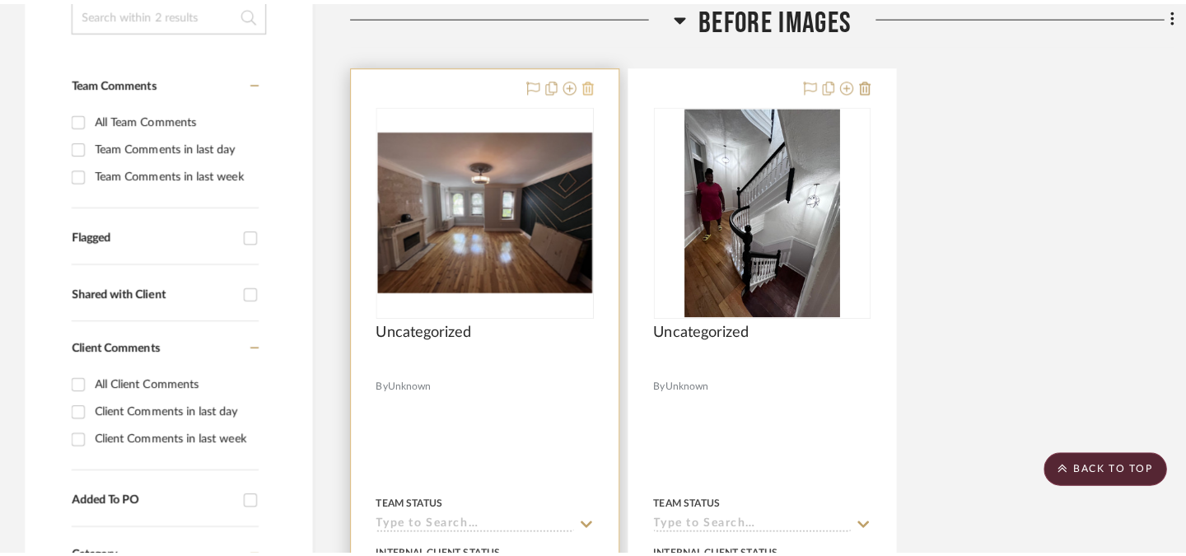
scroll to position [0, 0]
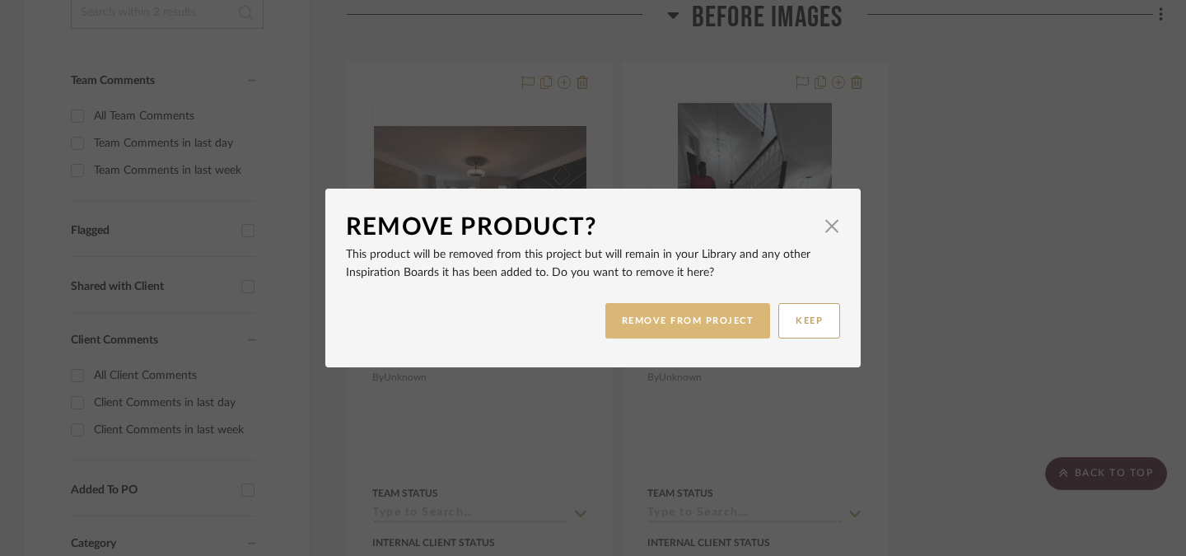
click at [618, 330] on button "REMOVE FROM PROJECT" at bounding box center [688, 320] width 166 height 35
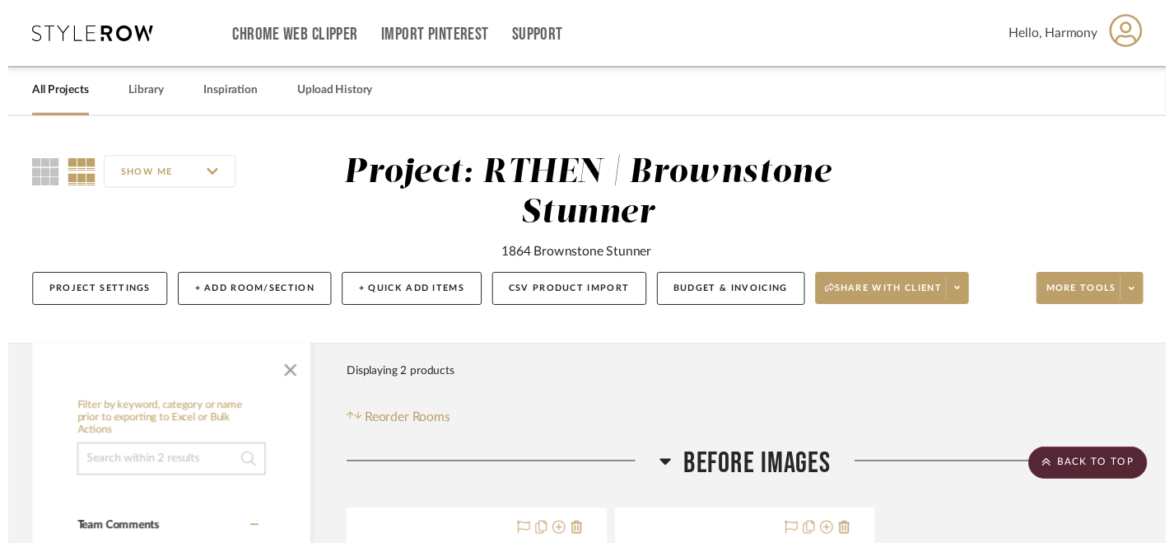
scroll to position [456, 0]
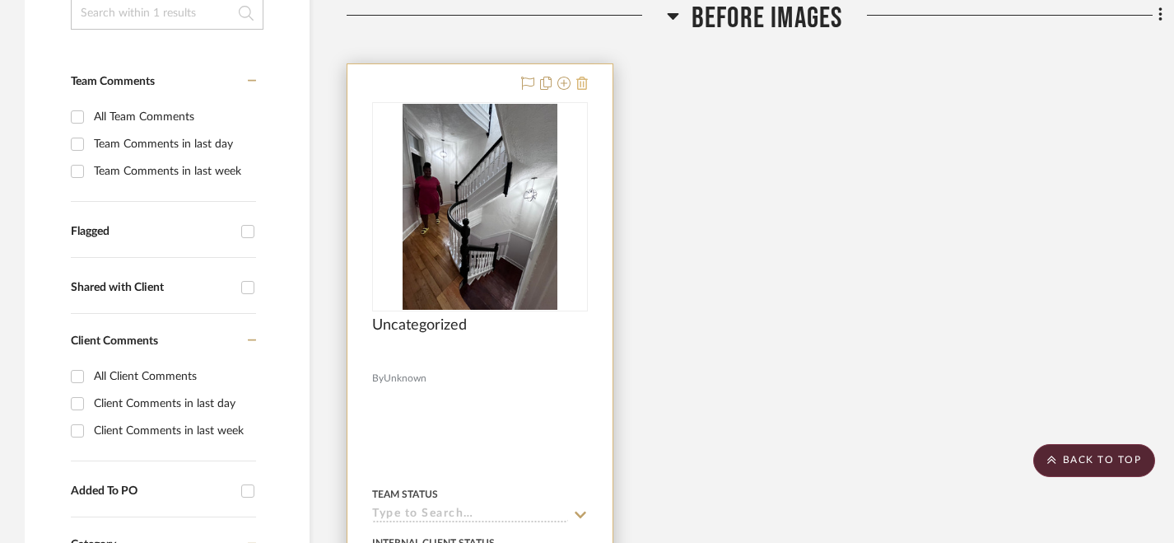
click at [582, 87] on icon at bounding box center [582, 83] width 12 height 13
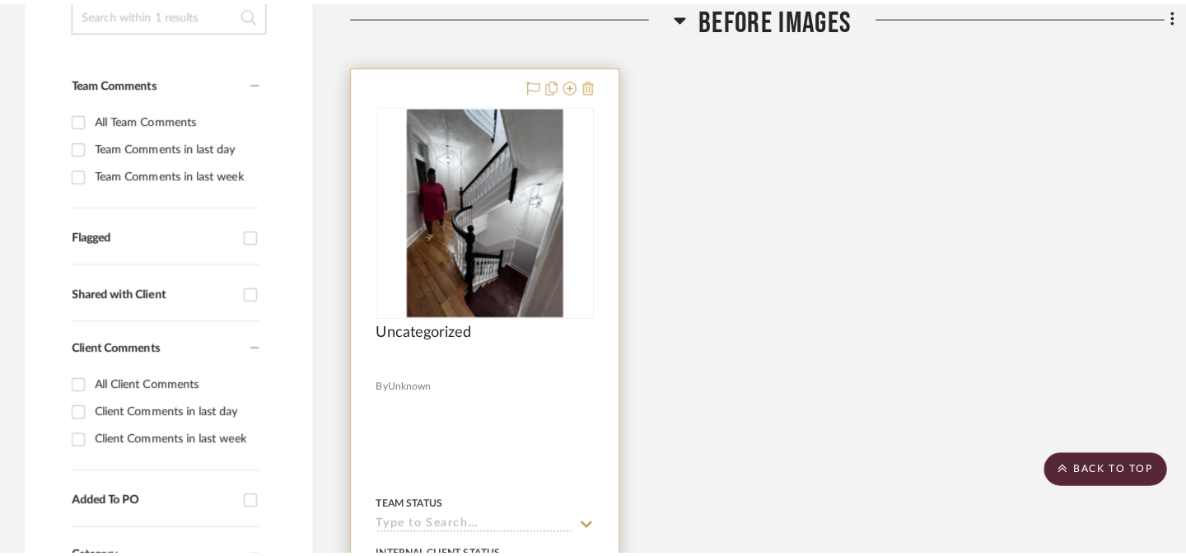
scroll to position [0, 0]
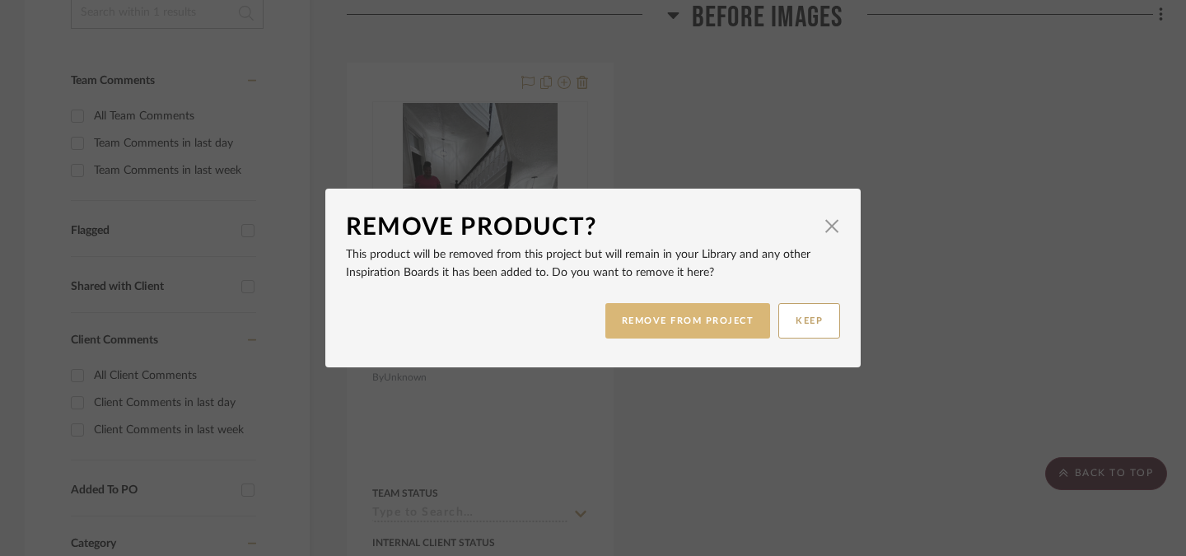
click at [636, 329] on button "REMOVE FROM PROJECT" at bounding box center [688, 320] width 166 height 35
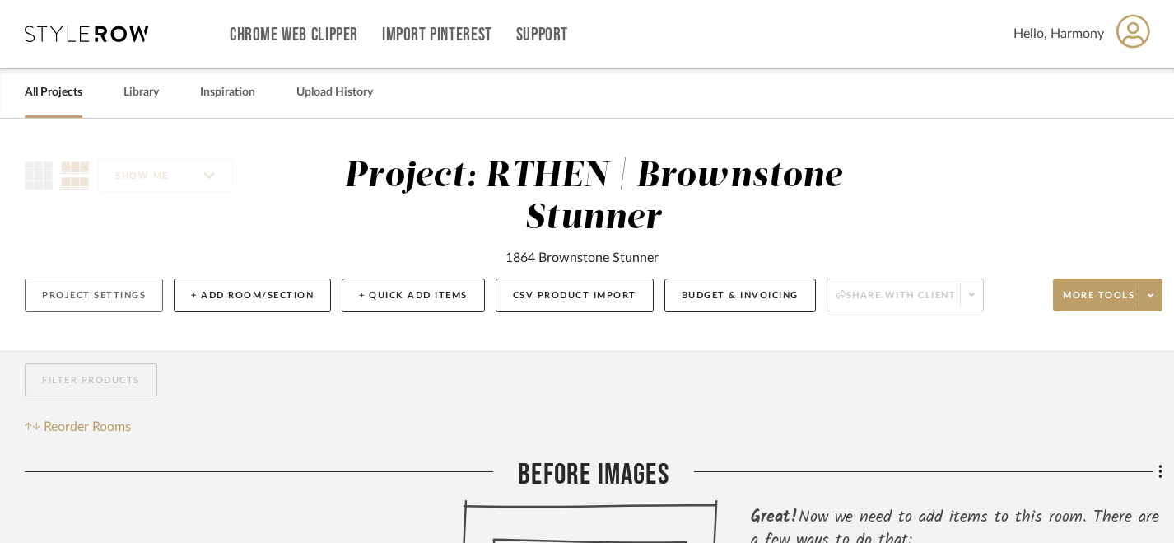
click at [79, 304] on button "Project Settings" at bounding box center [94, 295] width 138 height 34
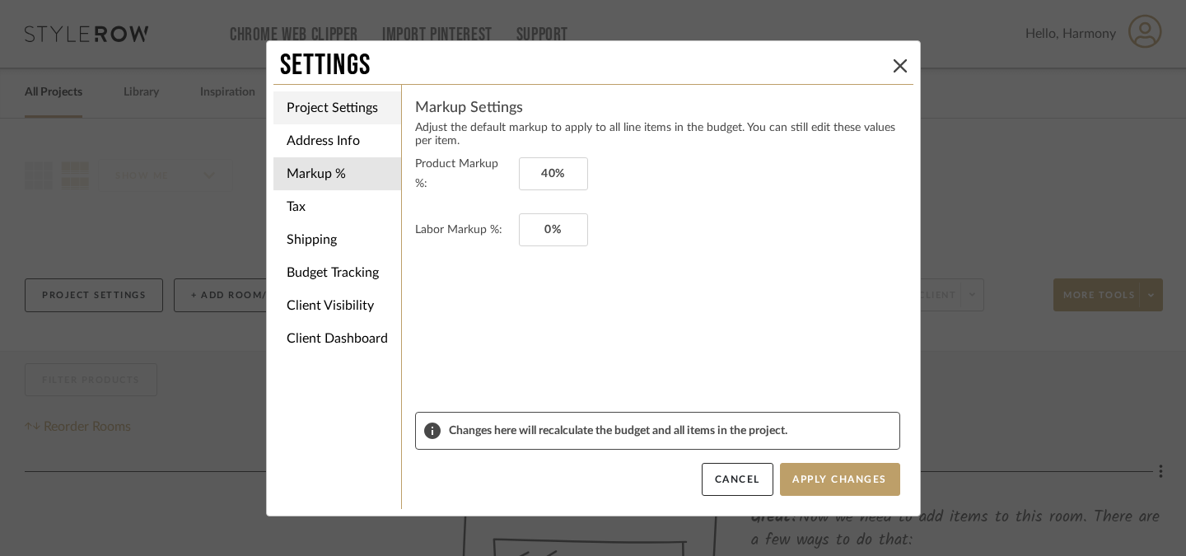
click at [344, 110] on li "Project Settings" at bounding box center [337, 107] width 128 height 33
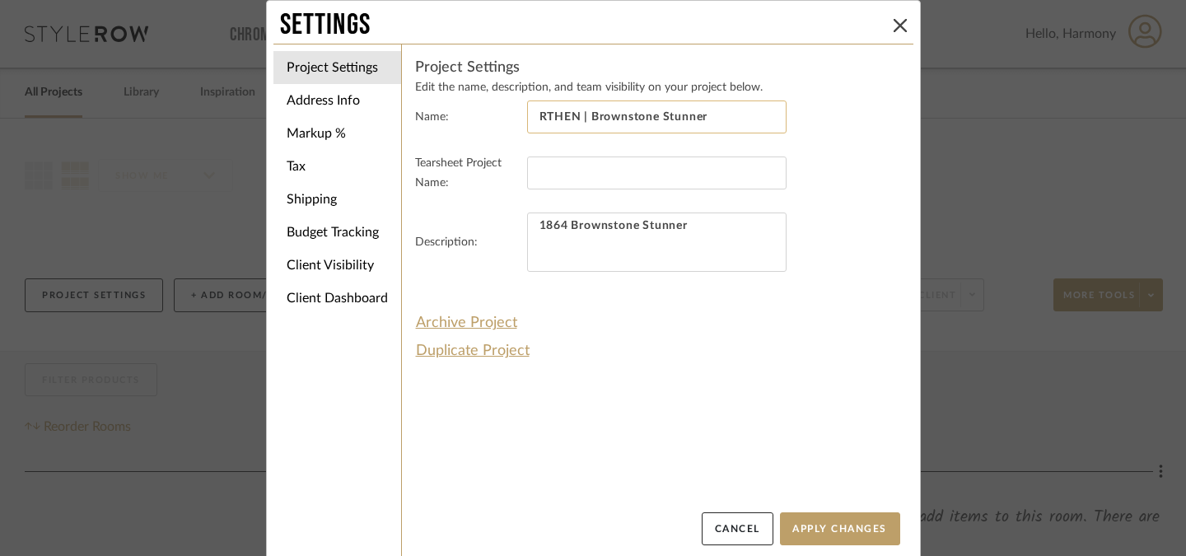
drag, startPoint x: 730, startPoint y: 119, endPoint x: 584, endPoint y: 120, distance: 146.6
click at [584, 120] on input "RTHEN | Brownstone Stunner" at bounding box center [656, 116] width 259 height 33
type input "RTHEN | Phase I"
click at [856, 528] on button "Apply Changes" at bounding box center [840, 528] width 120 height 33
click at [898, 24] on icon at bounding box center [899, 25] width 13 height 13
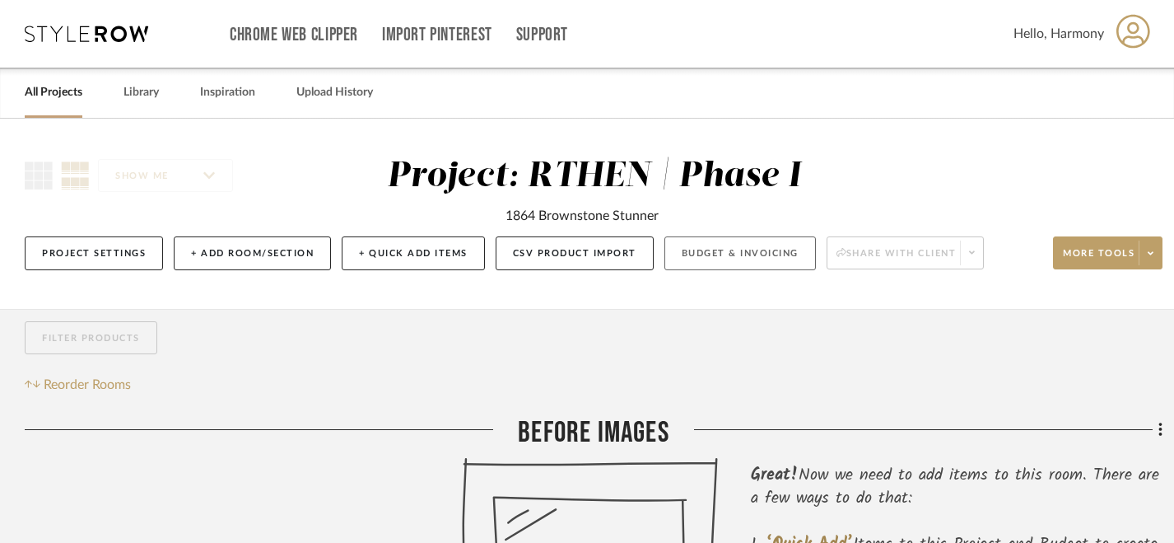
click at [711, 254] on button "Budget & Invoicing" at bounding box center [741, 253] width 152 height 34
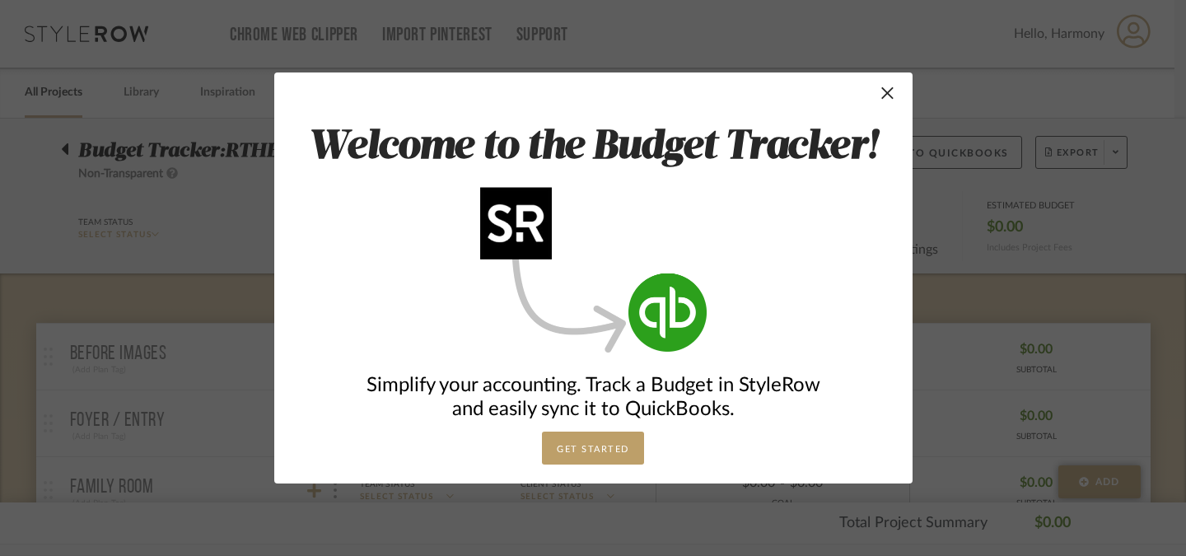
click at [586, 449] on button "GET STARTED" at bounding box center [593, 447] width 102 height 33
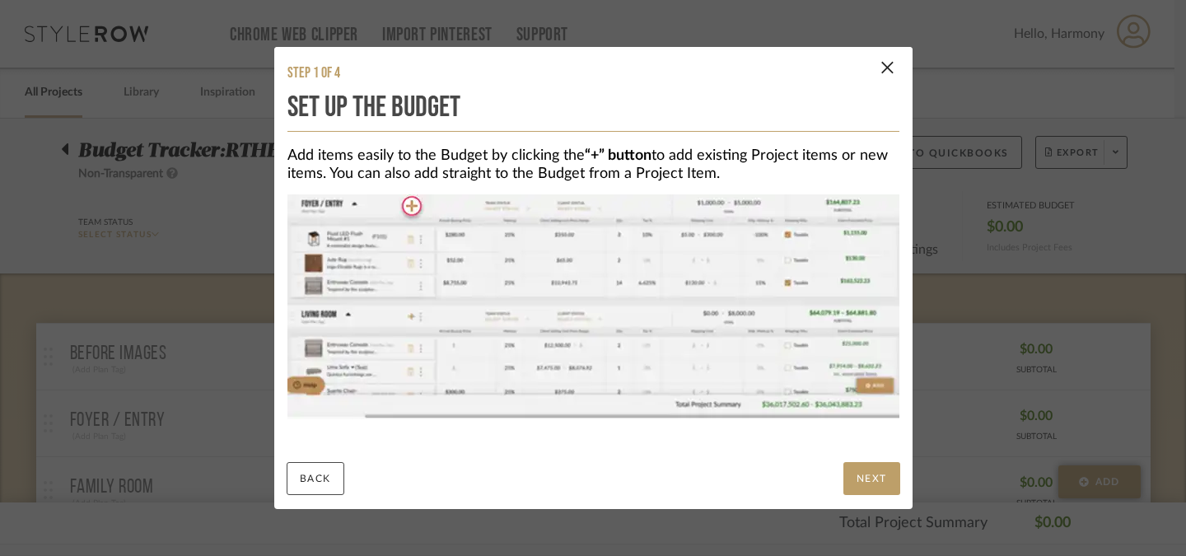
click at [870, 485] on button "NEXT" at bounding box center [871, 478] width 57 height 33
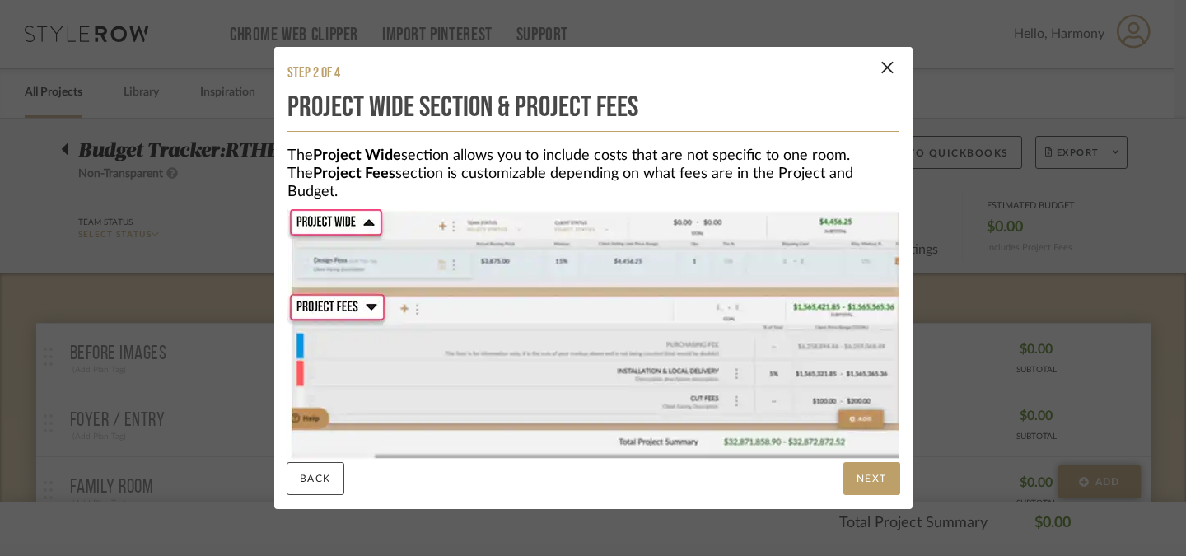
click at [870, 485] on button "NEXT" at bounding box center [871, 478] width 57 height 33
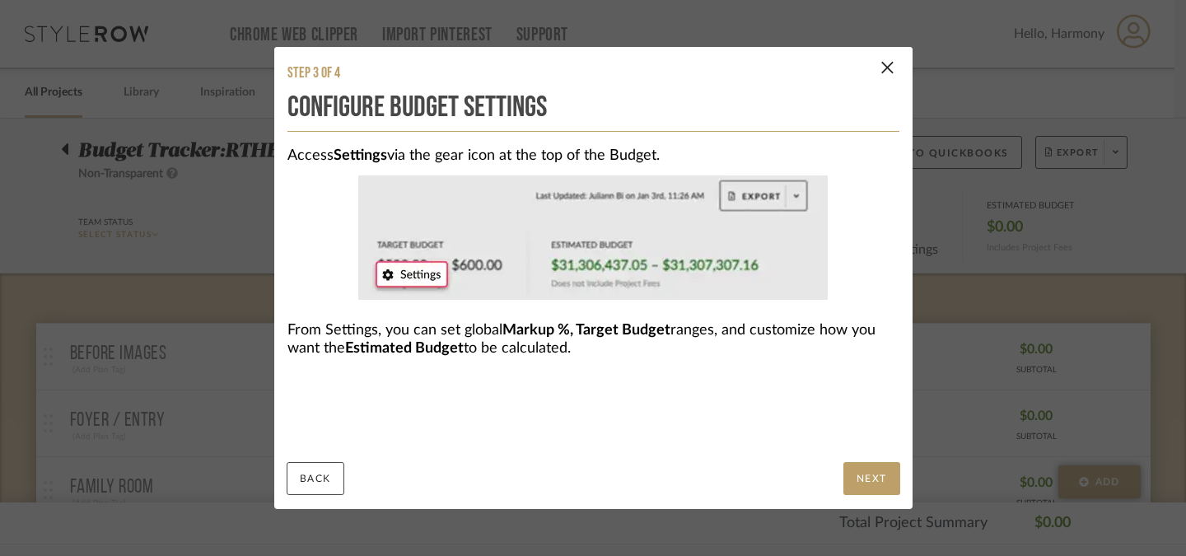
click at [872, 475] on button "NEXT" at bounding box center [871, 478] width 57 height 33
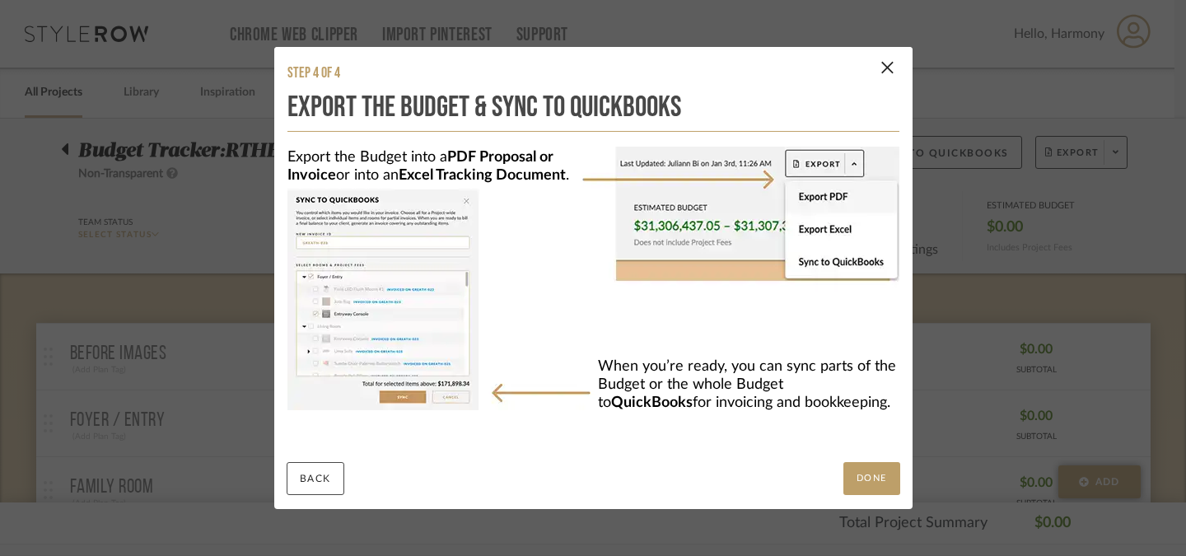
click at [873, 478] on button "DONE" at bounding box center [871, 478] width 57 height 33
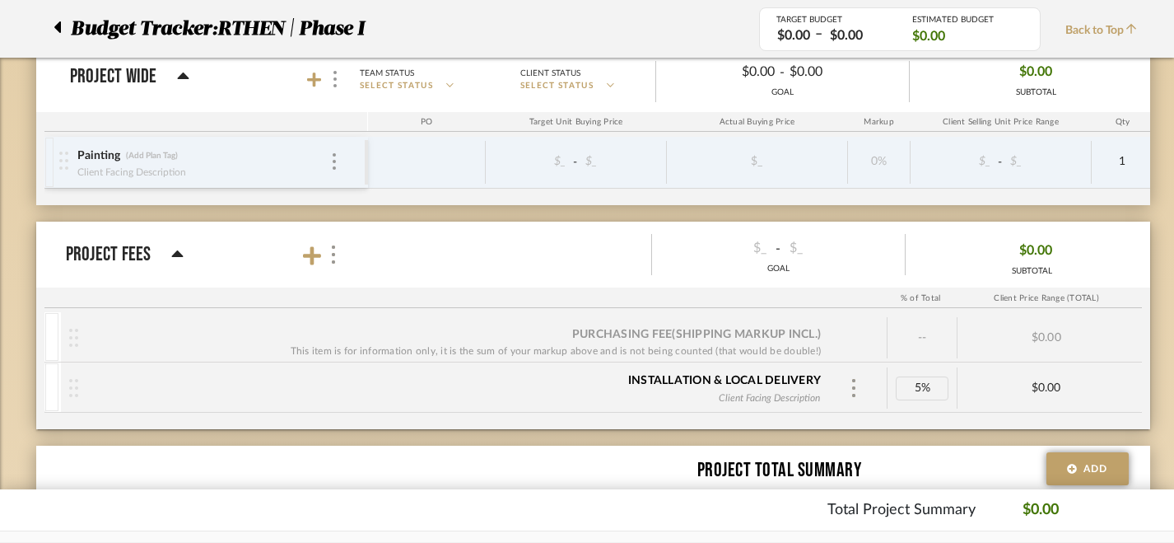
scroll to position [721, 0]
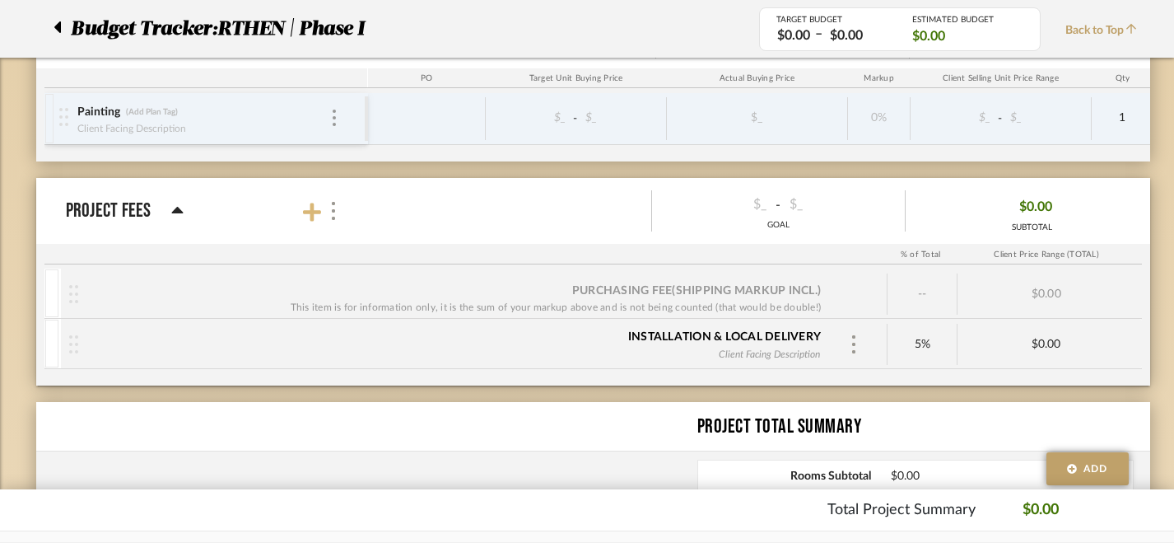
click at [314, 213] on icon at bounding box center [312, 212] width 18 height 18
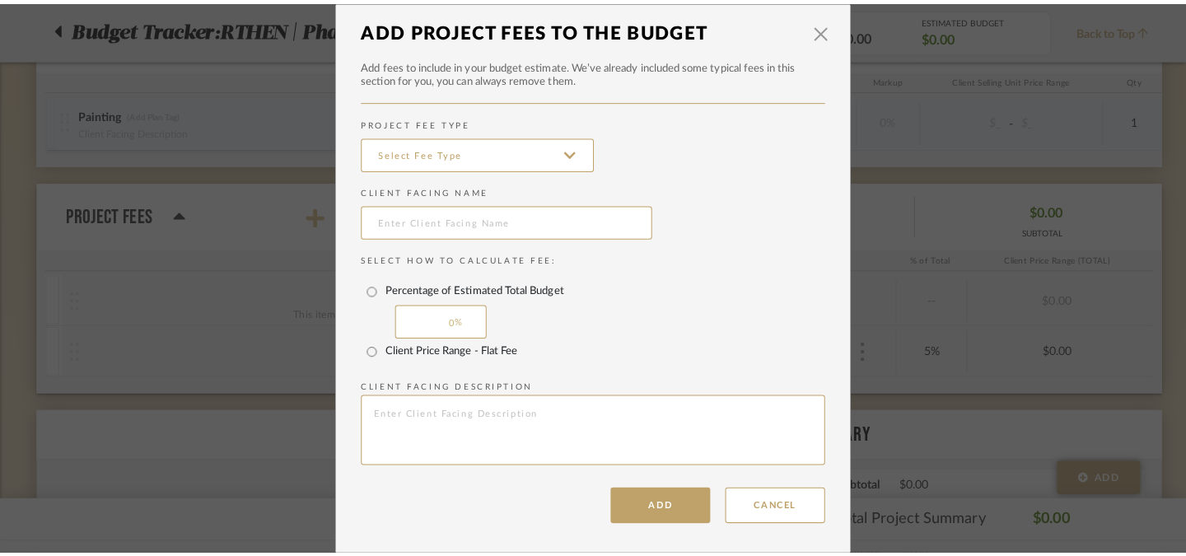
scroll to position [0, 0]
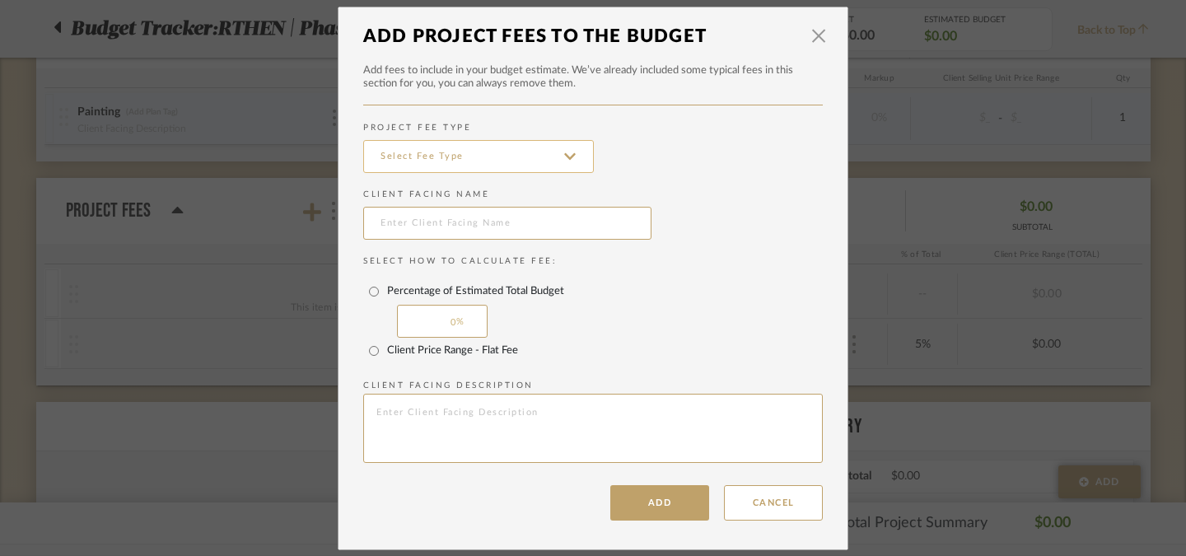
click at [511, 158] on input at bounding box center [478, 156] width 231 height 33
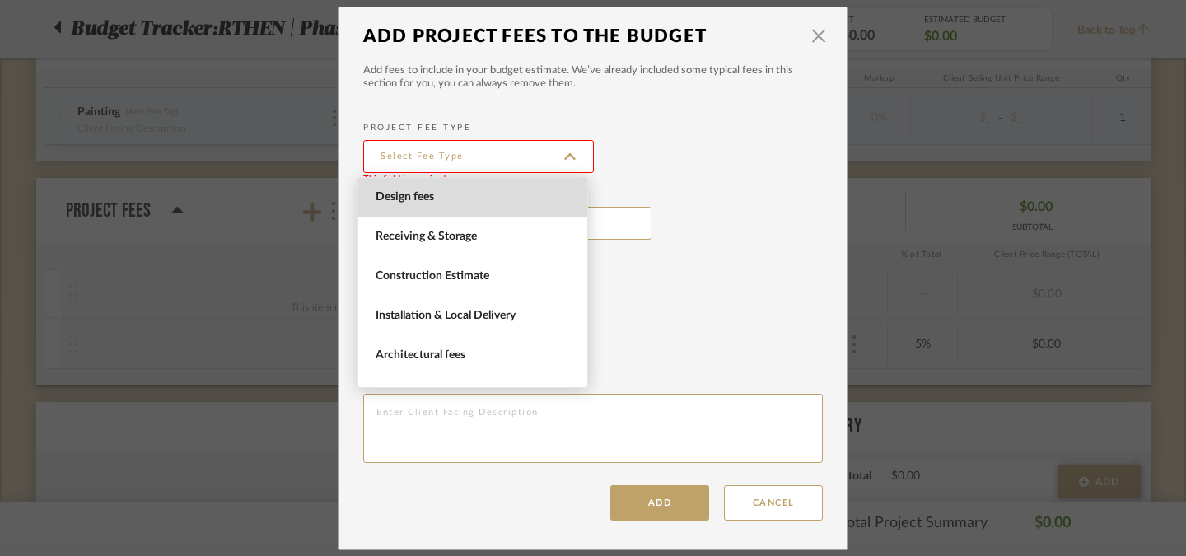
click at [505, 194] on span "Design fees" at bounding box center [474, 197] width 198 height 14
type input "Design fees"
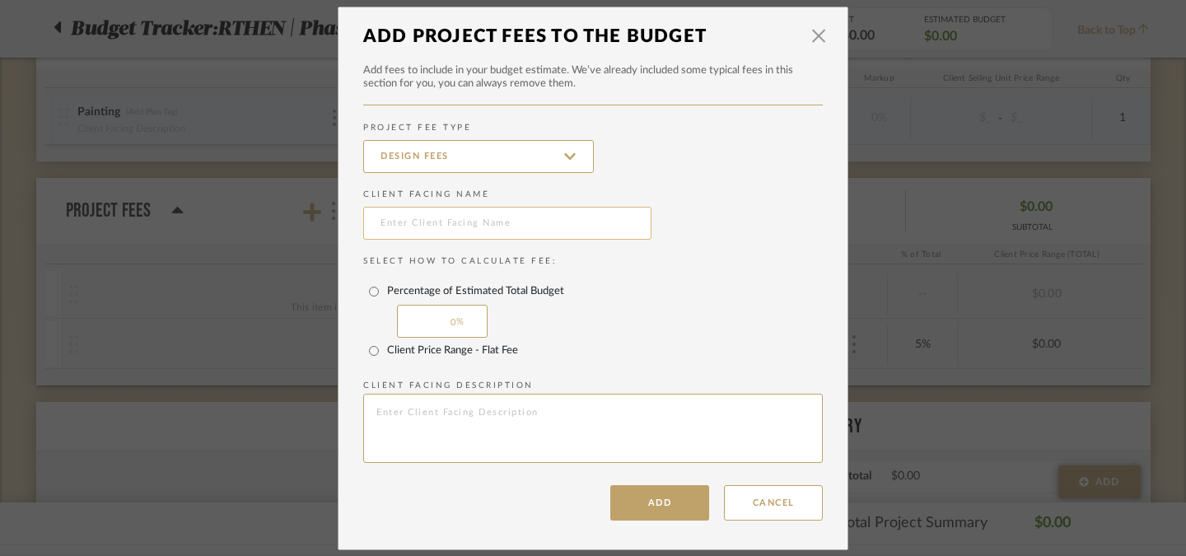
click at [501, 226] on input "text" at bounding box center [507, 223] width 288 height 33
type input "Design Fee"
click at [366, 355] on input "Client Price Range - Flat Fee" at bounding box center [374, 351] width 26 height 26
radio input "true"
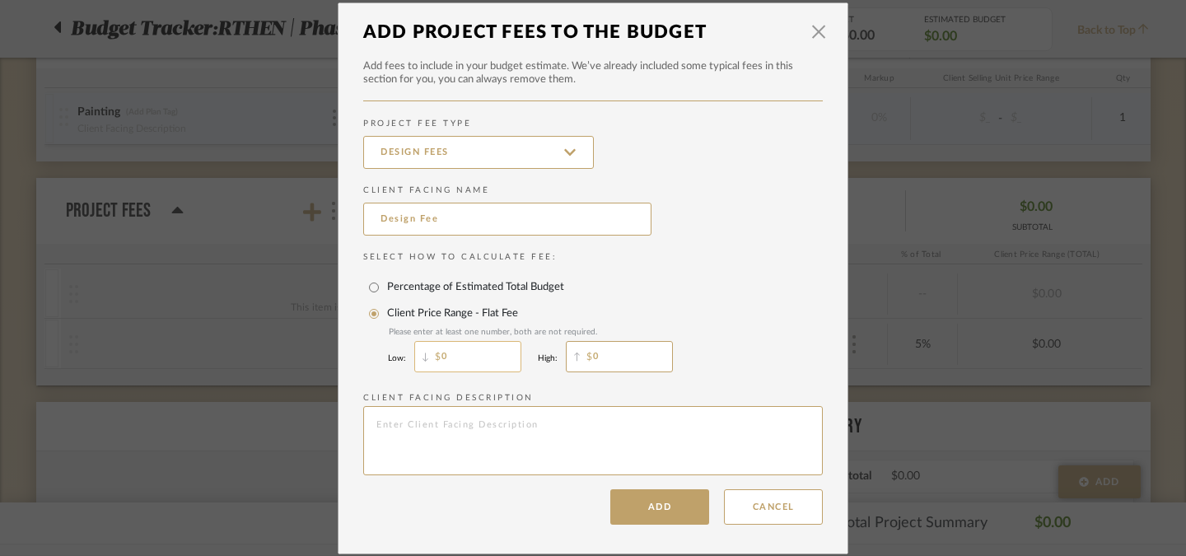
click at [478, 361] on input "0" at bounding box center [467, 356] width 107 height 31
type input "20,000"
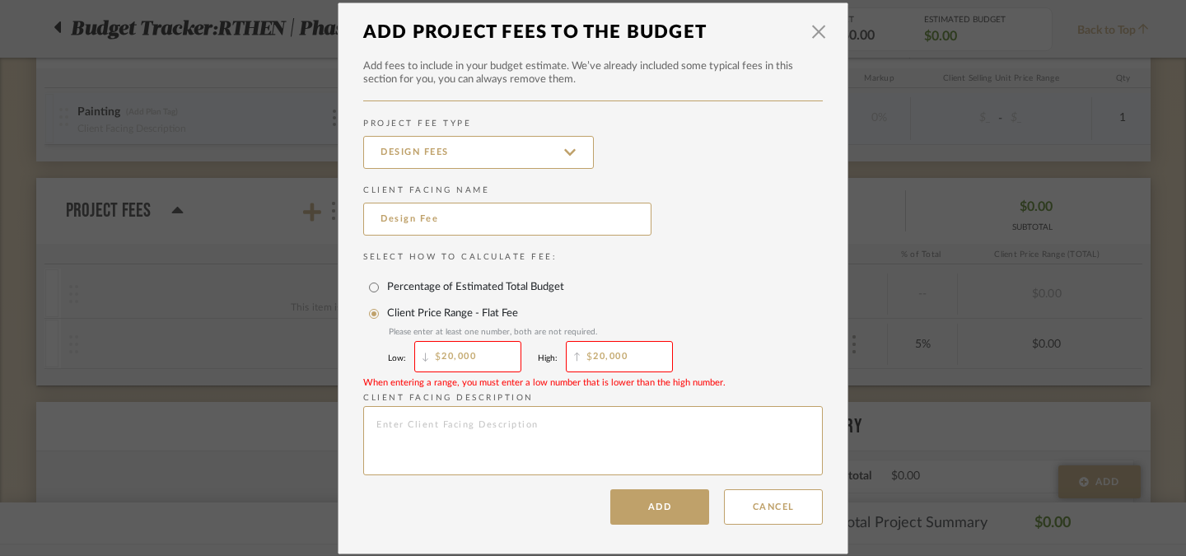
type input "20,000"
click at [523, 504] on dialog-content "× Add Project Fees to the Budget Add fees to include in your budget estimate. W…" at bounding box center [593, 278] width 511 height 552
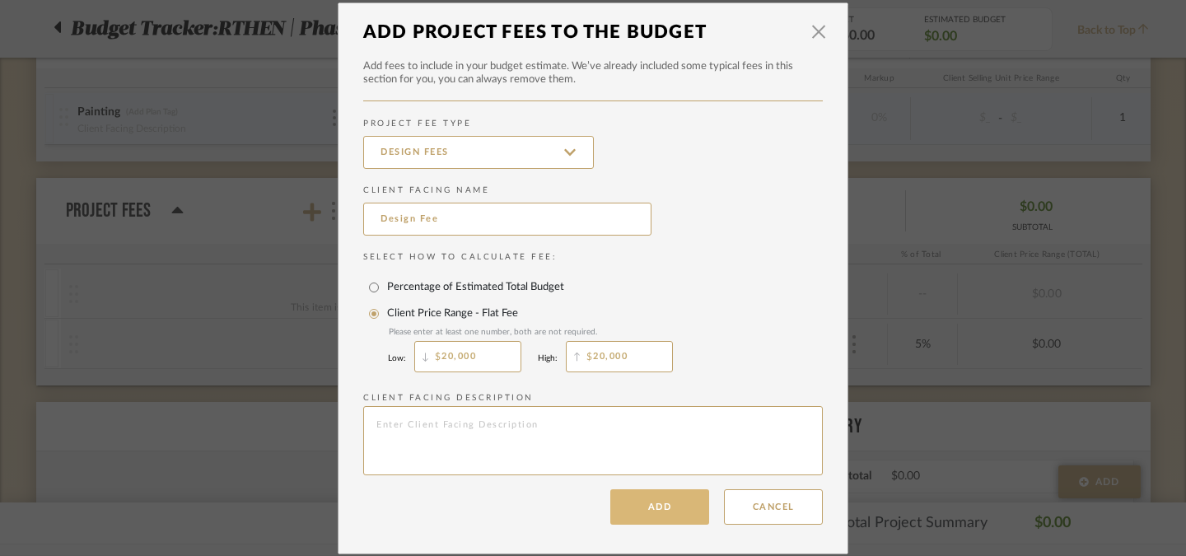
click at [648, 514] on button "Add" at bounding box center [659, 506] width 99 height 35
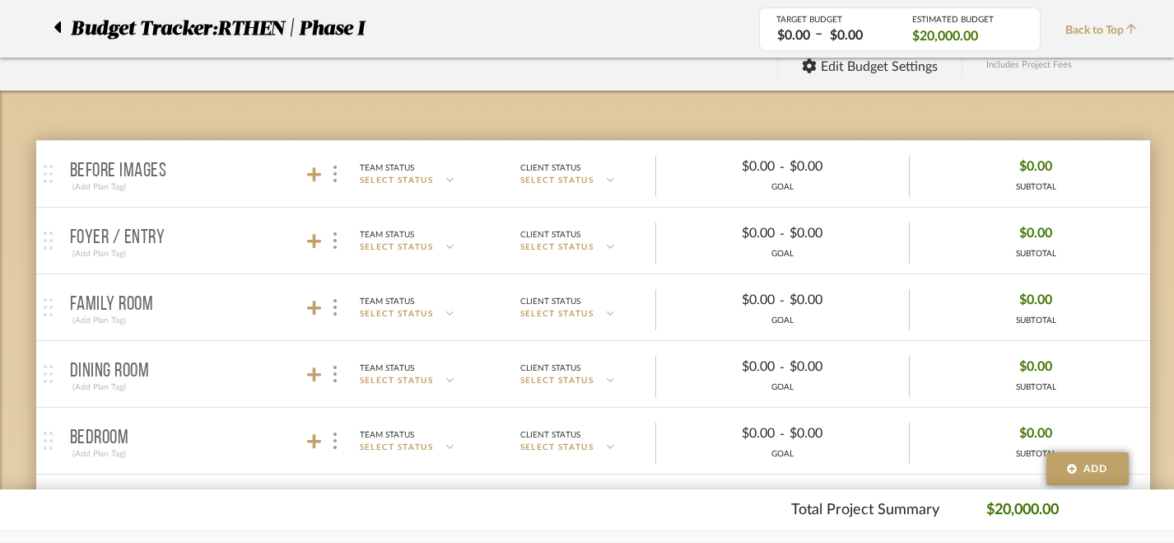
scroll to position [175, 0]
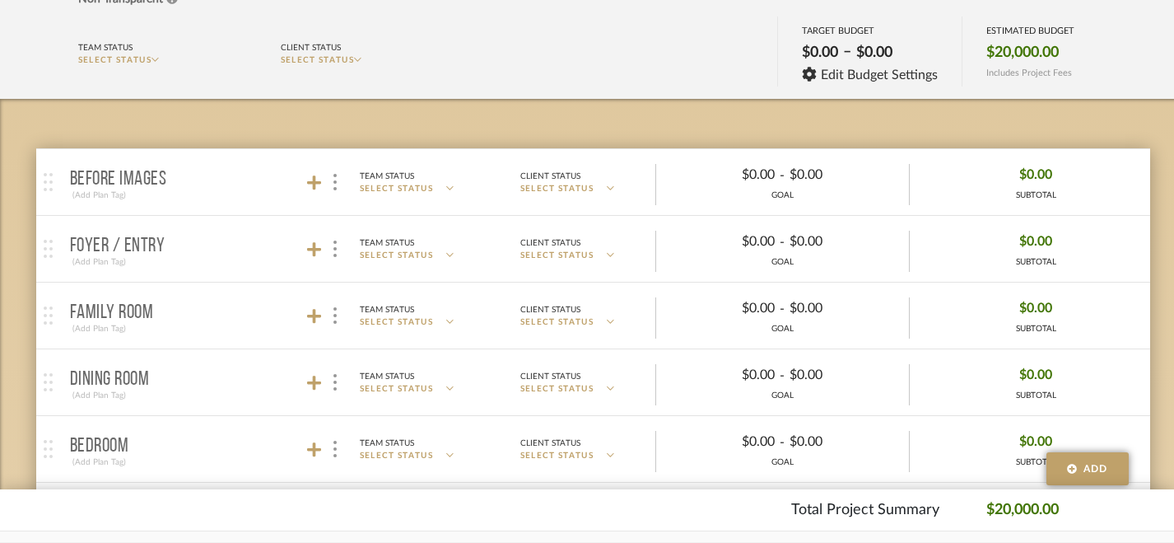
click at [851, 55] on span "–" at bounding box center [847, 55] width 8 height 24
click at [811, 77] on icon at bounding box center [810, 74] width 14 height 14
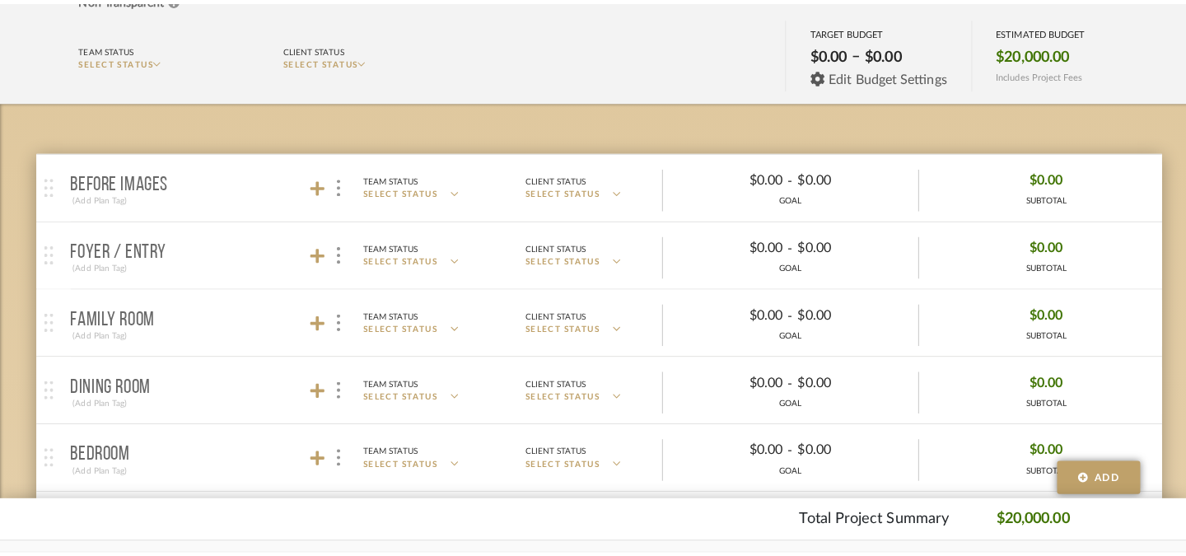
scroll to position [0, 0]
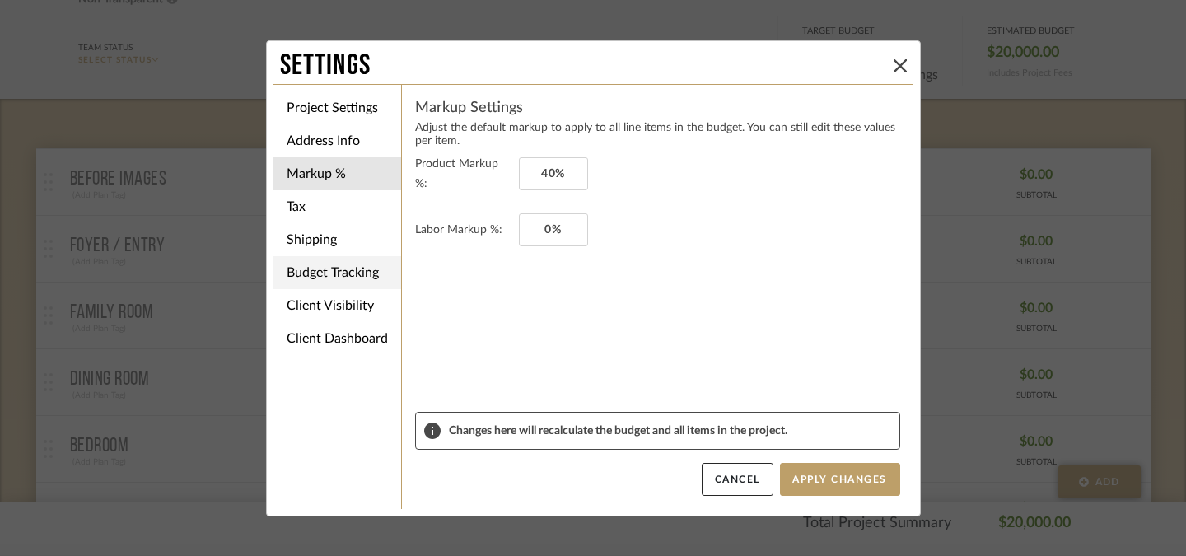
click at [348, 277] on li "Budget Tracking" at bounding box center [337, 272] width 128 height 33
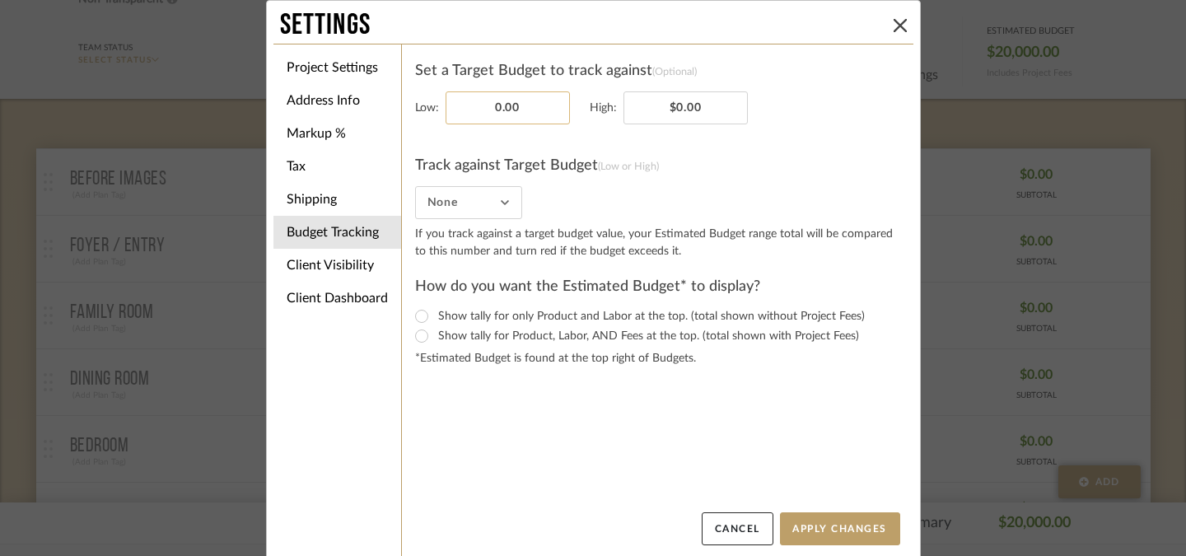
click at [520, 110] on input "0.00" at bounding box center [507, 107] width 124 height 33
type input "$0.00"
click at [707, 109] on input "0.00" at bounding box center [685, 107] width 124 height 33
type input "$82,500.00"
click at [739, 180] on h4 "Track against Target Budget (Low or High)" at bounding box center [657, 165] width 485 height 27
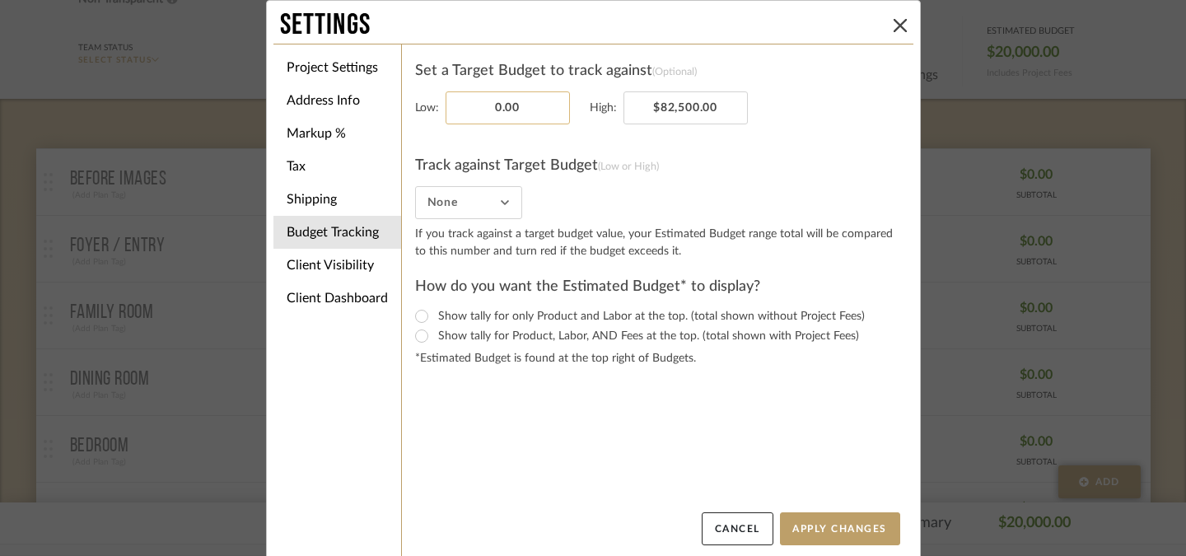
click at [530, 109] on input "0.00" at bounding box center [507, 107] width 124 height 33
type input "$82,500.00"
click at [567, 203] on fieldset "None" at bounding box center [657, 202] width 485 height 33
click at [416, 317] on input "Show tally for only Product and Labor at the top. (total shown without Project …" at bounding box center [422, 316] width 20 height 20
radio input "true"
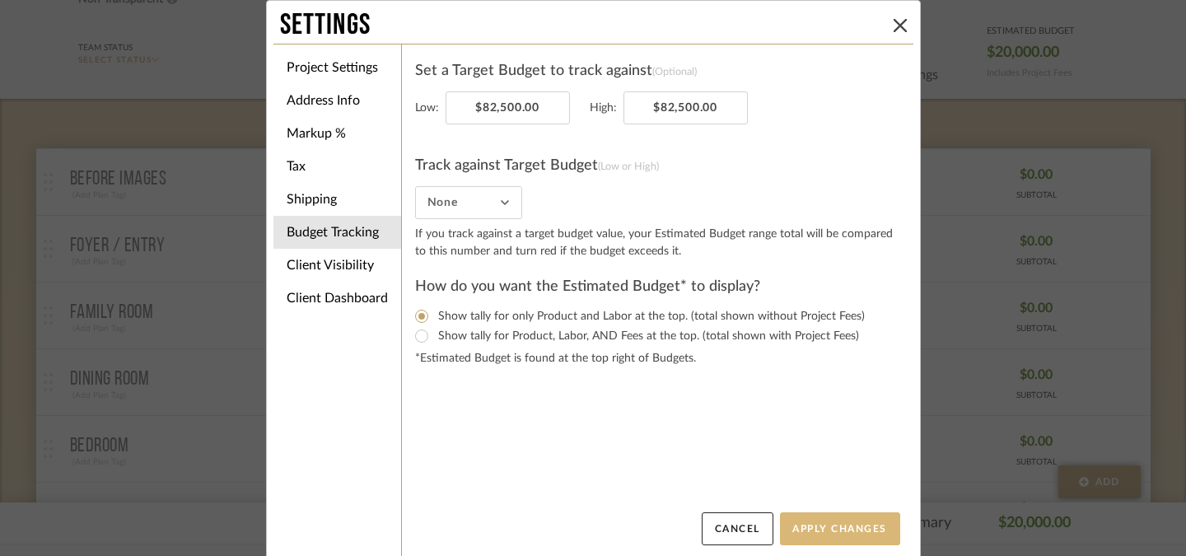
click at [814, 534] on button "Apply Changes" at bounding box center [840, 528] width 120 height 33
click at [893, 19] on icon at bounding box center [899, 25] width 13 height 13
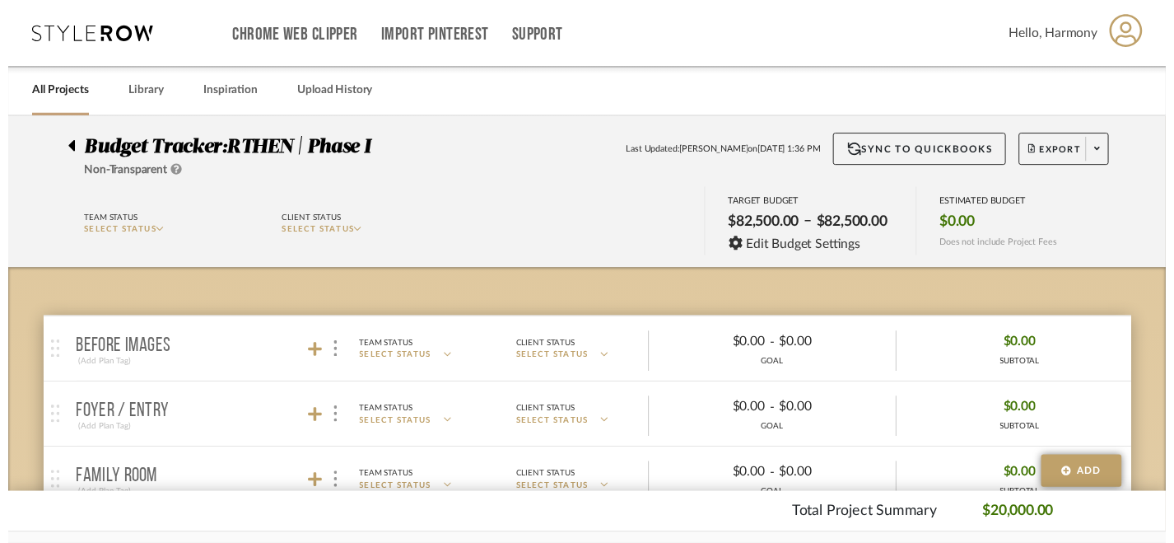
scroll to position [175, 0]
